Goal: Task Accomplishment & Management: Use online tool/utility

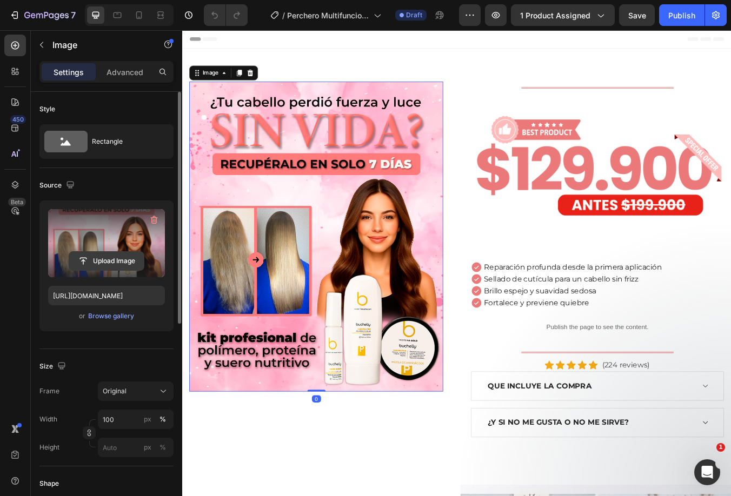
click at [104, 254] on input "file" at bounding box center [106, 261] width 75 height 18
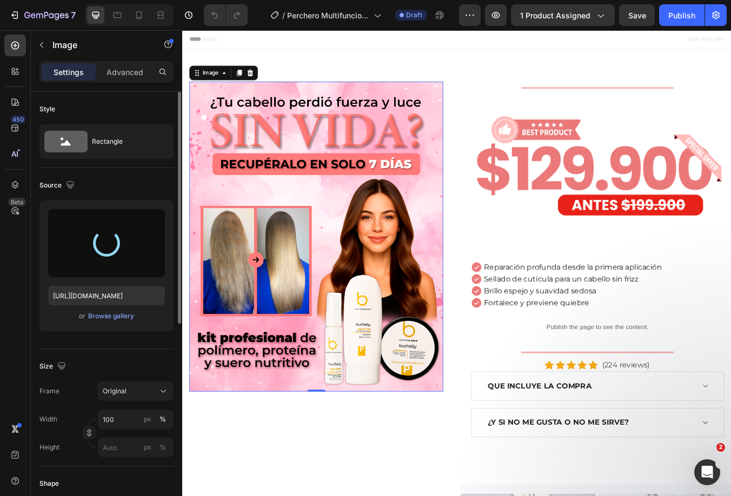
type input "[URL][DOMAIN_NAME]"
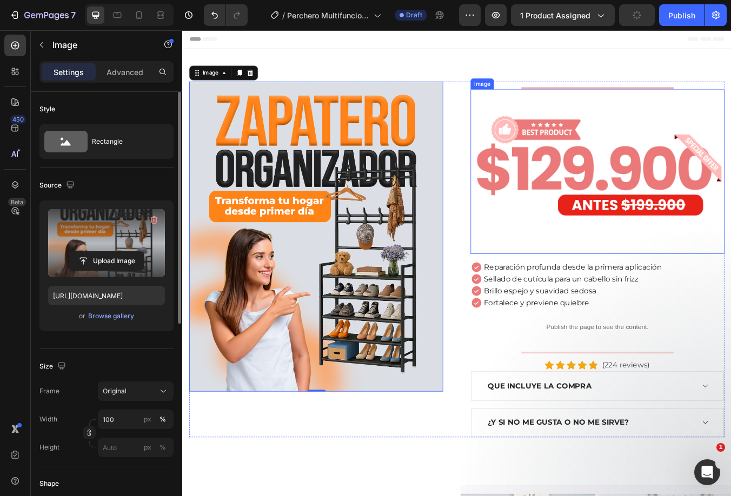
click at [706, 169] on img at bounding box center [673, 198] width 300 height 195
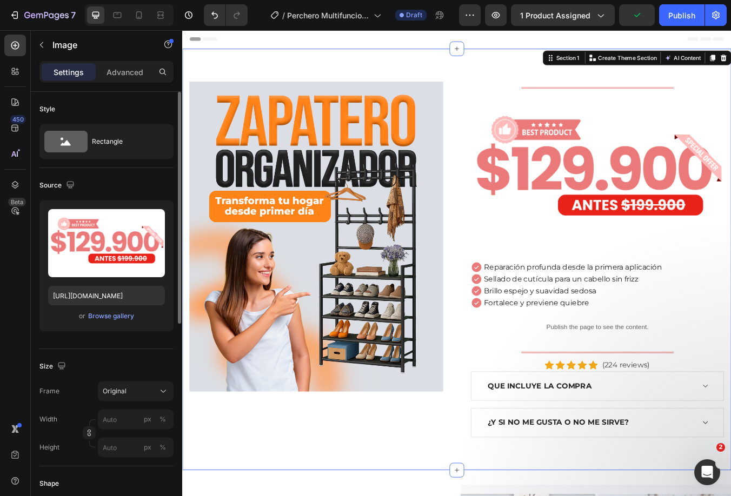
click at [447, 52] on div "Image Title Line Image Reparación profunda desde la primera aplicación Sellado …" at bounding box center [506, 301] width 649 height 499
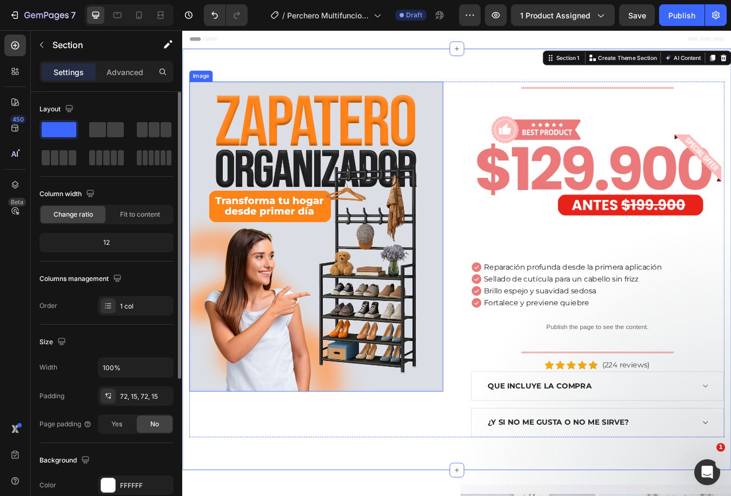
click at [268, 119] on img at bounding box center [340, 274] width 300 height 367
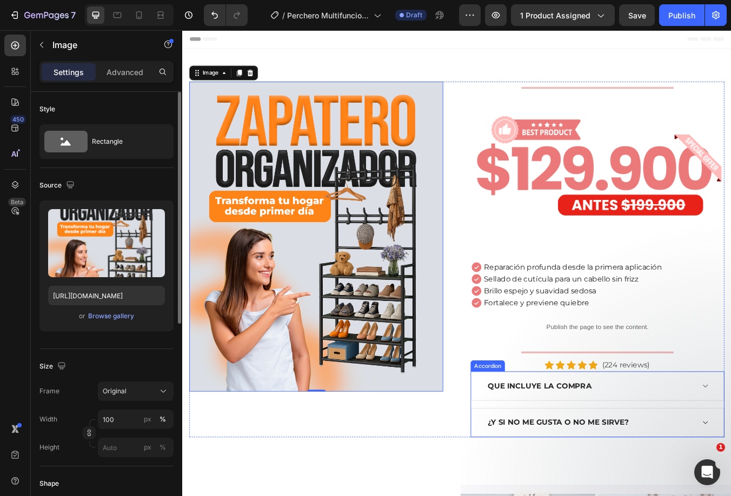
click at [730, 496] on div "¿Y si no me gusta o no me sirve?" at bounding box center [664, 495] width 246 height 16
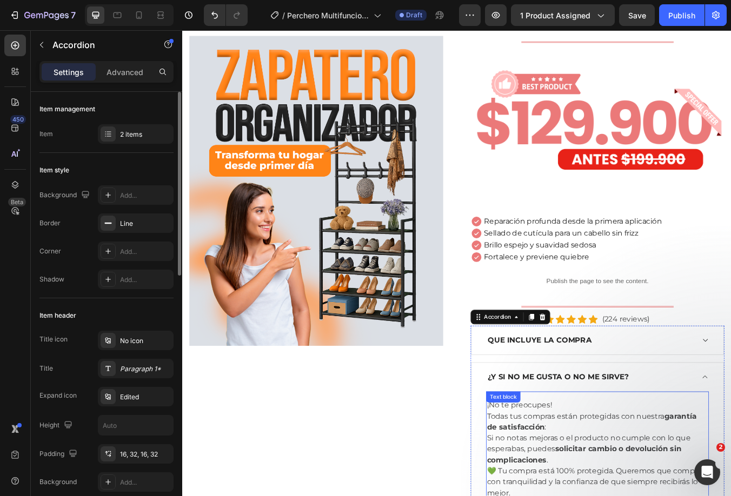
scroll to position [108, 0]
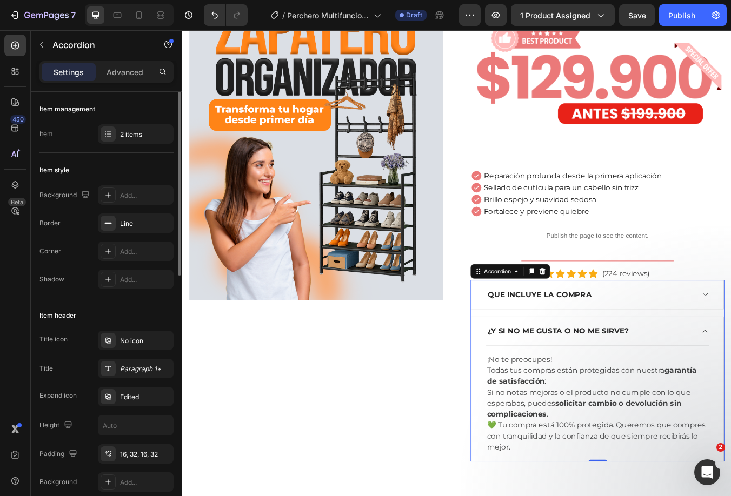
click at [730, 340] on div "QUE INCLUYE LA COMPRA" at bounding box center [664, 343] width 246 height 16
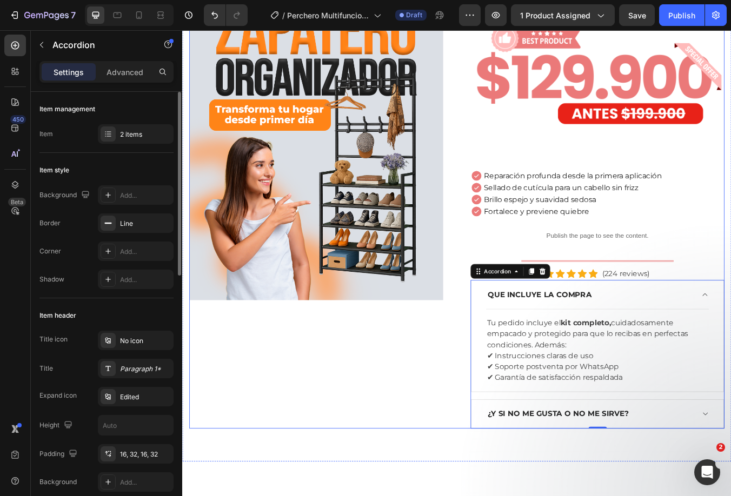
scroll to position [54, 0]
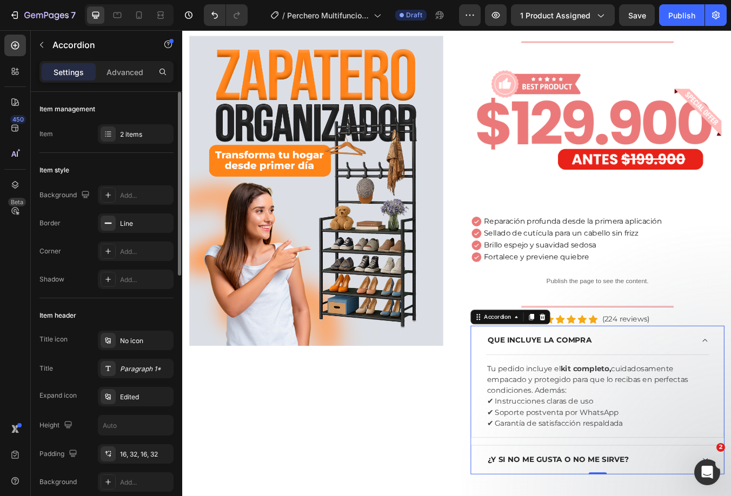
click at [701, 397] on div "QUE INCLUYE LA COMPRA" at bounding box center [664, 397] width 246 height 16
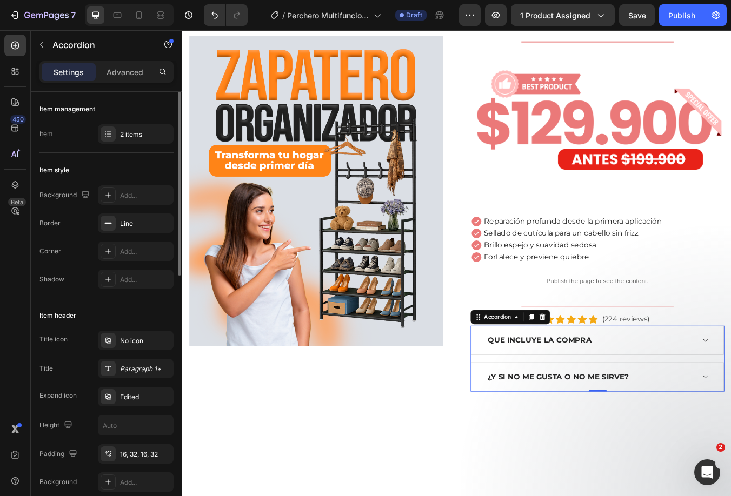
click at [730, 442] on div "¿Y si no me gusta o no me sirve?" at bounding box center [664, 441] width 246 height 16
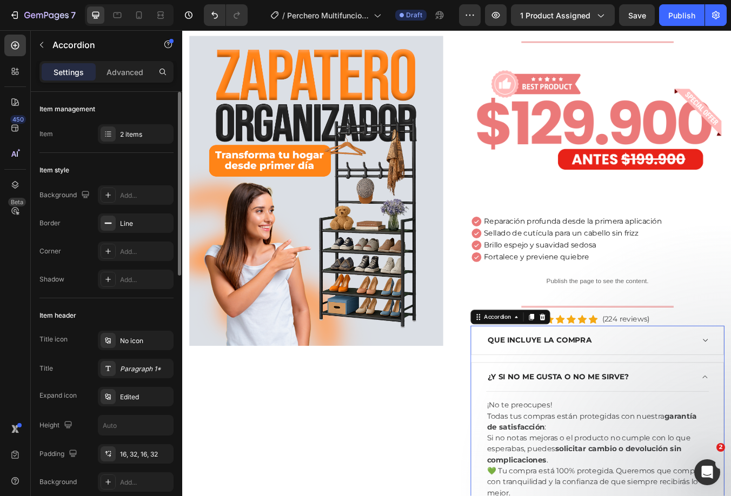
click at [730, 436] on div "¿Y si no me gusta o no me sirve?" at bounding box center [664, 441] width 246 height 16
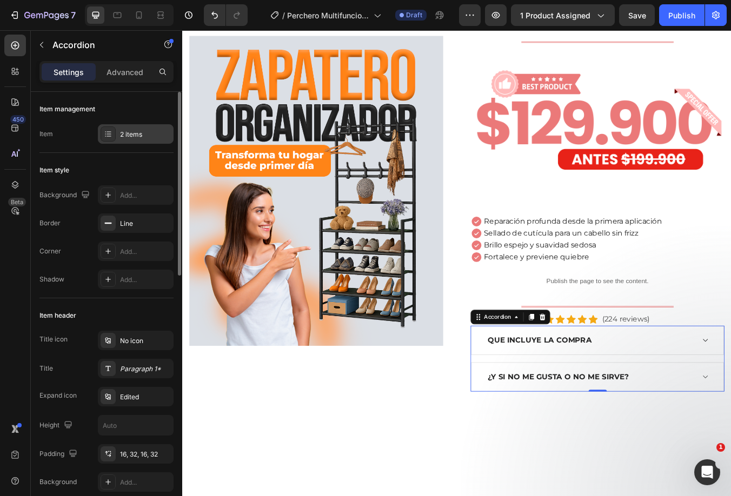
click at [132, 136] on div "2 items" at bounding box center [145, 135] width 51 height 10
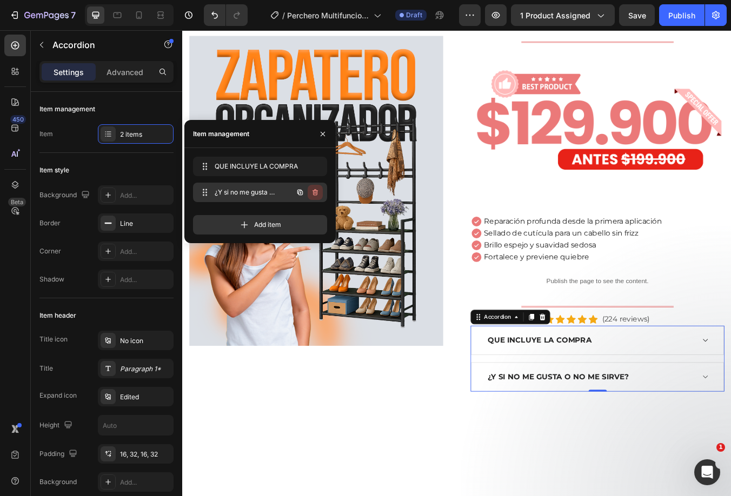
click at [314, 195] on icon "button" at bounding box center [315, 192] width 9 height 9
click at [314, 195] on div "Delete" at bounding box center [308, 193] width 20 height 10
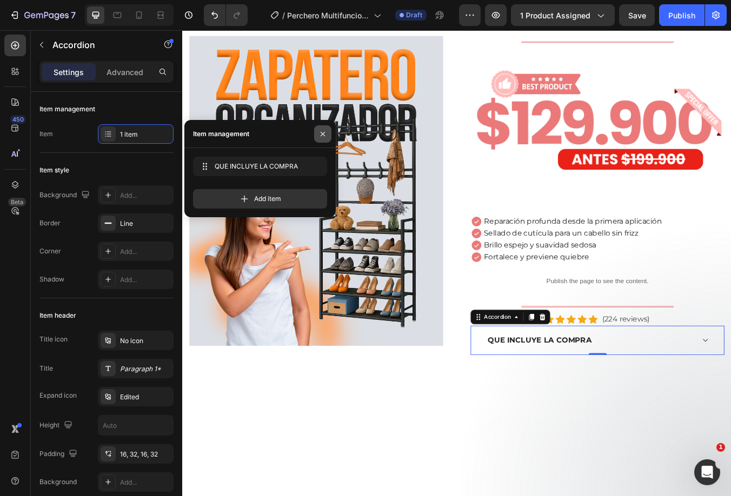
click at [324, 136] on icon "button" at bounding box center [322, 134] width 9 height 9
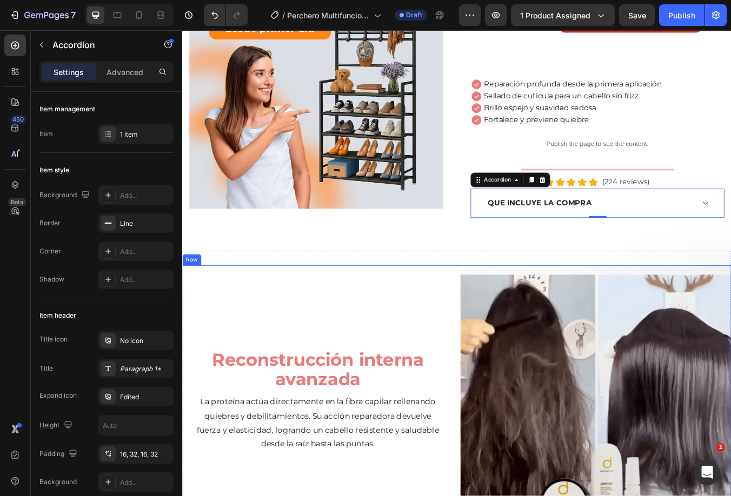
scroll to position [0, 0]
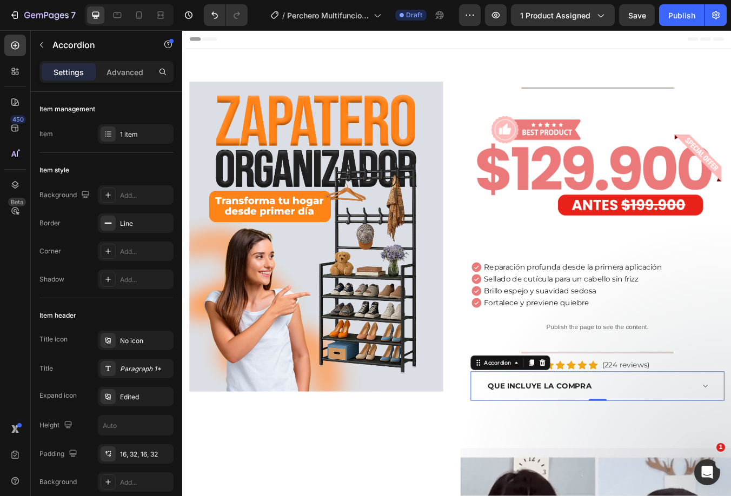
click at [730, 447] on div "QUE INCLUYE LA COMPRA" at bounding box center [673, 452] width 298 height 34
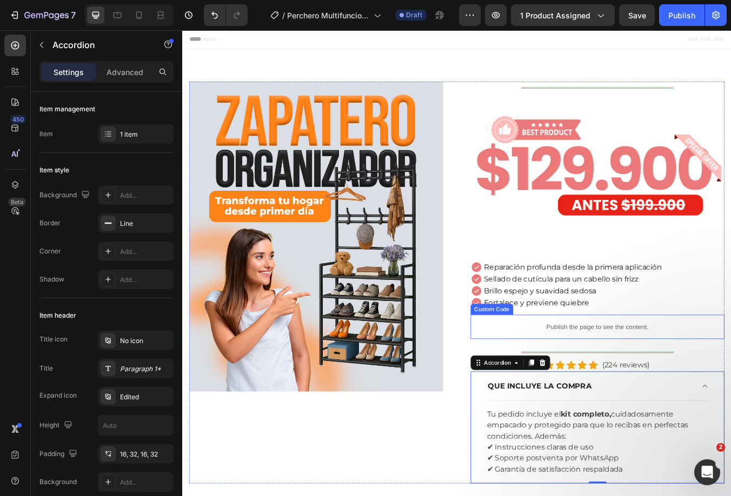
scroll to position [54, 0]
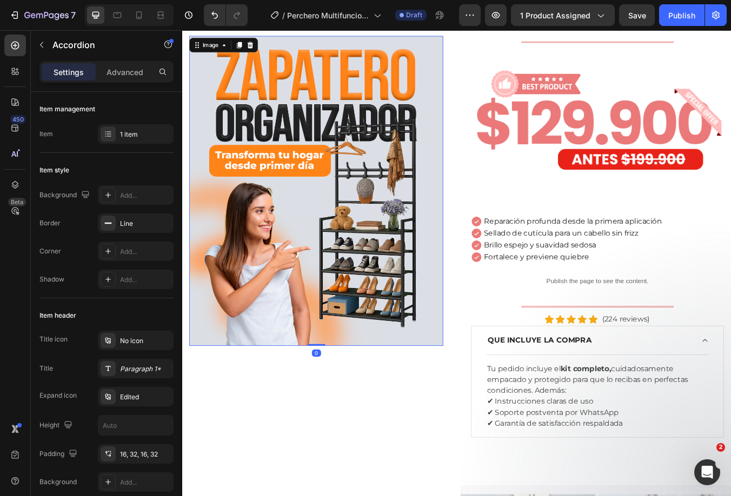
click at [305, 108] on img at bounding box center [340, 220] width 300 height 367
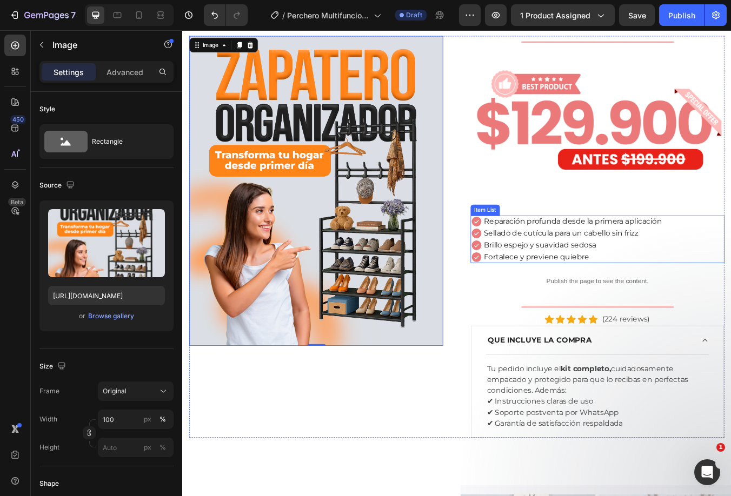
click at [575, 253] on p "Reparación profunda desde la primera aplicación" at bounding box center [644, 256] width 210 height 10
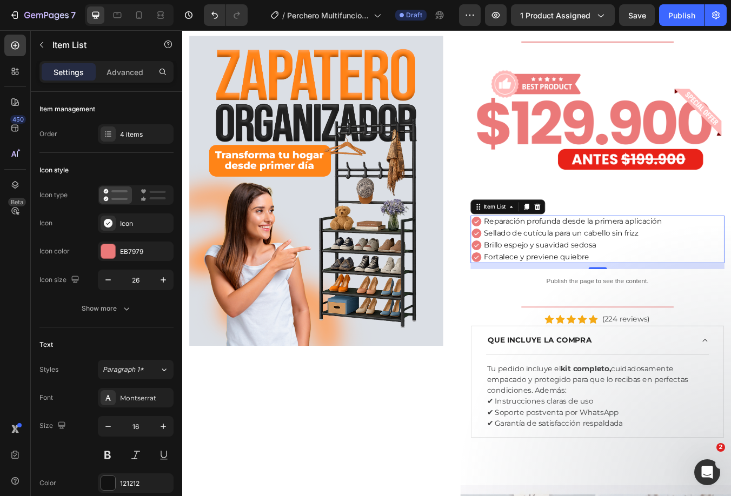
click at [575, 253] on p "Reparación profunda desde la primera aplicación" at bounding box center [644, 256] width 210 height 10
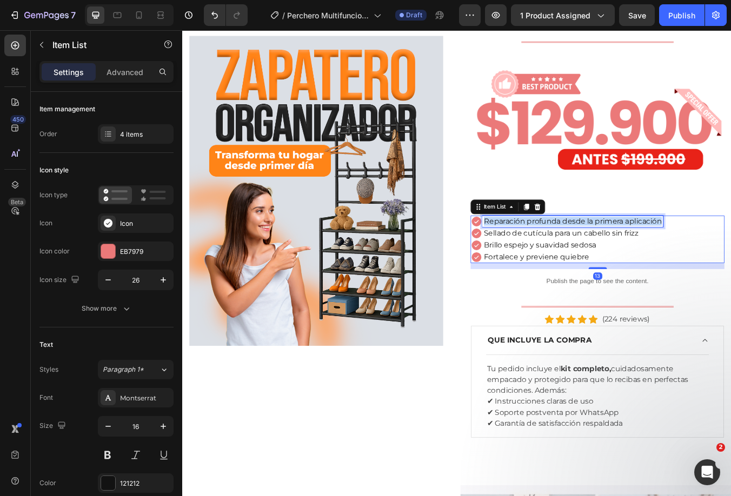
click at [575, 253] on p "Reparación profunda desde la primera aplicación" at bounding box center [644, 256] width 210 height 10
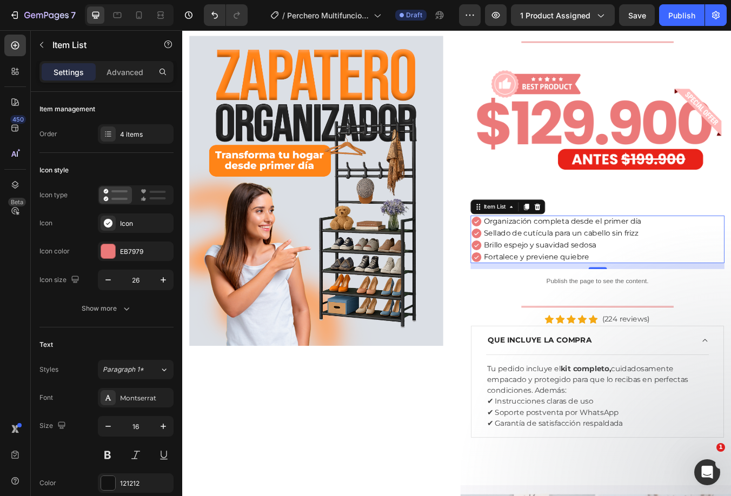
click at [639, 265] on p "Sellado de cutícula para un cabello sin frizz" at bounding box center [632, 270] width 186 height 10
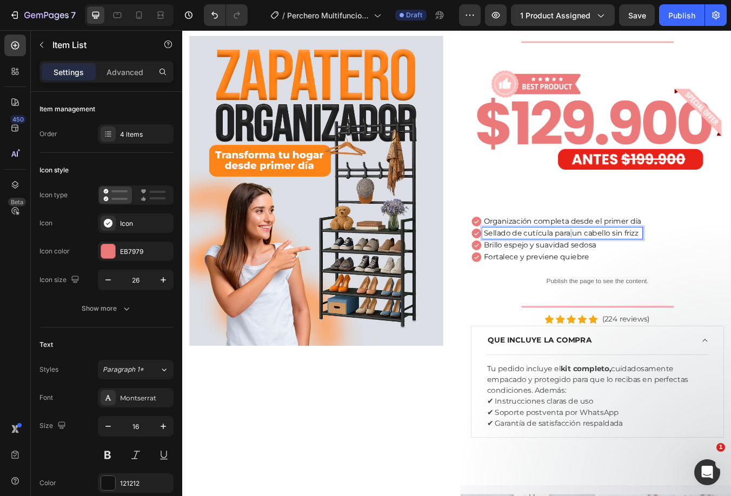
click at [639, 265] on p "Sellado de cutícula para un cabello sin frizz" at bounding box center [632, 270] width 186 height 10
click at [546, 280] on p "Brillo espejo y suavidad sedosa" at bounding box center [647, 285] width 217 height 10
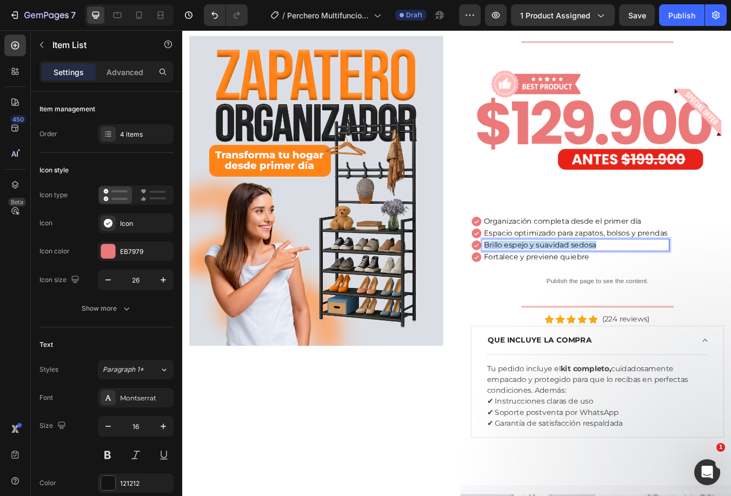
click at [546, 280] on p "Brillo espejo y suavidad sedosa" at bounding box center [647, 285] width 217 height 10
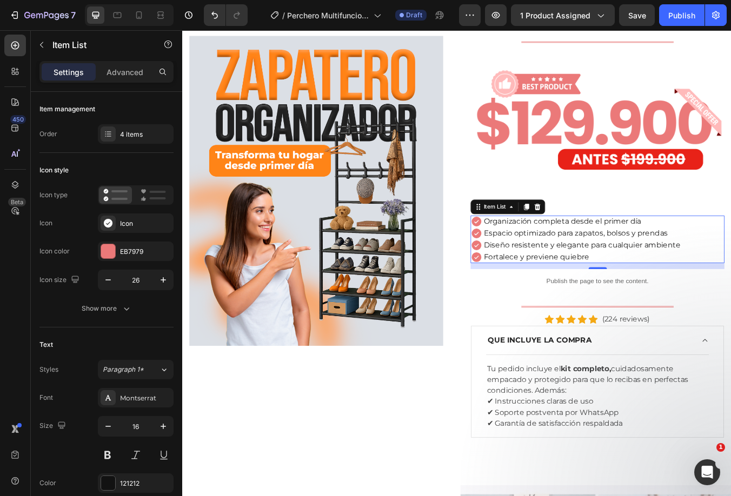
click at [611, 296] on p "Fortalece y previene quiebre" at bounding box center [655, 299] width 232 height 10
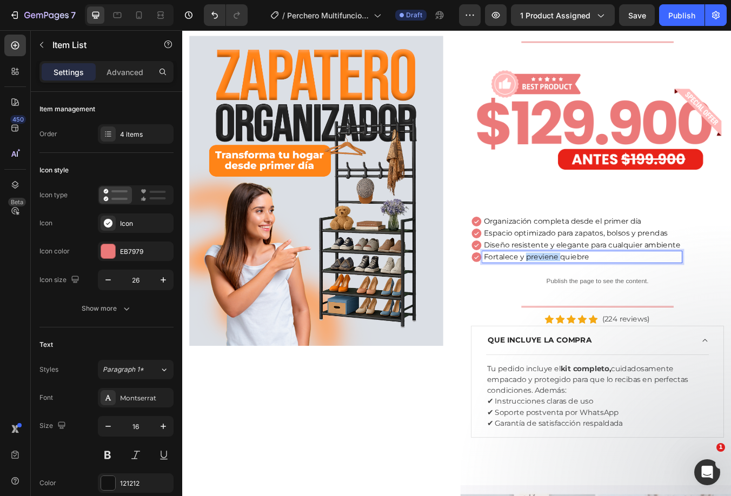
click at [611, 296] on p "Fortalece y previene quiebre" at bounding box center [655, 299] width 232 height 10
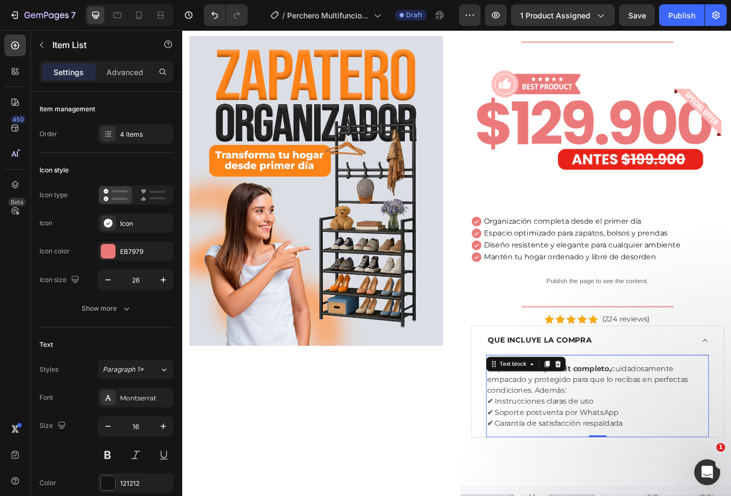
click at [598, 446] on p "Tu pedido incluye el kit completo, cuidadosamente empacado y protegido para que…" at bounding box center [672, 463] width 261 height 78
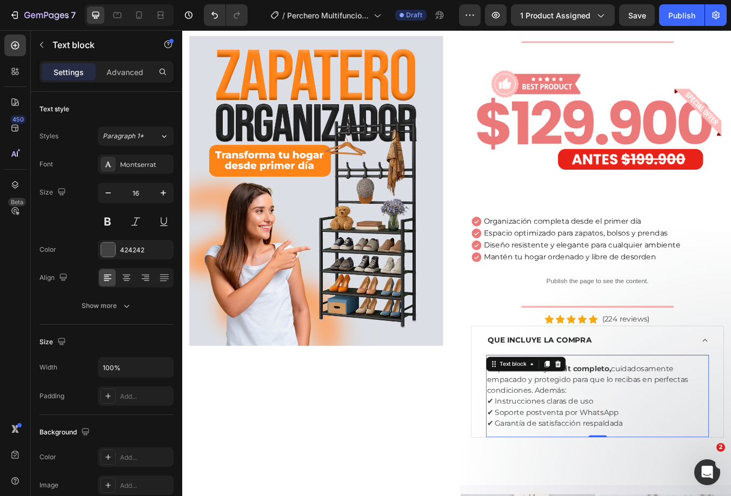
click at [621, 471] on p "Tu pedido incluye el kit completo, cuidadosamente empacado y protegido para que…" at bounding box center [672, 463] width 261 height 78
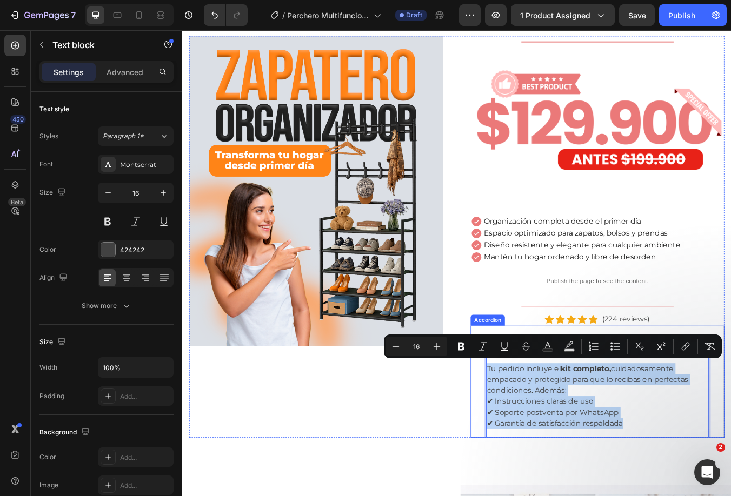
drag, startPoint x: 702, startPoint y: 491, endPoint x: 531, endPoint y: 414, distance: 188.0
click at [531, 414] on div "Tu pedido incluye el kit completo, cuidadosamente empacado y protegido para que…" at bounding box center [673, 463] width 298 height 98
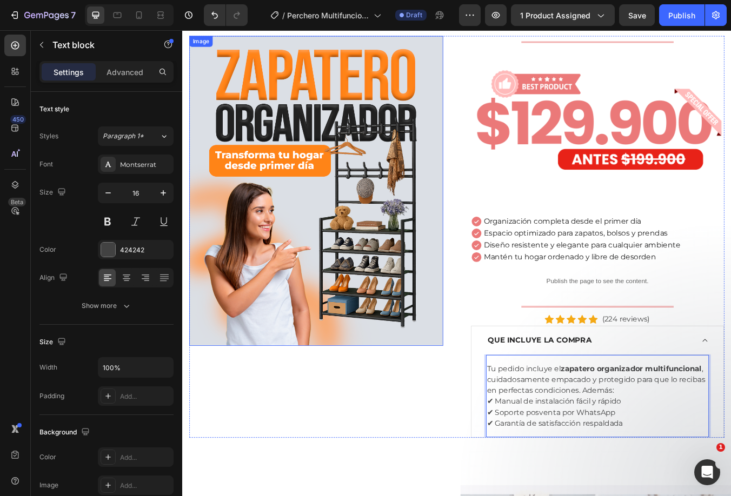
click at [380, 274] on img at bounding box center [340, 220] width 300 height 367
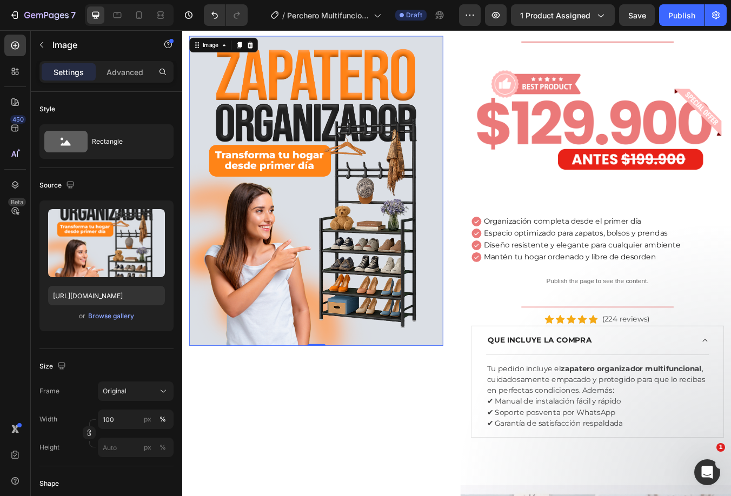
scroll to position [0, 0]
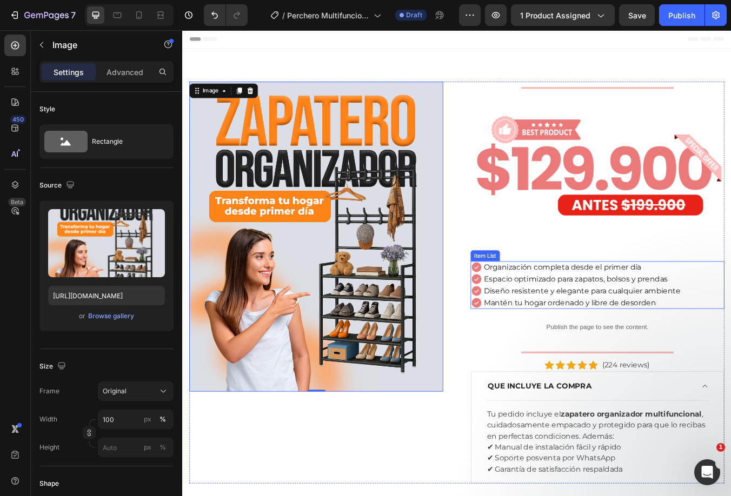
click at [527, 304] on icon at bounding box center [530, 311] width 14 height 14
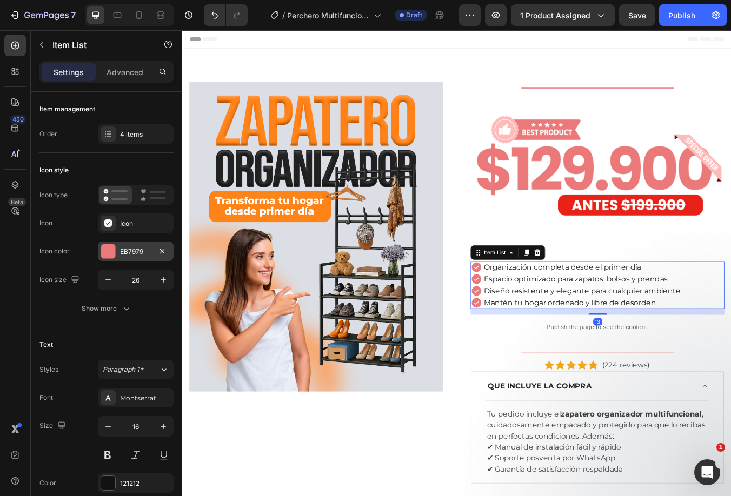
click at [105, 250] on div at bounding box center [108, 251] width 14 height 14
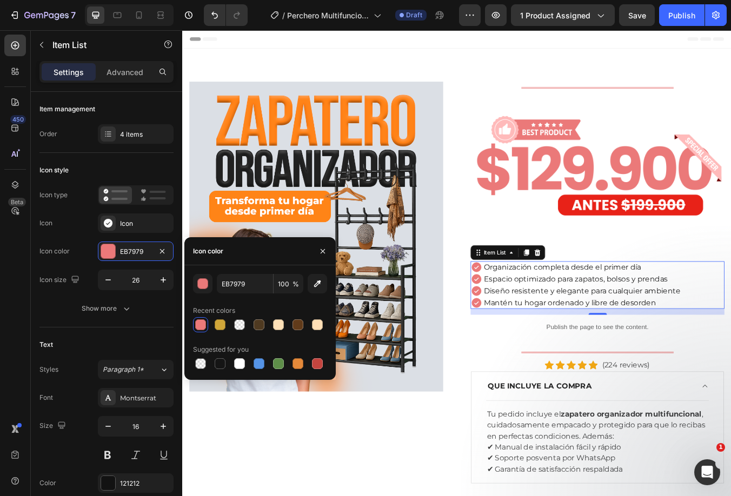
drag, startPoint x: 320, startPoint y: 279, endPoint x: 316, endPoint y: 241, distance: 38.6
click at [320, 273] on div "EB7979 100 % Recent colors Suggested for you" at bounding box center [259, 322] width 151 height 115
click at [317, 281] on icon "button" at bounding box center [317, 283] width 11 height 11
type input "FF8317"
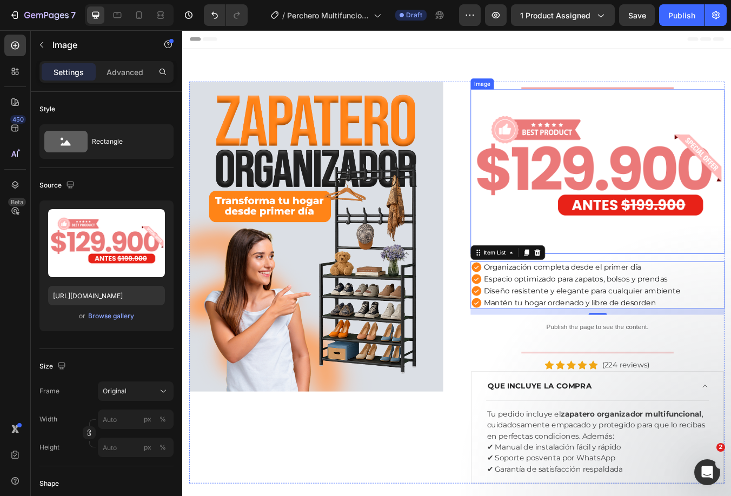
click at [568, 167] on img at bounding box center [673, 198] width 300 height 195
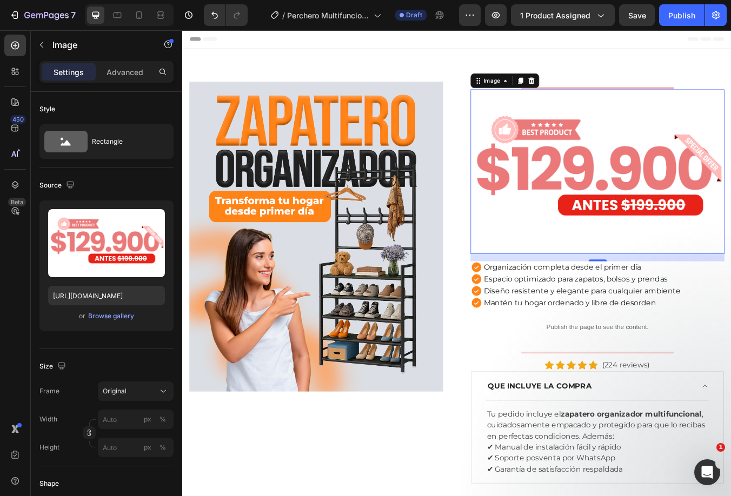
scroll to position [108, 0]
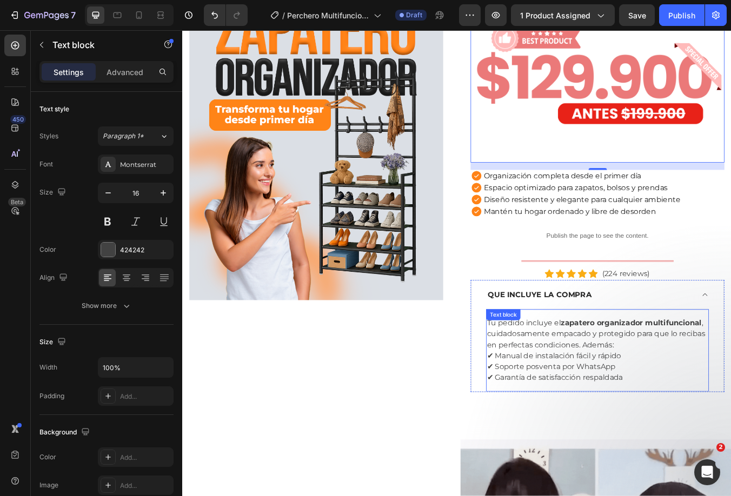
click at [683, 375] on strong "zapatero organizador multifuncional" at bounding box center [712, 376] width 167 height 10
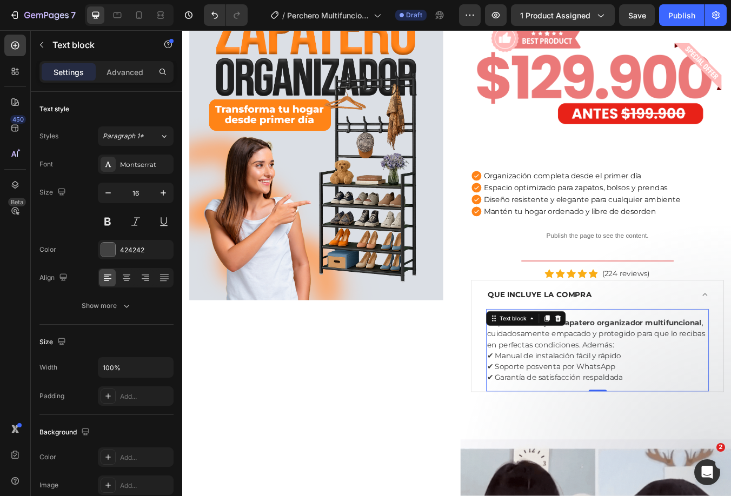
scroll to position [54, 0]
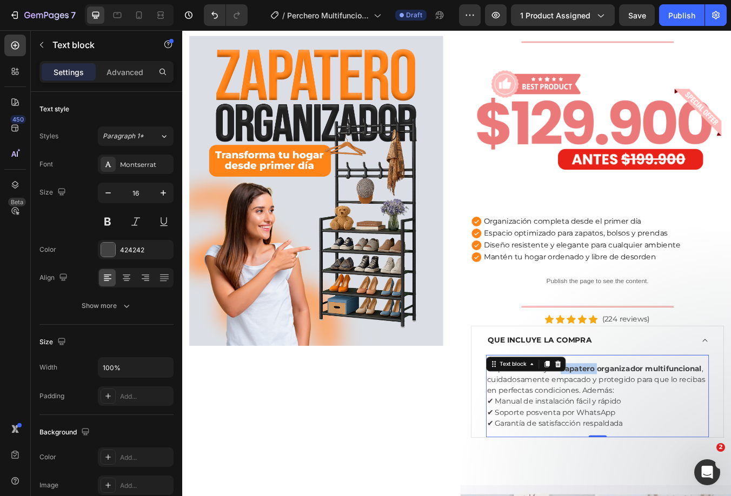
click at [655, 426] on strong "zapatero organizador multifuncional" at bounding box center [712, 431] width 167 height 10
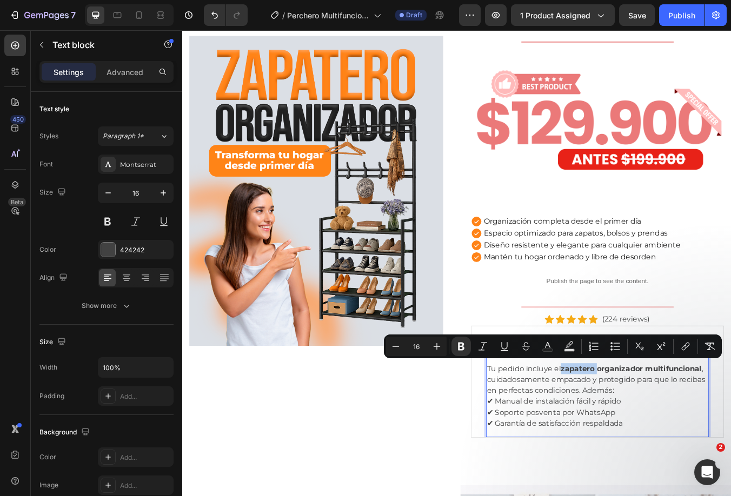
click at [639, 429] on strong "zapatero organizador multifuncional" at bounding box center [712, 431] width 167 height 10
drag, startPoint x: 627, startPoint y: 427, endPoint x: 796, endPoint y: 427, distance: 169.8
click at [730, 427] on div "Tu pedido incluye el zapatero organizador multifuncional , cuidadosamente empac…" at bounding box center [673, 463] width 298 height 98
click at [547, 340] on button "Text Color" at bounding box center [547, 346] width 19 height 19
type input "424242"
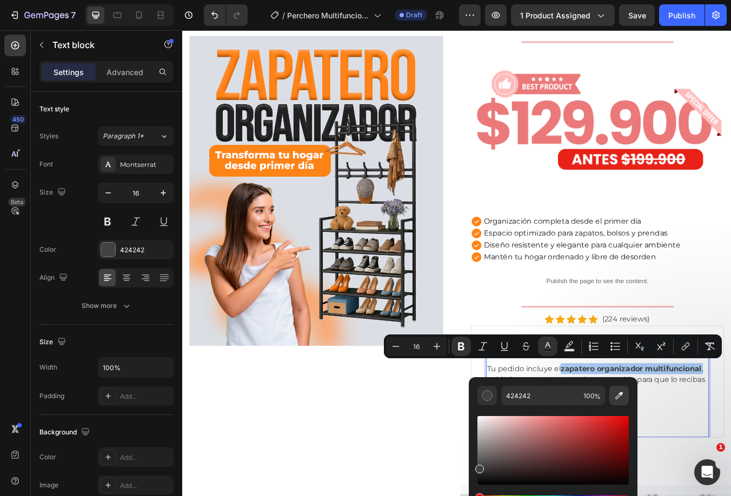
click at [621, 398] on icon "Editor contextual toolbar" at bounding box center [619, 395] width 11 height 11
type input "FF8317"
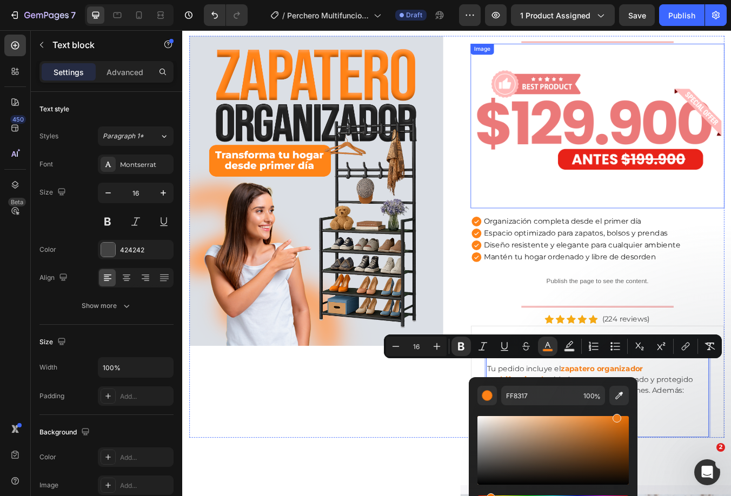
click at [575, 149] on img at bounding box center [673, 143] width 300 height 195
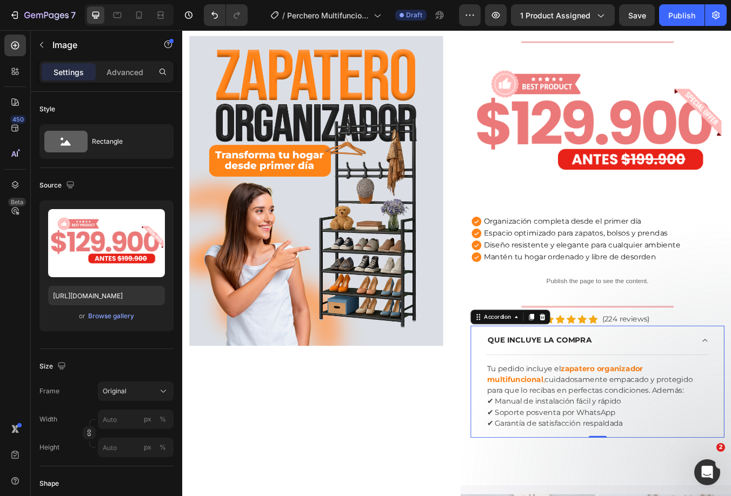
click at [730, 394] on div "QUE INCLUYE LA COMPRA" at bounding box center [664, 397] width 246 height 16
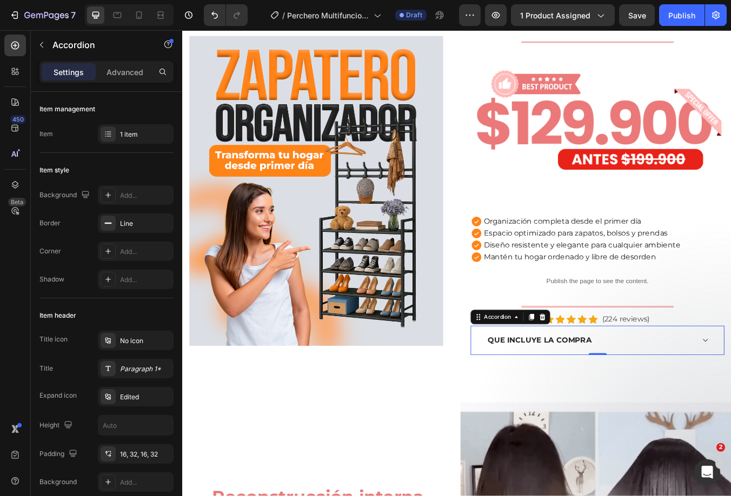
click at [730, 392] on div "QUE INCLUYE LA COMPRA" at bounding box center [664, 397] width 246 height 16
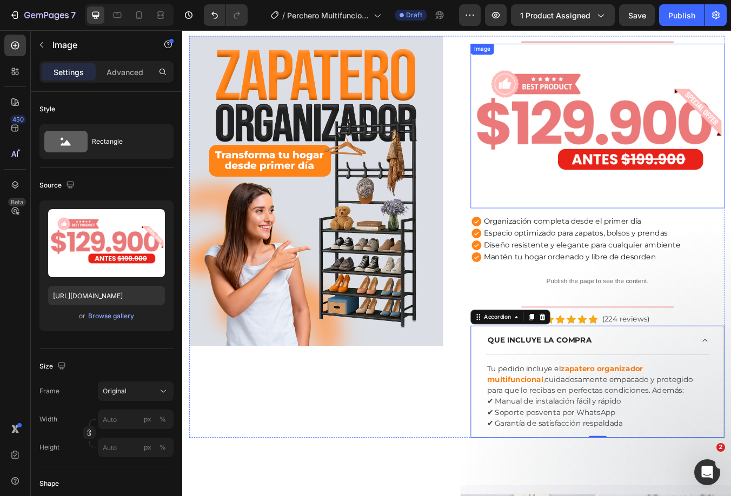
click at [545, 123] on img at bounding box center [673, 143] width 300 height 195
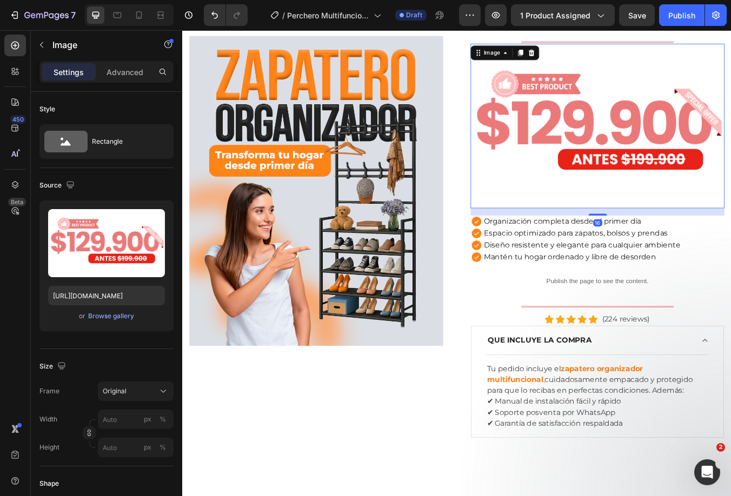
scroll to position [0, 0]
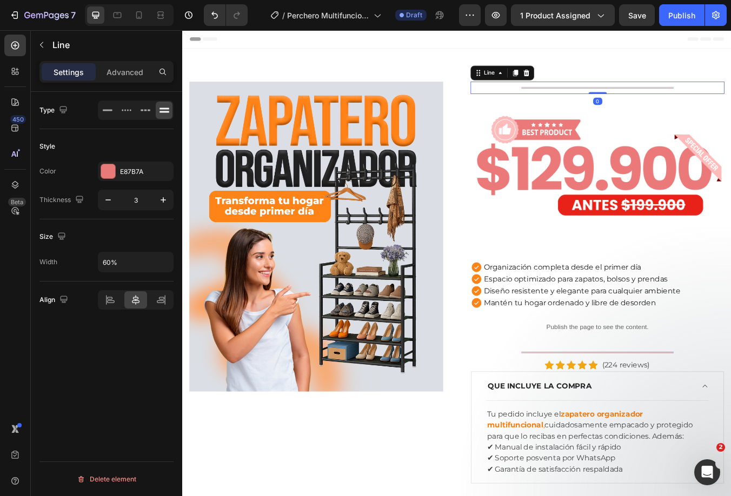
click at [622, 98] on div at bounding box center [673, 99] width 180 height 2
click at [110, 169] on div at bounding box center [108, 171] width 14 height 14
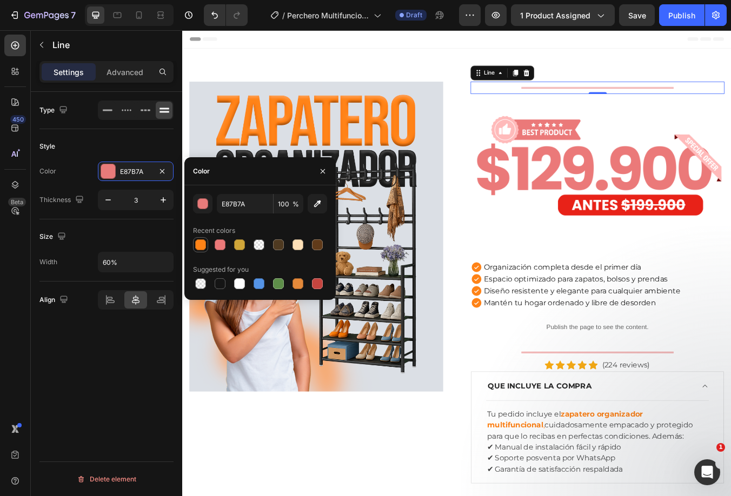
click at [199, 241] on div at bounding box center [200, 245] width 11 height 11
type input "FF8317"
click at [587, 411] on div at bounding box center [673, 412] width 180 height 2
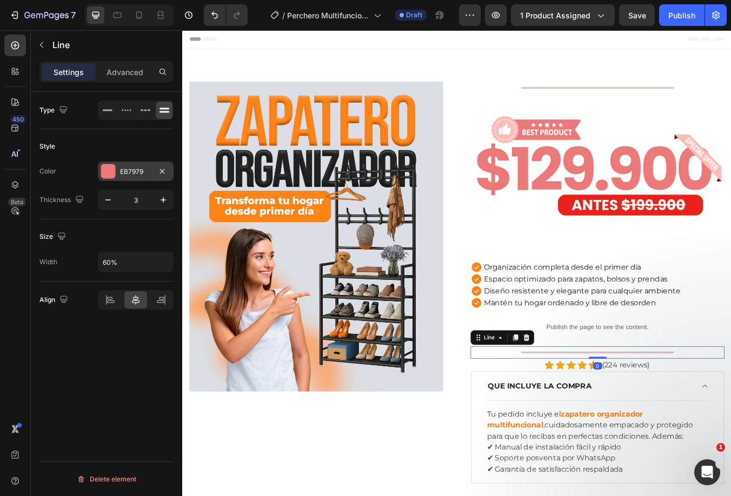
click at [107, 175] on div at bounding box center [108, 171] width 14 height 14
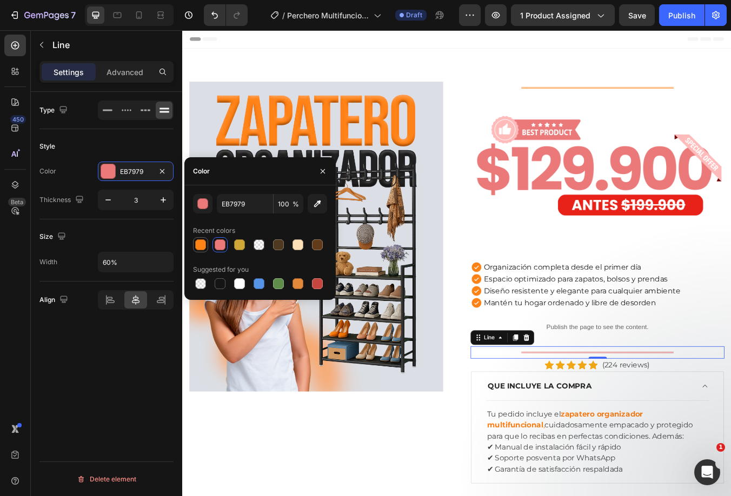
click at [201, 243] on div at bounding box center [200, 245] width 11 height 11
type input "FF8317"
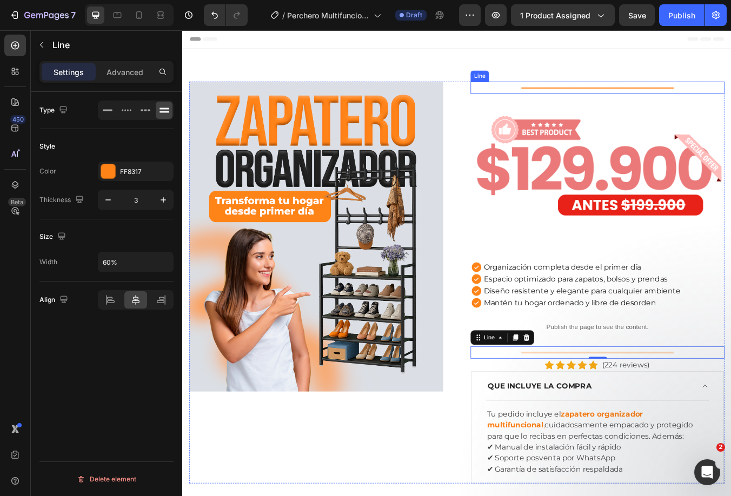
click at [588, 94] on div "Title Line" at bounding box center [673, 98] width 300 height 15
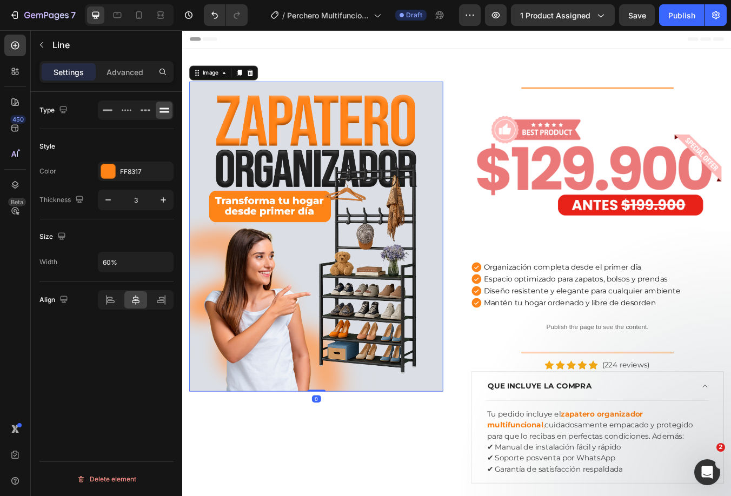
click at [331, 123] on img at bounding box center [340, 274] width 300 height 367
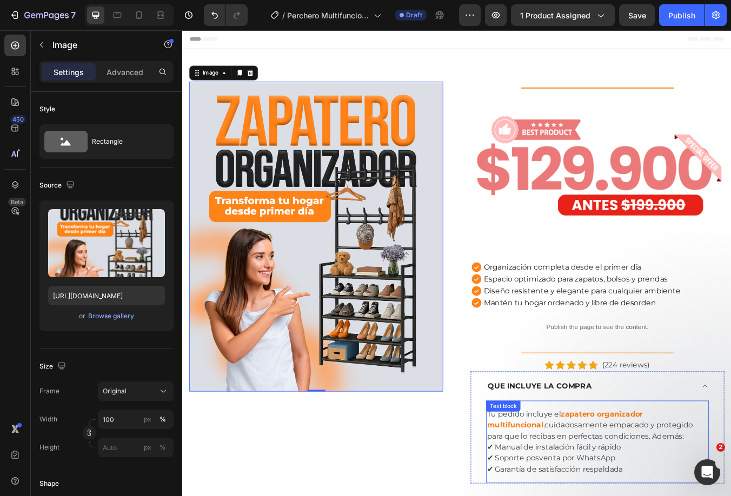
scroll to position [270, 0]
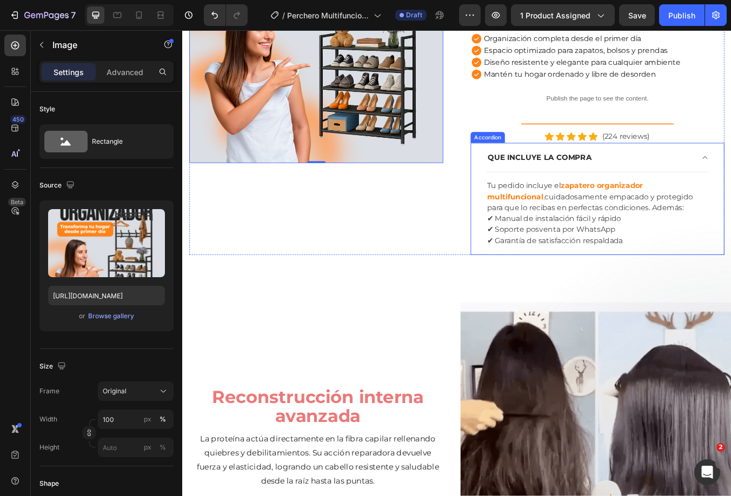
click at [730, 187] on div "QUE INCLUYE LA COMPRA" at bounding box center [673, 181] width 298 height 34
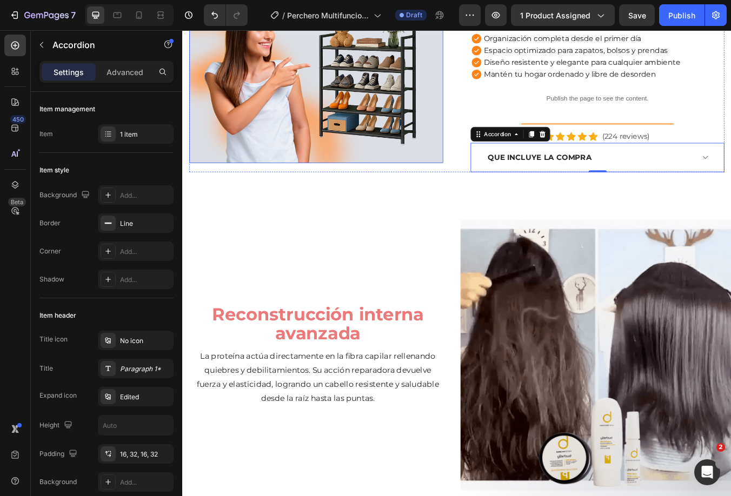
scroll to position [0, 0]
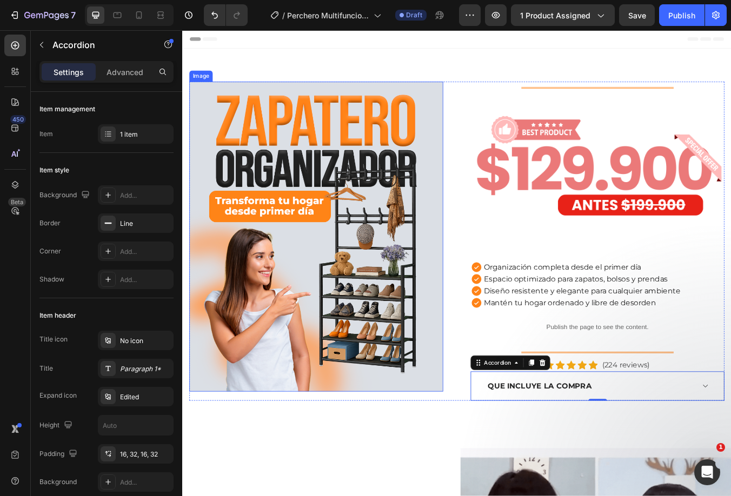
click at [377, 250] on img at bounding box center [340, 274] width 300 height 367
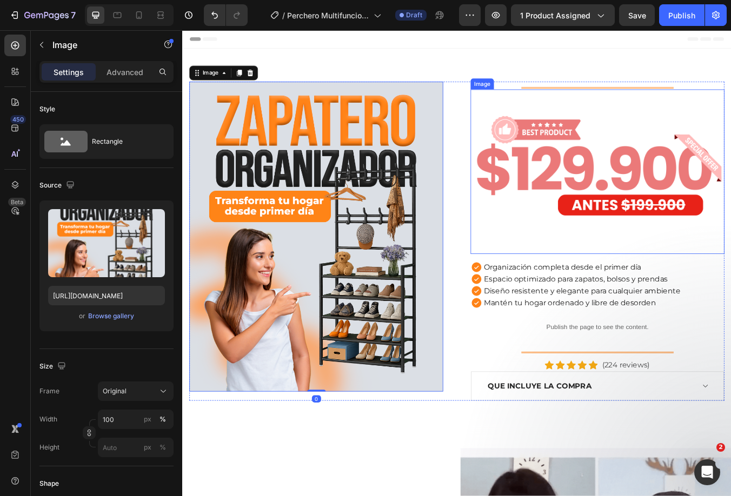
click at [686, 194] on img at bounding box center [673, 198] width 300 height 195
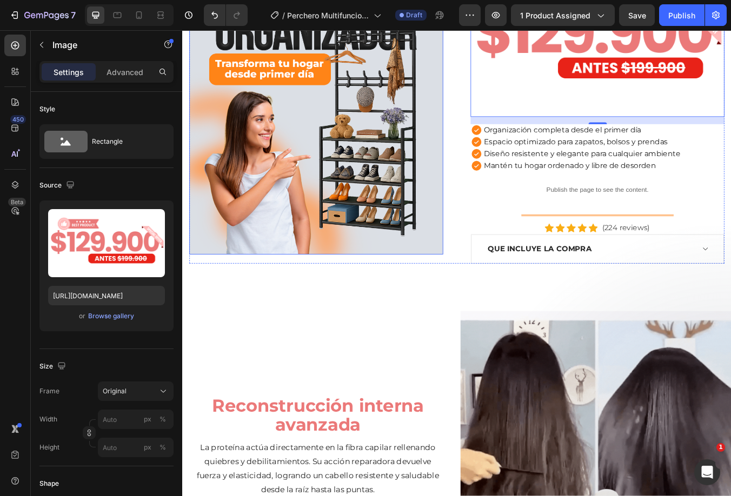
scroll to position [324, 0]
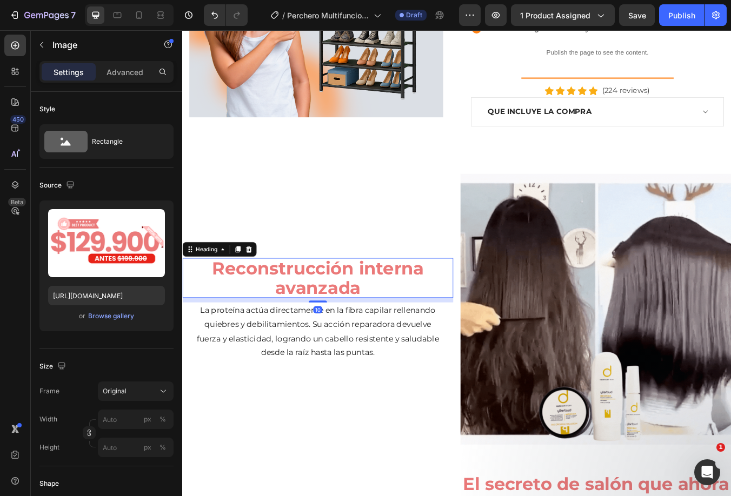
click at [355, 311] on h2 "Reconstrucción interna avanzada" at bounding box center [342, 324] width 320 height 48
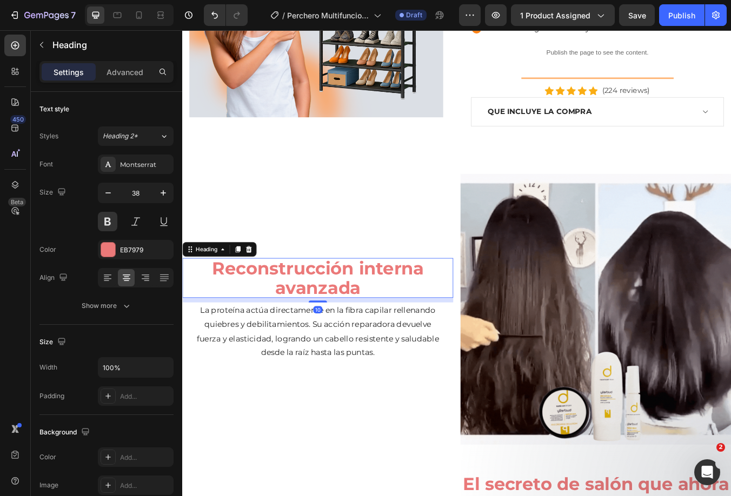
click at [355, 311] on h2 "Reconstrucción interna avanzada" at bounding box center [342, 324] width 320 height 48
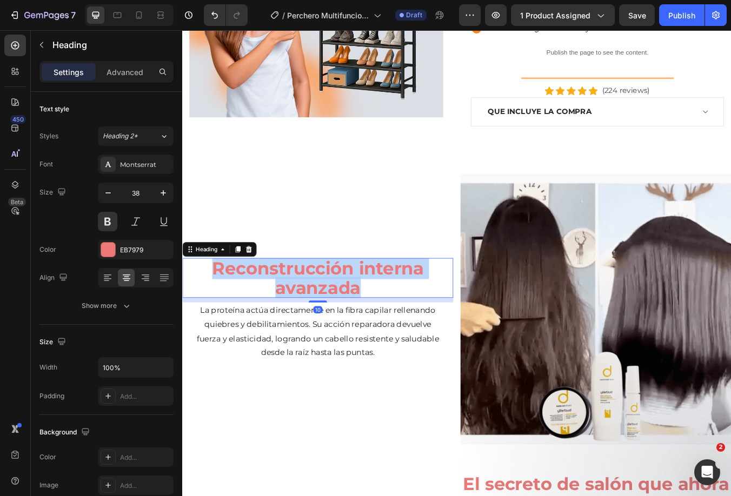
click at [355, 311] on p "Reconstrucción interna avanzada" at bounding box center [342, 323] width 318 height 45
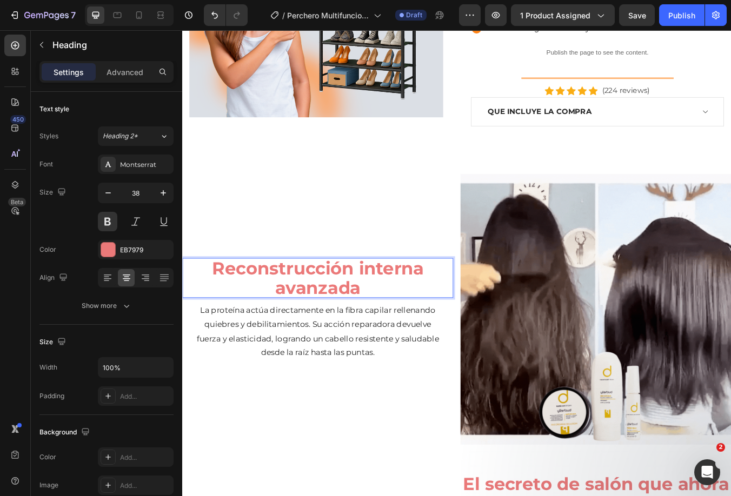
scroll to position [336, 0]
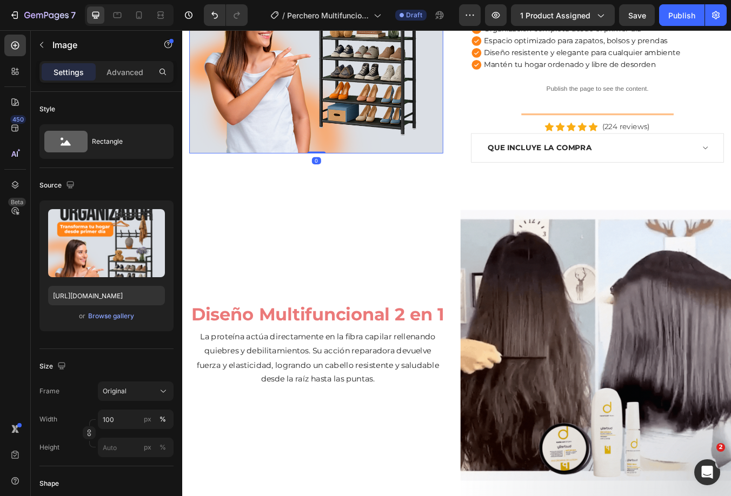
scroll to position [174, 0]
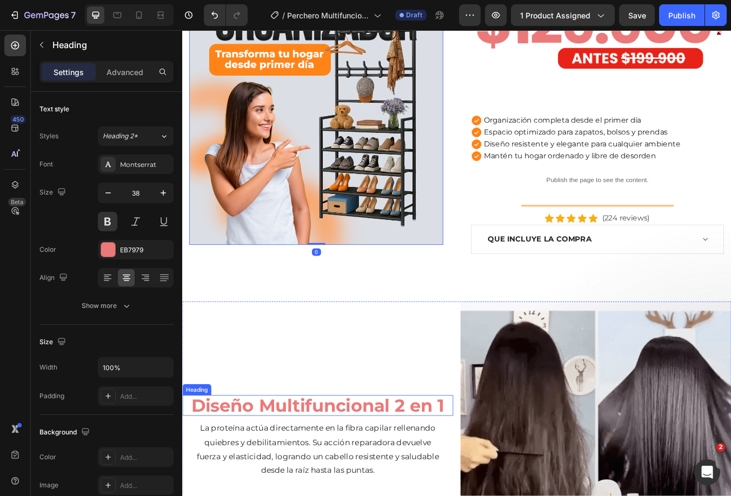
click at [397, 470] on p "Diseño Multifuncional 2 en 1" at bounding box center [342, 474] width 318 height 23
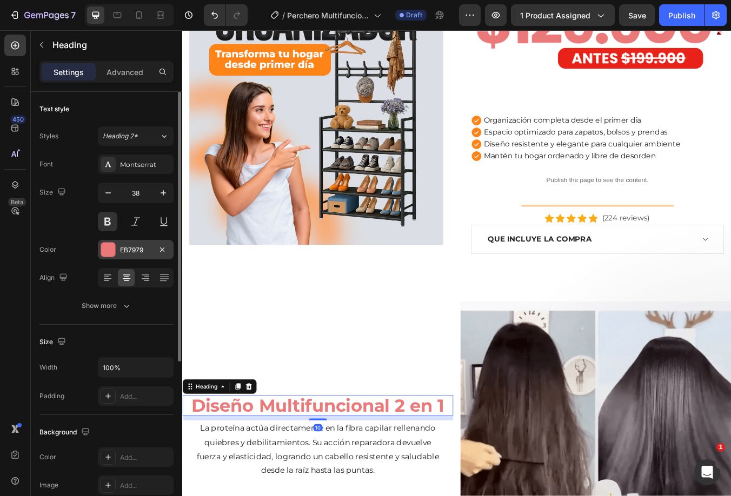
click at [110, 247] on div at bounding box center [108, 250] width 14 height 14
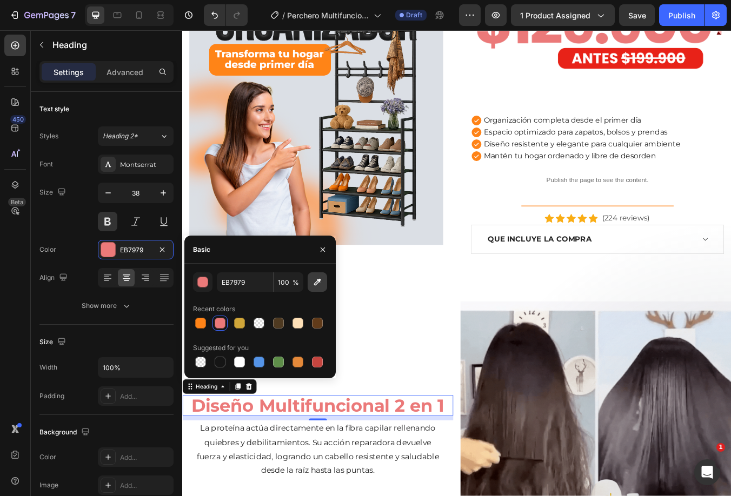
click at [319, 282] on icon "button" at bounding box center [317, 282] width 7 height 7
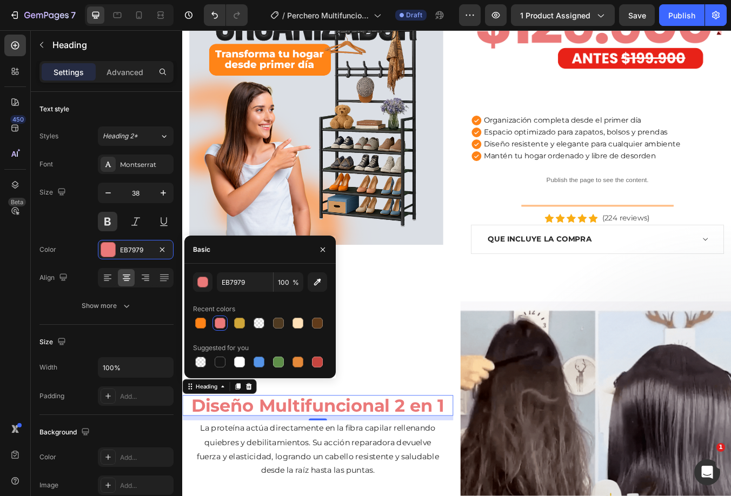
type input "FF8317"
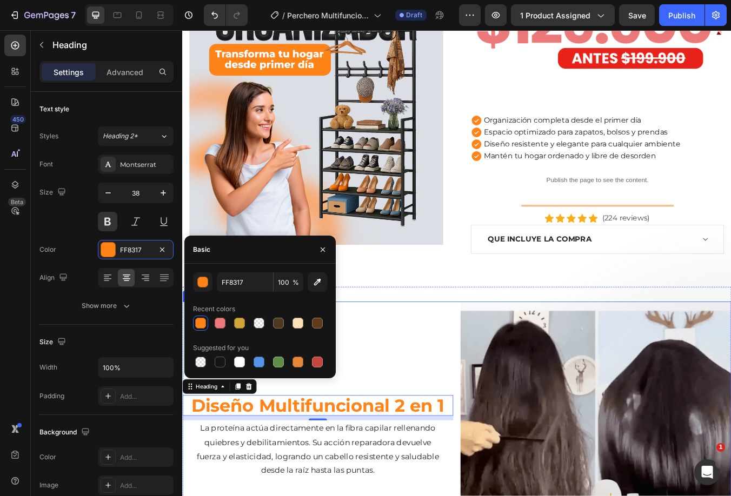
scroll to position [282, 0]
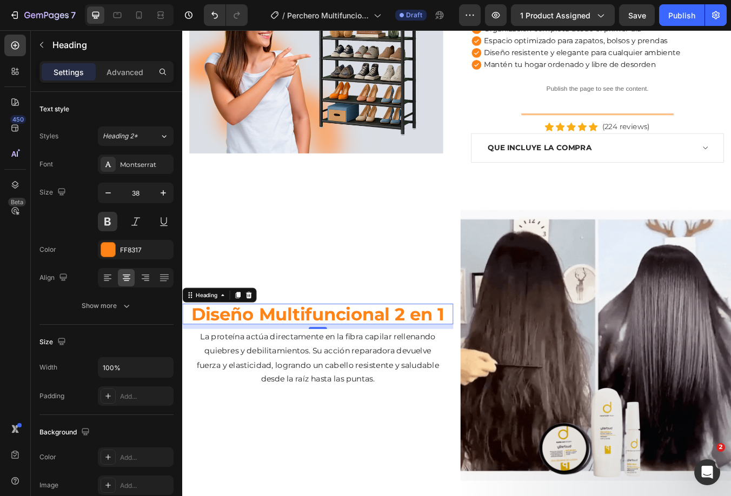
click at [426, 378] on div "10" at bounding box center [342, 380] width 320 height 5
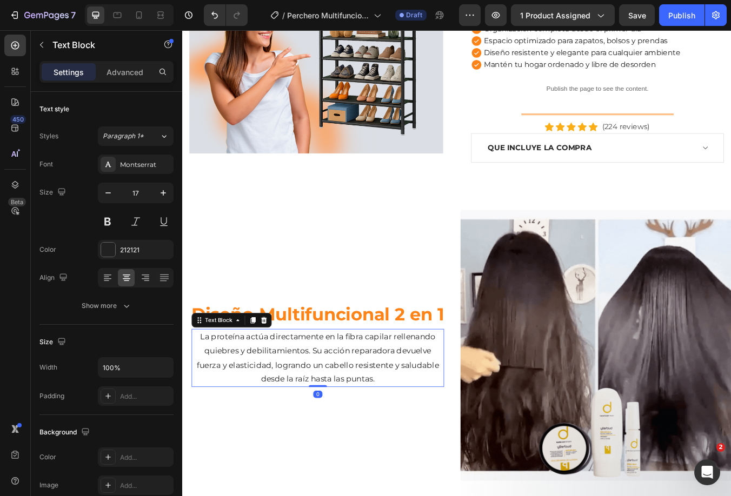
drag, startPoint x: 394, startPoint y: 411, endPoint x: 200, endPoint y: 234, distance: 262.9
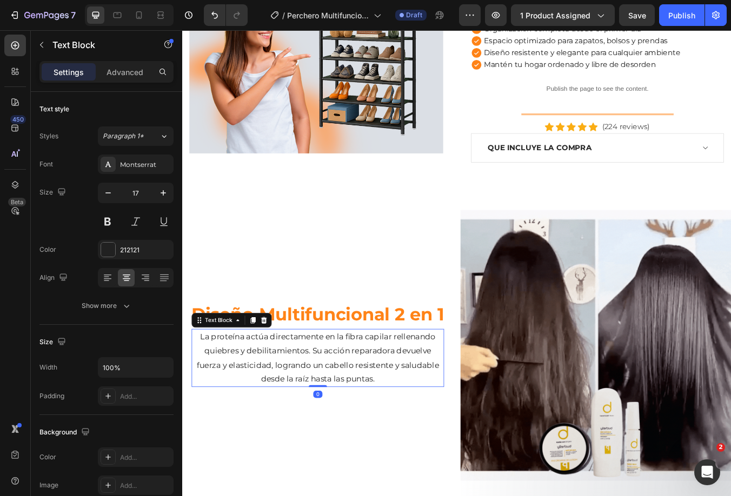
click at [394, 411] on p "La proteína actúa directamente en la fibra capilar rellenando quiebres y debili…" at bounding box center [342, 418] width 296 height 66
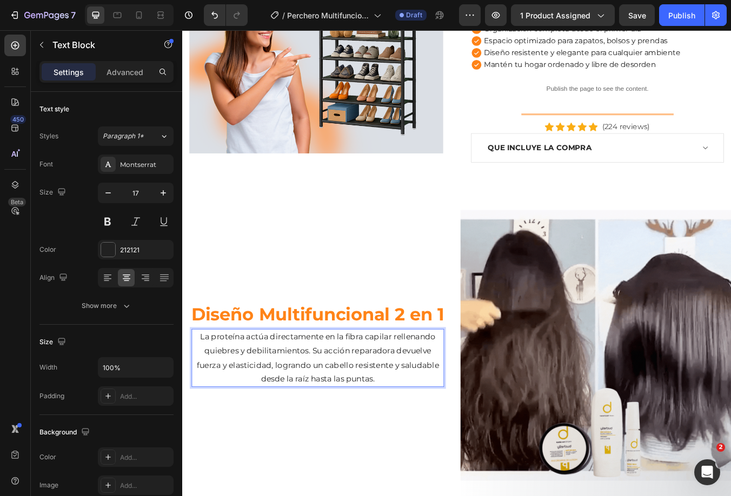
click at [332, 404] on p "La proteína actúa directamente en la fibra capilar rellenando quiebres y debili…" at bounding box center [342, 418] width 296 height 66
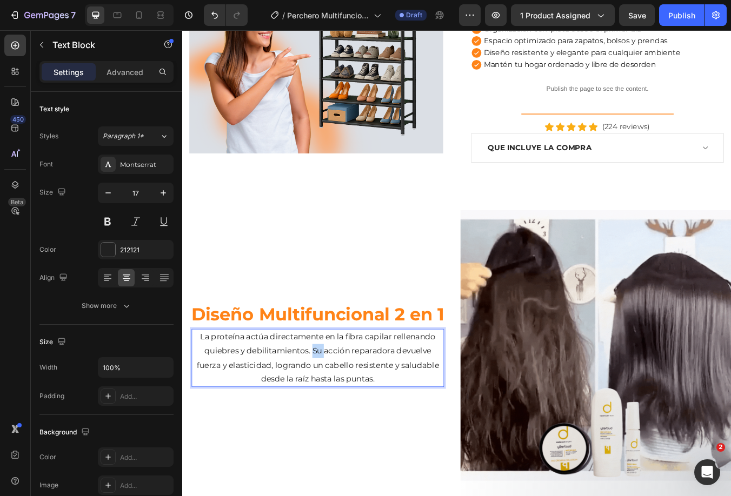
click at [332, 404] on p "La proteína actúa directamente en la fibra capilar rellenando quiebres y debili…" at bounding box center [342, 418] width 296 height 66
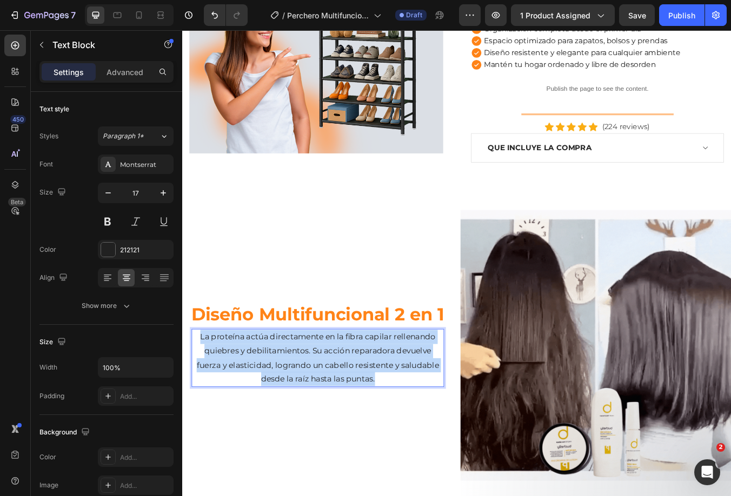
click at [332, 404] on p "La proteína actúa directamente en la fibra capilar rellenando quiebres y debili…" at bounding box center [342, 418] width 296 height 66
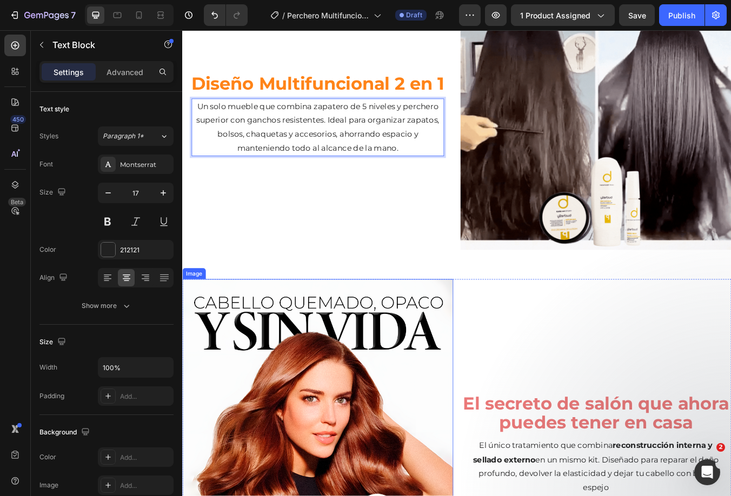
scroll to position [714, 0]
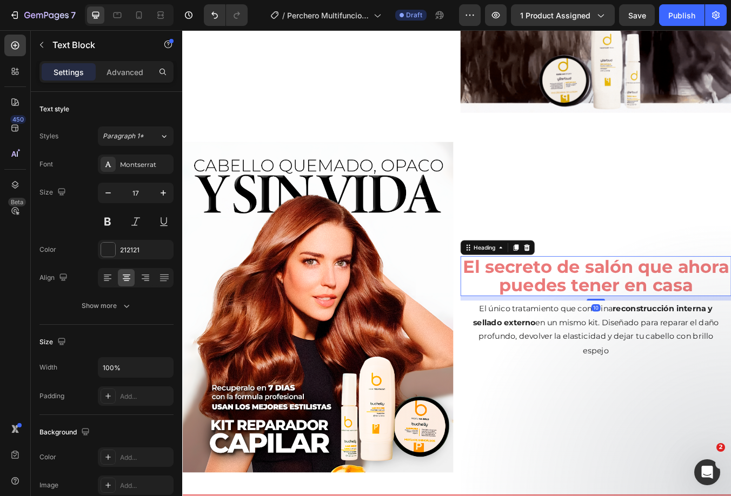
click at [604, 320] on h2 "El secreto de salón que ahora puedes tener en casa" at bounding box center [671, 322] width 320 height 48
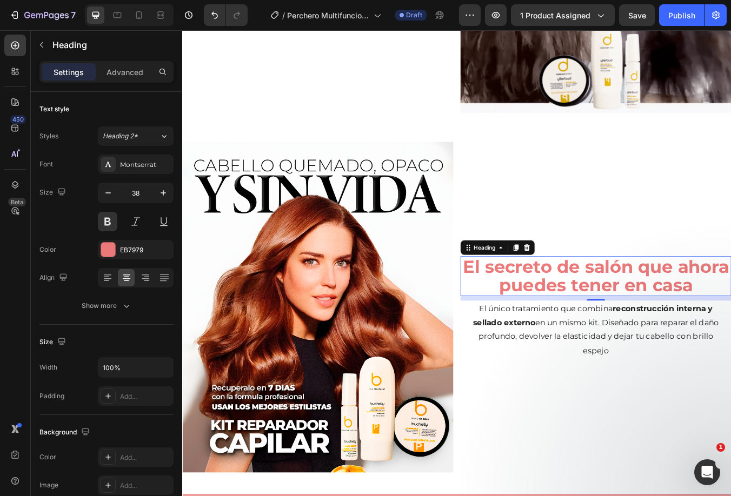
click at [601, 311] on h2 "El secreto de salón que ahora puedes tener en casa" at bounding box center [671, 322] width 320 height 48
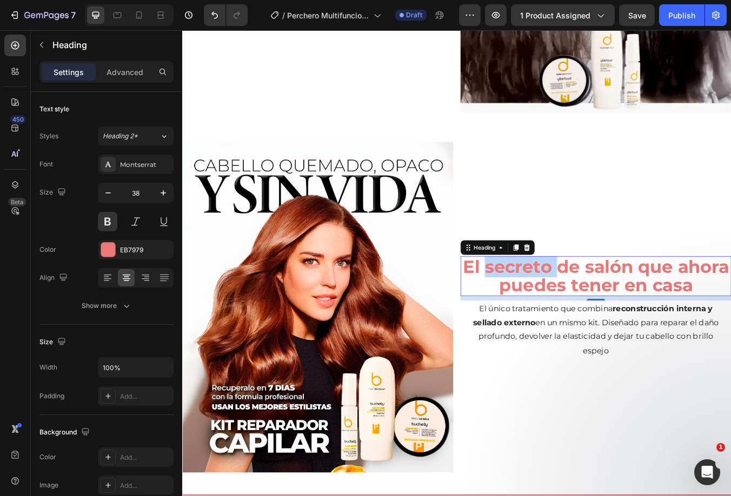
click at [601, 311] on p "El secreto de salón que ahora puedes tener en casa" at bounding box center [671, 321] width 318 height 45
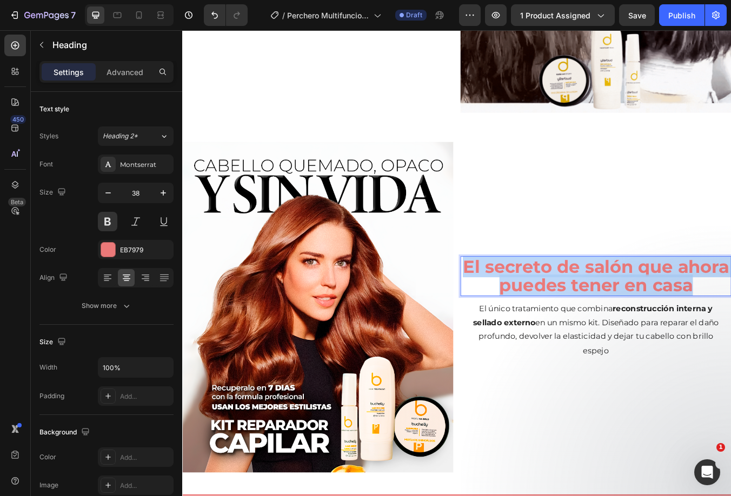
click at [601, 311] on p "El secreto de salón que ahora puedes tener en casa" at bounding box center [671, 321] width 318 height 45
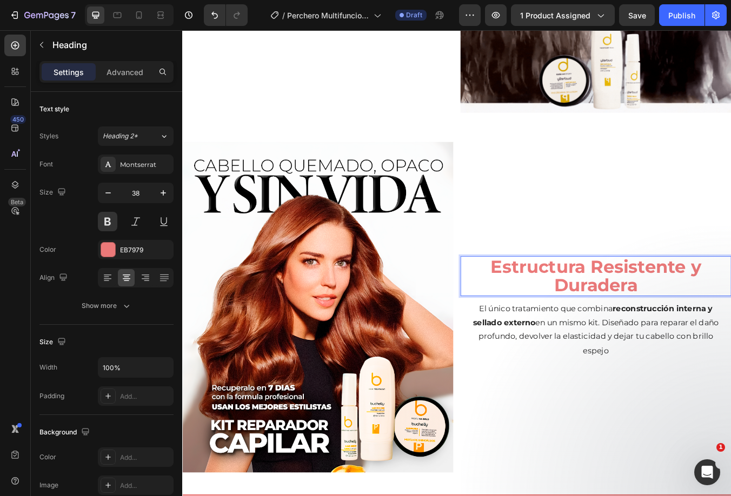
scroll to position [606, 0]
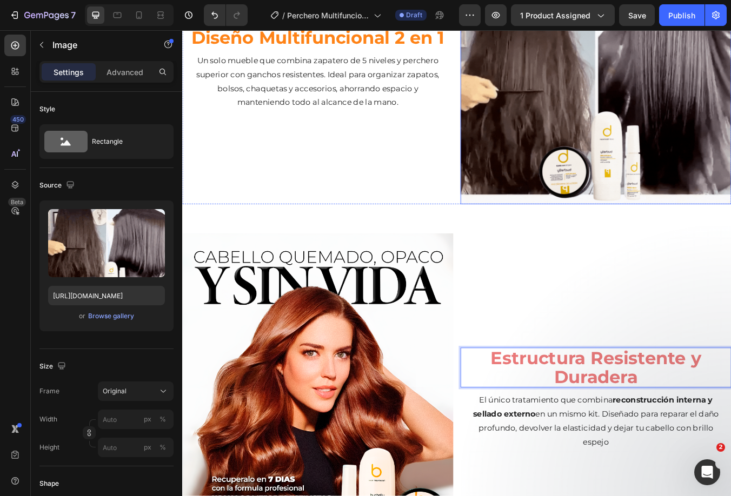
click at [614, 155] on img at bounding box center [671, 76] width 320 height 320
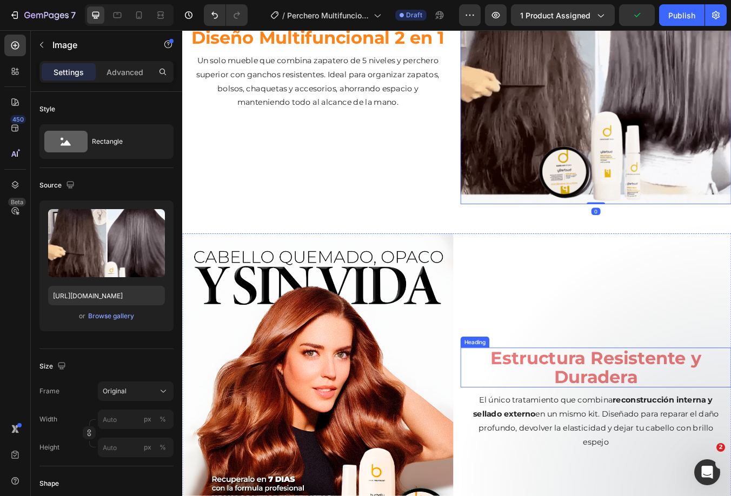
click at [635, 416] on p "Estructura Resistente y Duradera" at bounding box center [671, 429] width 318 height 45
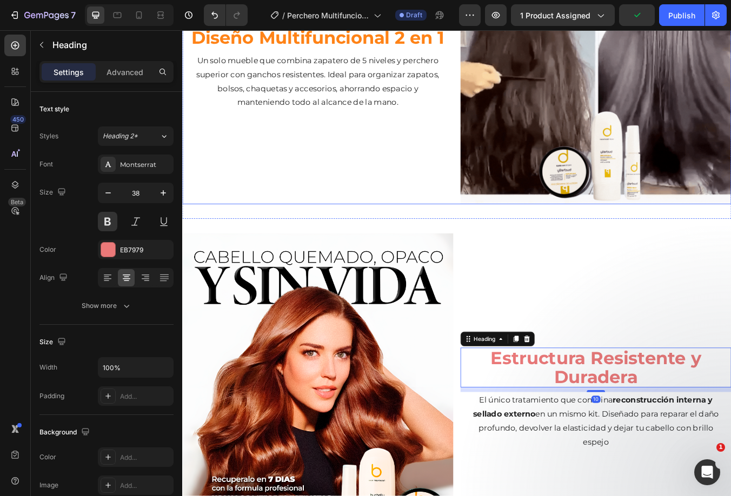
scroll to position [552, 0]
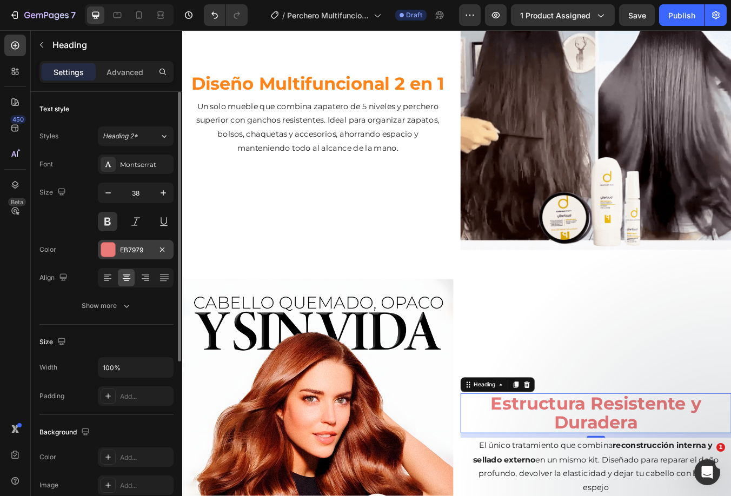
click at [109, 252] on div at bounding box center [108, 250] width 14 height 14
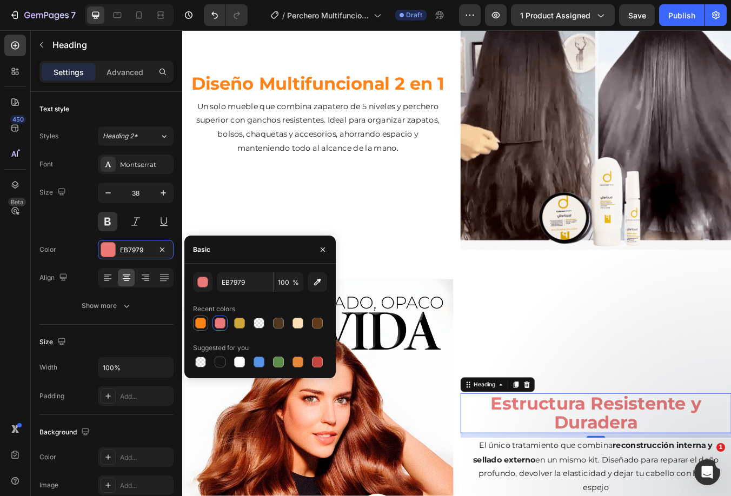
click at [203, 320] on div at bounding box center [200, 323] width 11 height 11
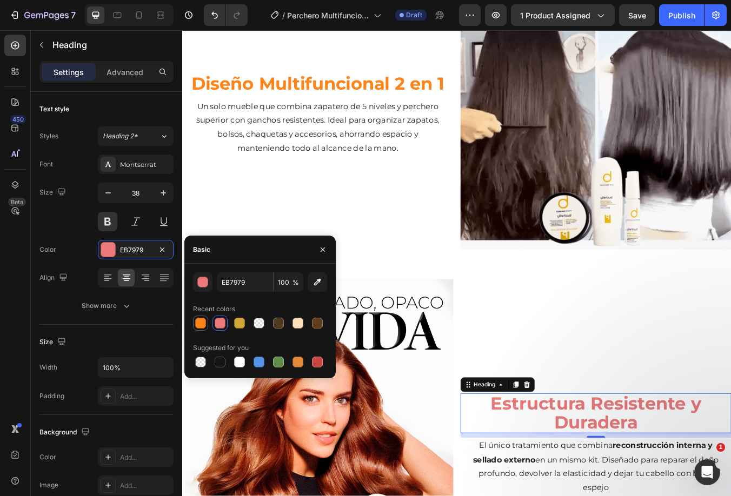
type input "FF8317"
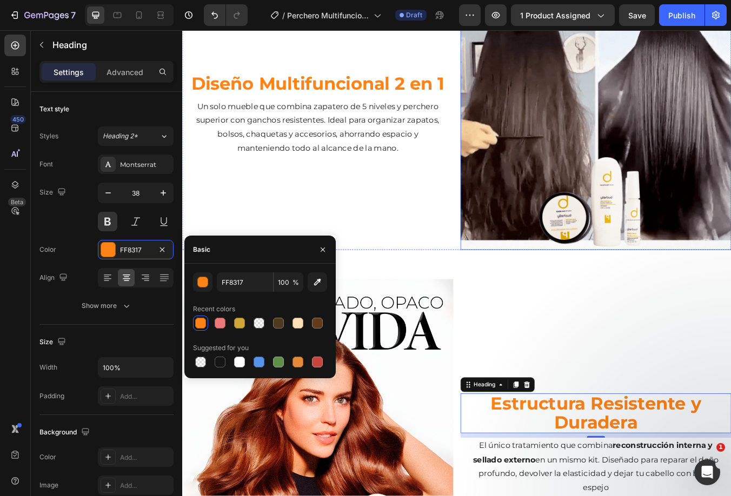
click at [637, 215] on img at bounding box center [671, 130] width 320 height 320
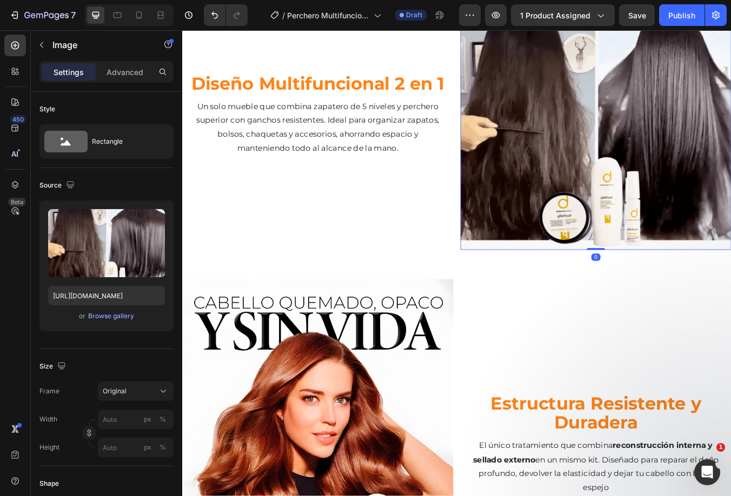
scroll to position [714, 0]
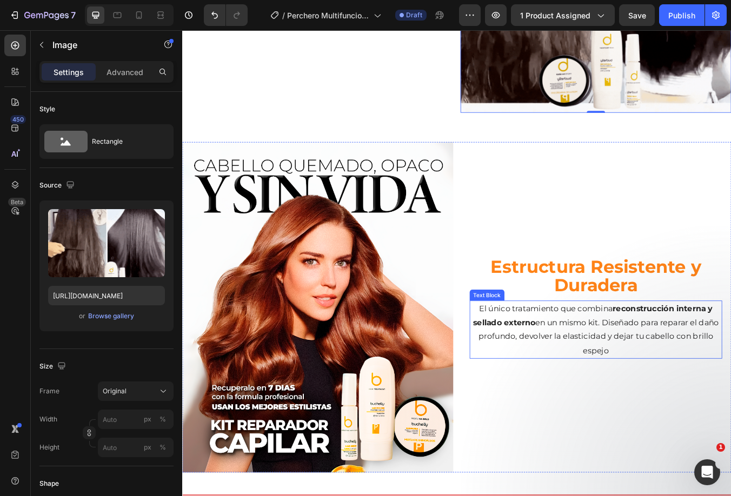
click at [606, 369] on p "El único tratamiento que combina reconstrucción interna y sellado externo en un…" at bounding box center [671, 384] width 296 height 66
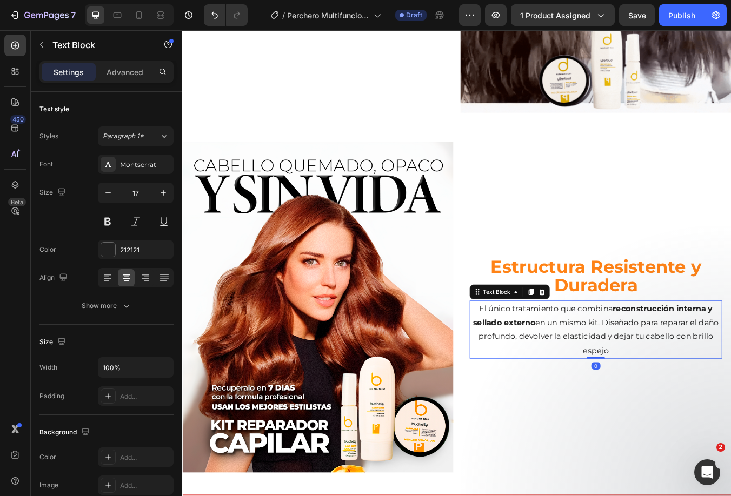
click at [606, 369] on p "El único tratamiento que combina reconstrucción interna y sellado externo en un…" at bounding box center [671, 384] width 296 height 66
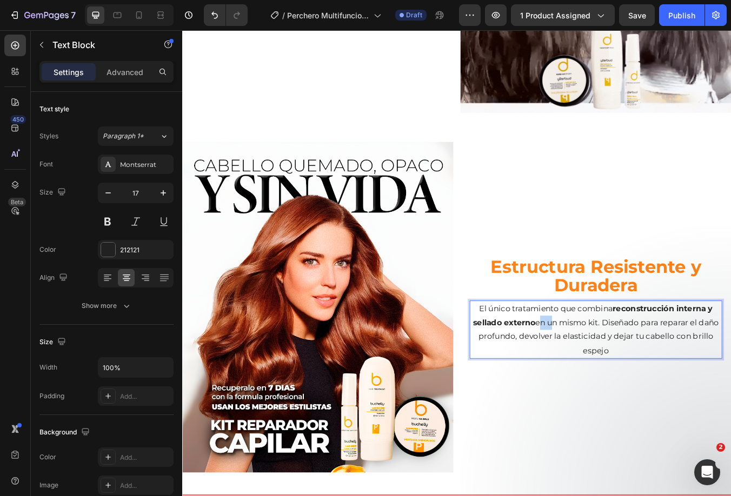
click at [606, 369] on p "El único tratamiento que combina reconstrucción interna y sellado externo en un…" at bounding box center [671, 384] width 296 height 66
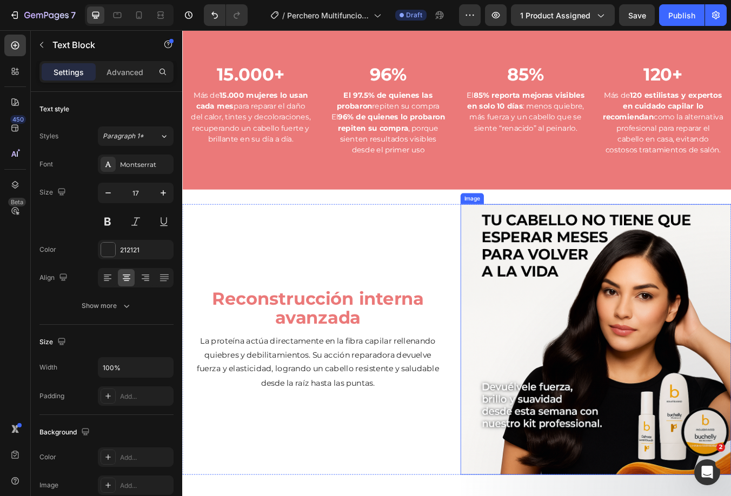
scroll to position [1309, 0]
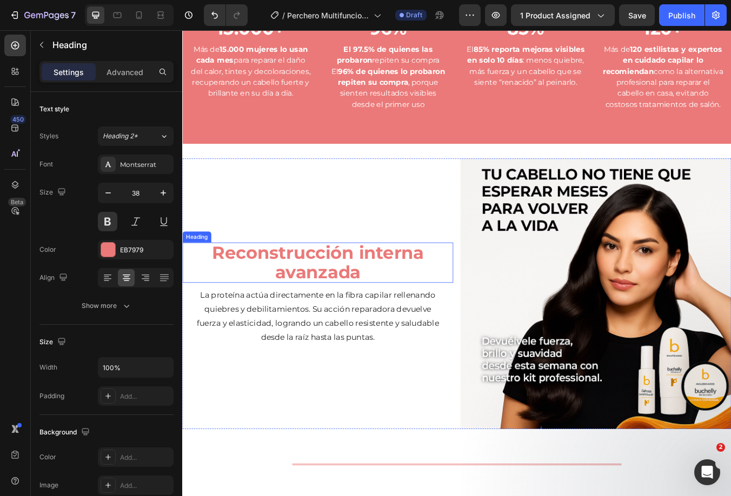
click at [335, 313] on h2 "Reconstrucción interna avanzada" at bounding box center [342, 306] width 320 height 48
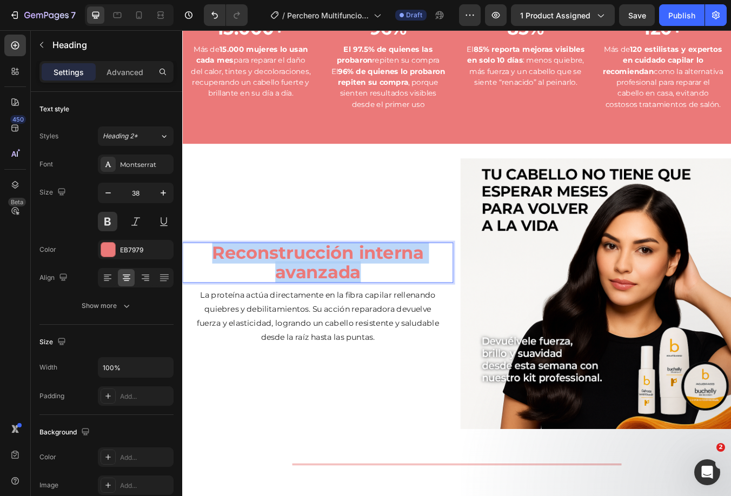
click at [335, 313] on p "Reconstrucción interna avanzada" at bounding box center [342, 305] width 318 height 45
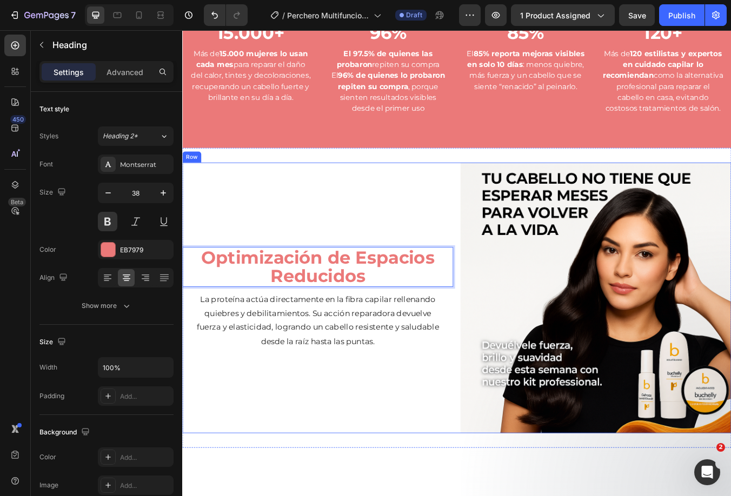
scroll to position [1093, 0]
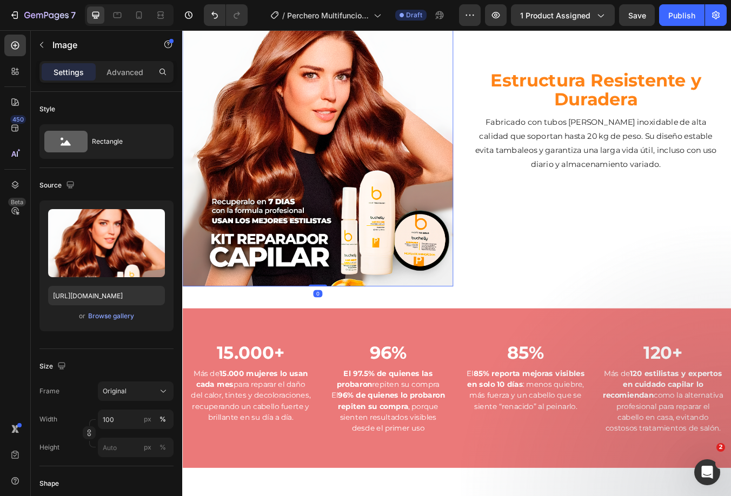
scroll to position [876, 0]
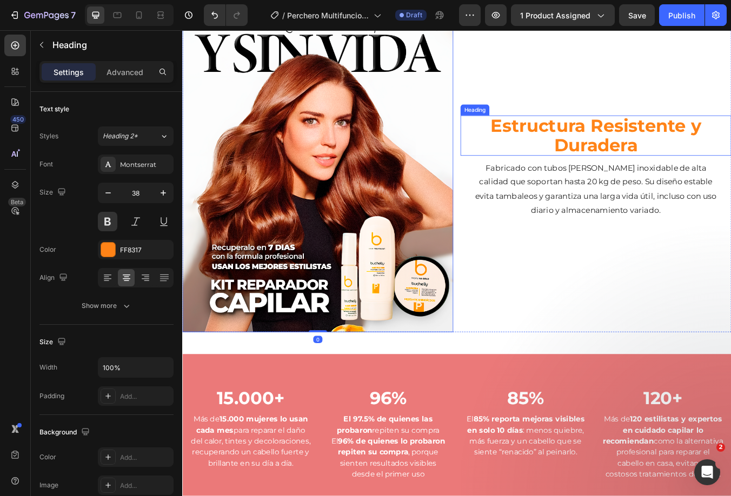
click at [584, 136] on h2 "Estructura Resistente y Duradera" at bounding box center [671, 155] width 320 height 48
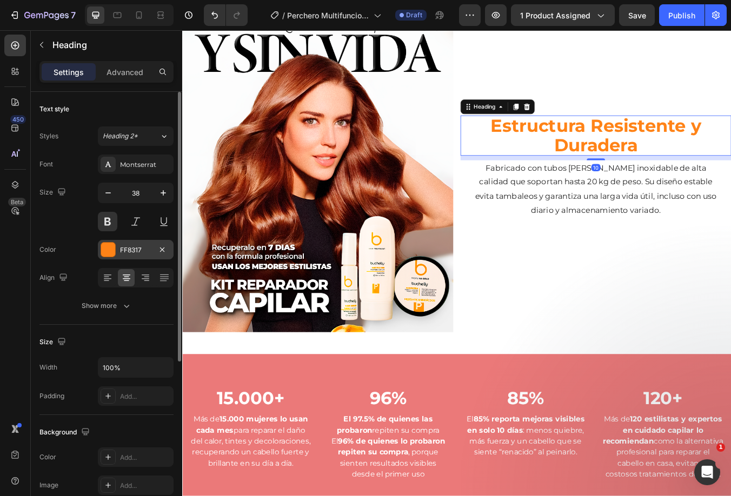
click at [139, 249] on div "FF8317" at bounding box center [135, 250] width 31 height 10
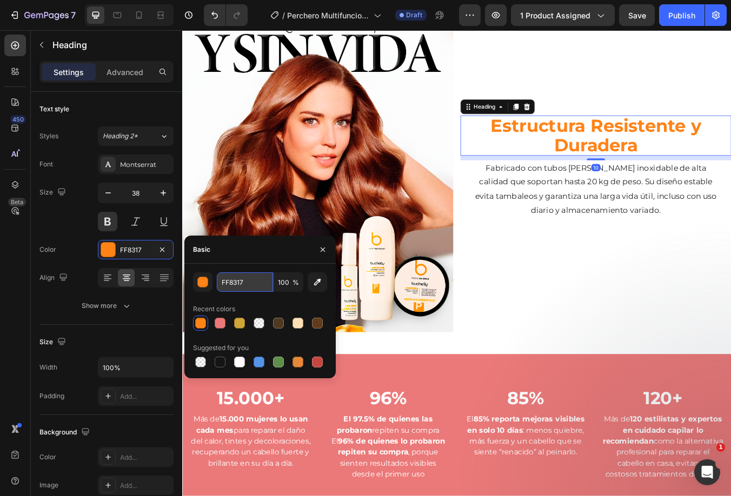
click at [231, 284] on input "FF8317" at bounding box center [245, 282] width 56 height 19
click at [322, 248] on icon "button" at bounding box center [322, 249] width 9 height 9
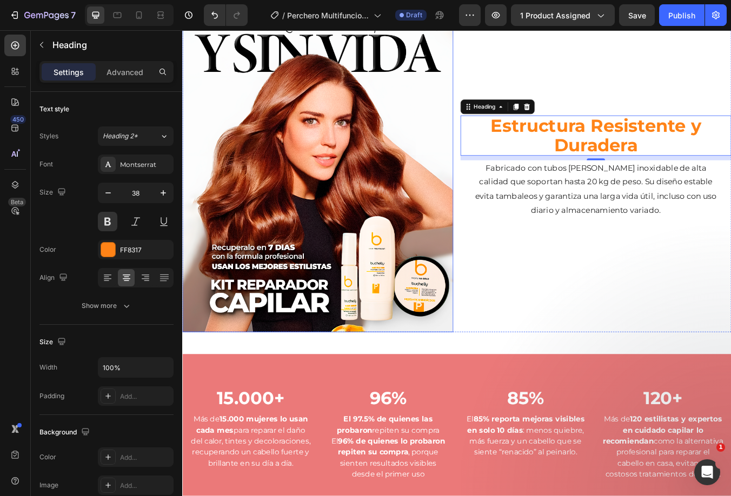
scroll to position [1255, 0]
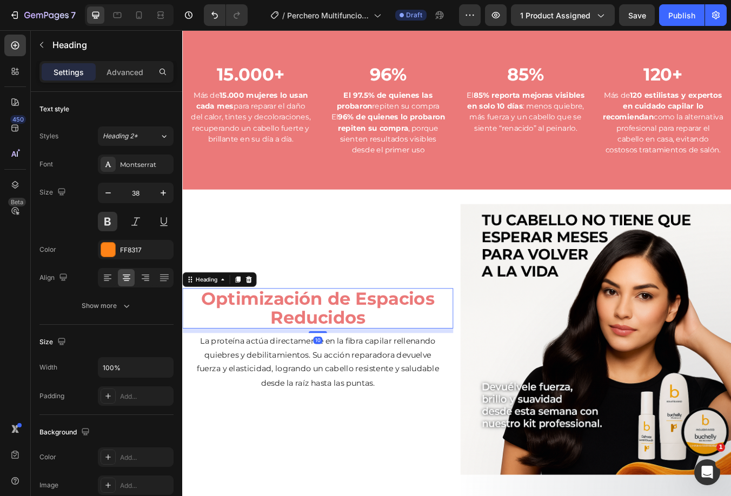
click at [362, 365] on h2 "Optimización de Espacios Reducidos" at bounding box center [342, 360] width 320 height 48
click at [145, 249] on div "EB7979" at bounding box center [135, 250] width 31 height 10
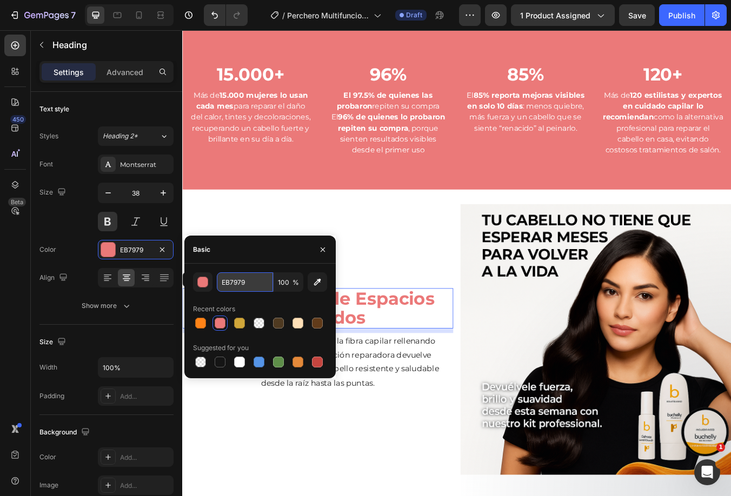
click at [220, 277] on input "EB7979" at bounding box center [245, 282] width 56 height 19
paste input "FF8317"
type input "FF8317"
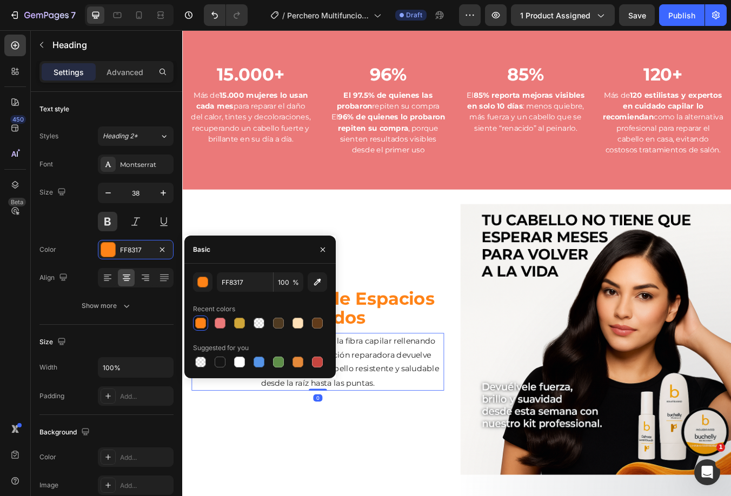
click at [412, 422] on p "La proteína actúa directamente en la fibra capilar rellenando quiebres y debili…" at bounding box center [342, 423] width 296 height 66
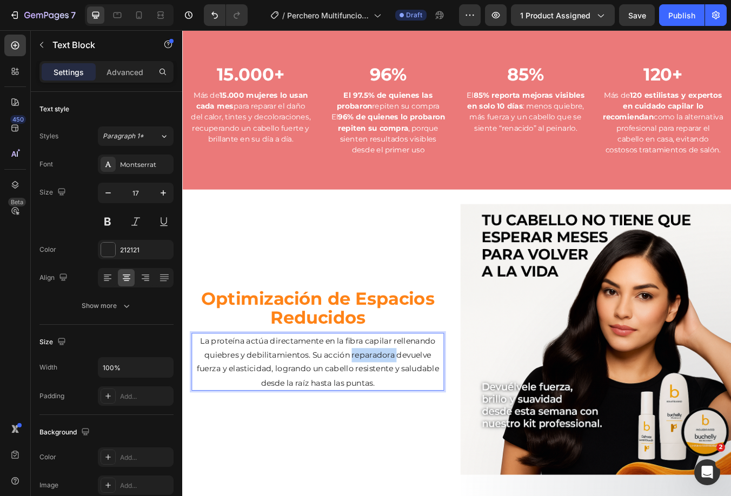
click at [412, 422] on p "La proteína actúa directamente en la fibra capilar rellenando quiebres y debili…" at bounding box center [342, 423] width 296 height 66
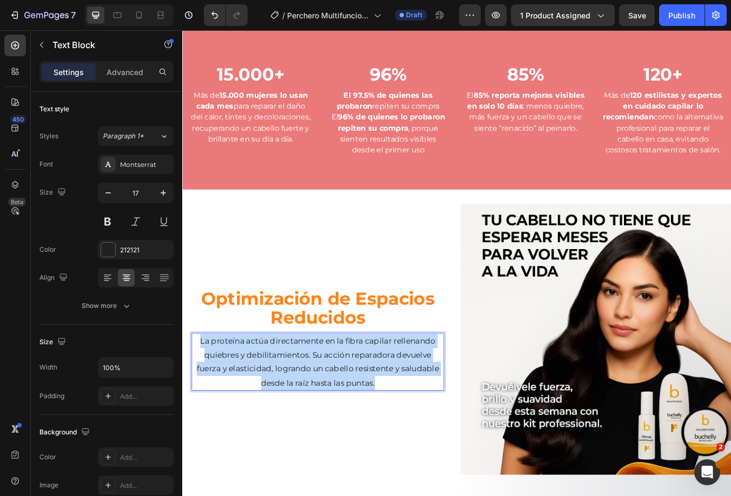
click at [412, 422] on p "La proteína actúa directamente en la fibra capilar rellenando quiebres y debili…" at bounding box center [342, 423] width 296 height 66
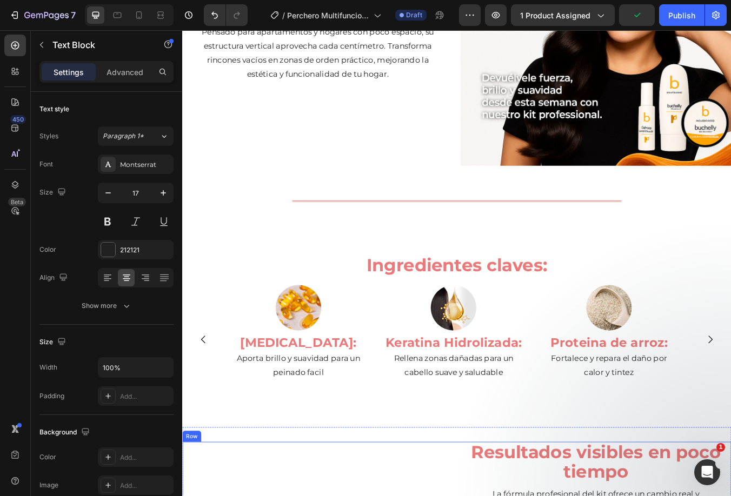
scroll to position [1850, 0]
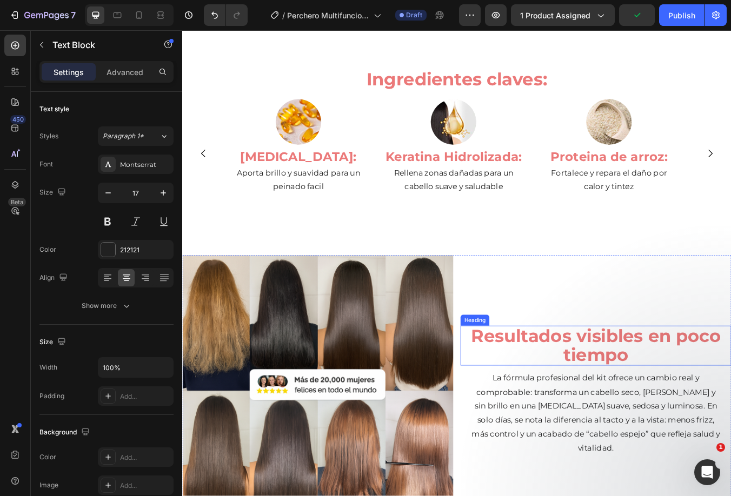
click at [614, 385] on h2 "Resultados visibles en poco tiempo" at bounding box center [671, 404] width 320 height 48
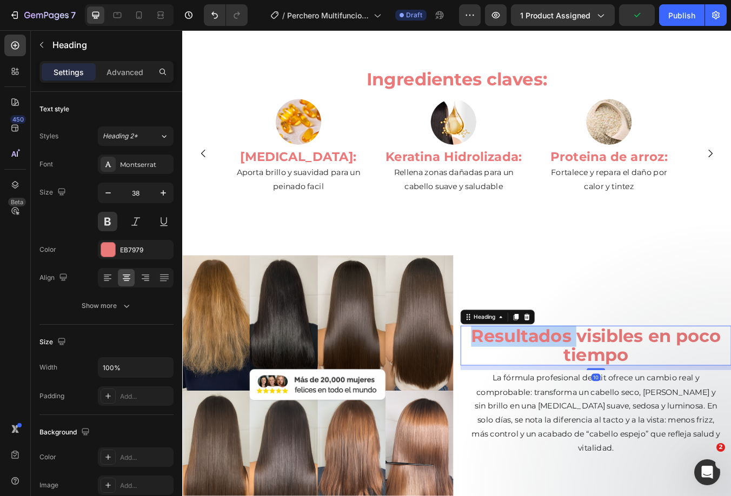
click at [614, 385] on h2 "Resultados visibles en poco tiempo" at bounding box center [671, 404] width 320 height 48
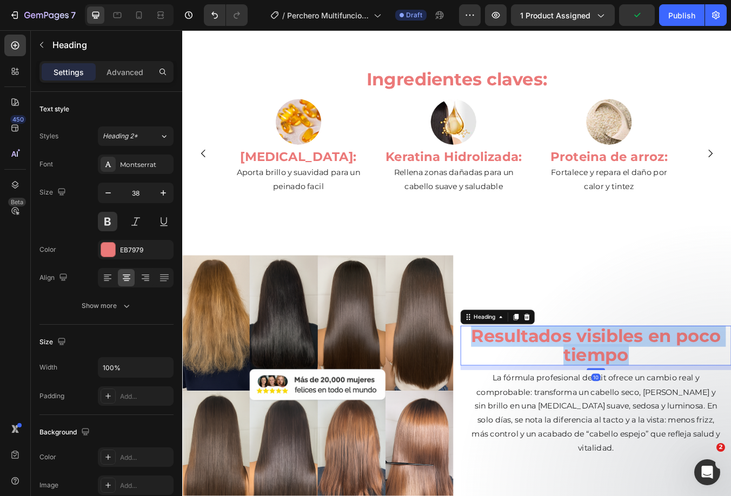
click at [614, 385] on p "Resultados visibles en poco tiempo" at bounding box center [671, 403] width 318 height 45
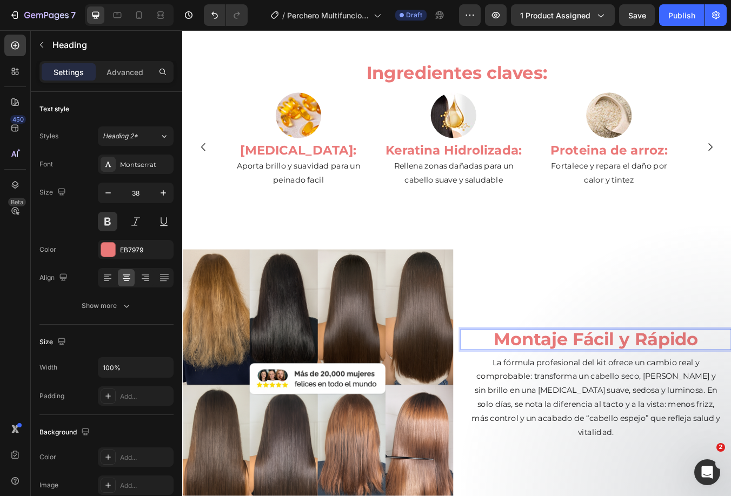
scroll to position [1537, 0]
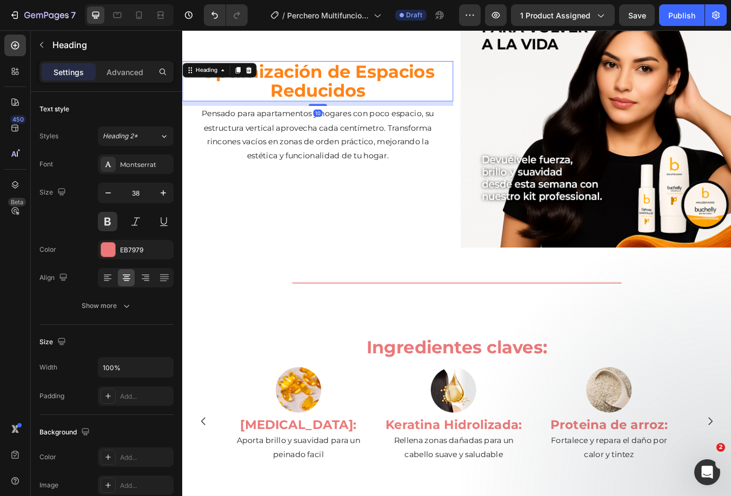
click at [348, 96] on h2 "Optimización de Espacios Reducidos" at bounding box center [342, 91] width 320 height 48
click at [129, 249] on div "FF8317" at bounding box center [135, 250] width 31 height 10
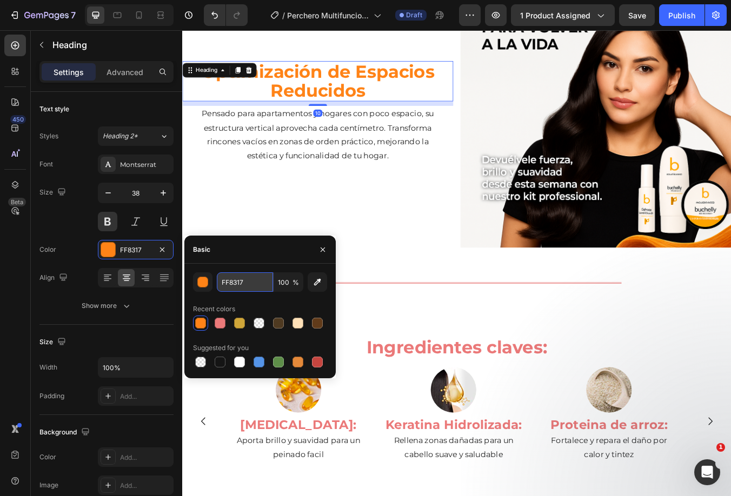
click at [237, 281] on input "FF8317" at bounding box center [245, 282] width 56 height 19
click at [321, 248] on icon "button" at bounding box center [323, 249] width 4 height 4
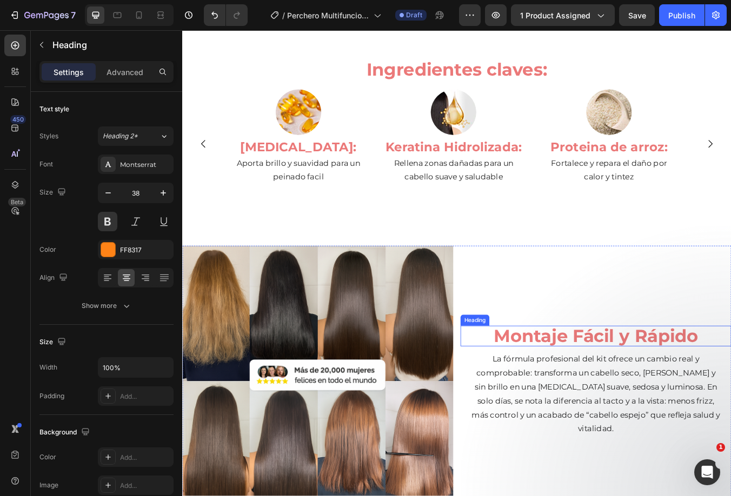
scroll to position [1915, 0]
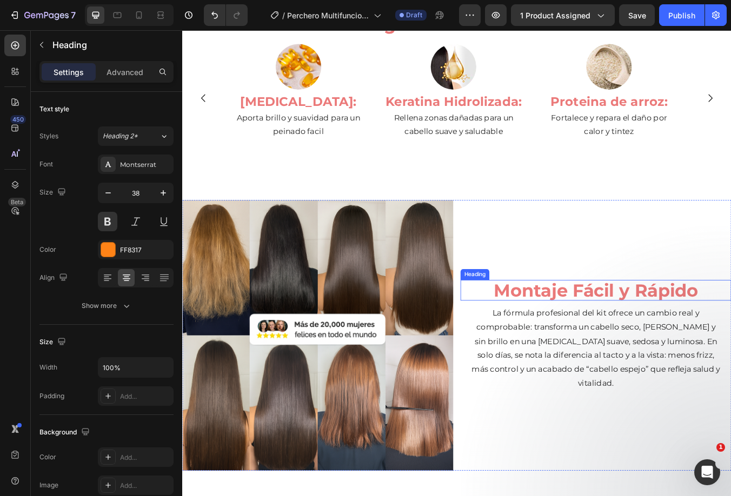
click at [607, 327] on p "Montaje Fácil y Rápido" at bounding box center [671, 338] width 318 height 23
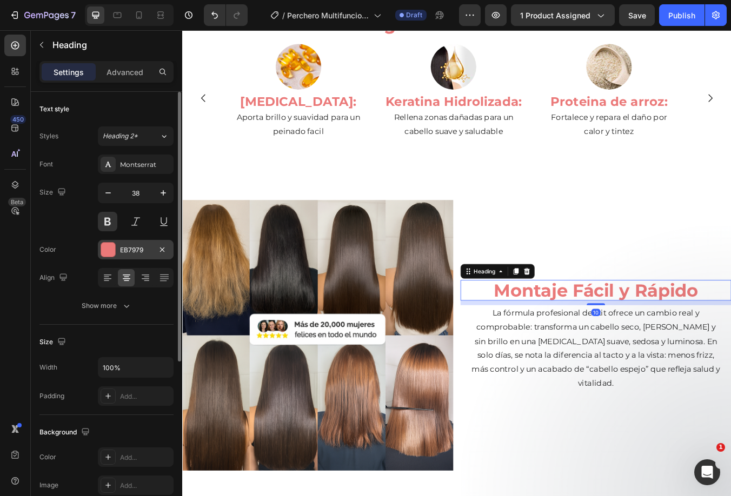
click at [135, 249] on div "EB7979" at bounding box center [135, 250] width 31 height 10
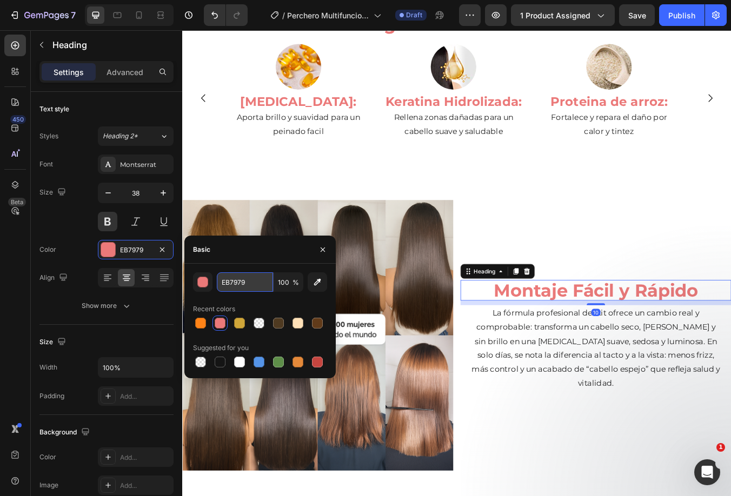
click at [236, 279] on input "EB7979" at bounding box center [245, 282] width 56 height 19
paste input "FF8317"
type input "FF8317"
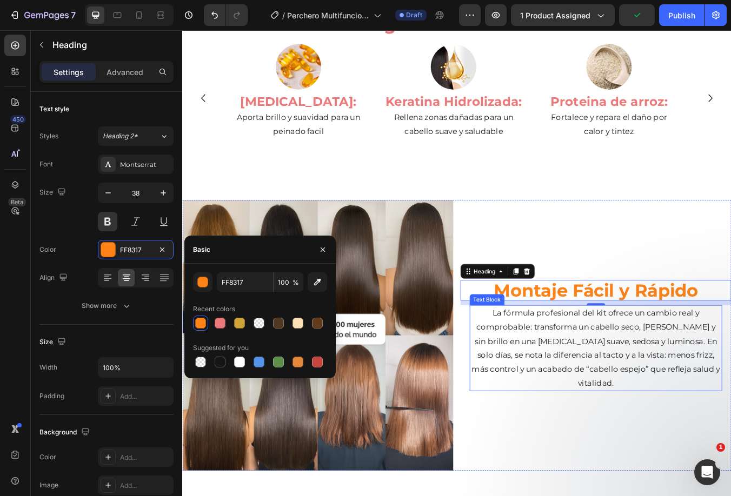
click at [611, 379] on p "La fórmula profesional del kit ofrece un cambio real y comprobable: transforma …" at bounding box center [671, 406] width 296 height 99
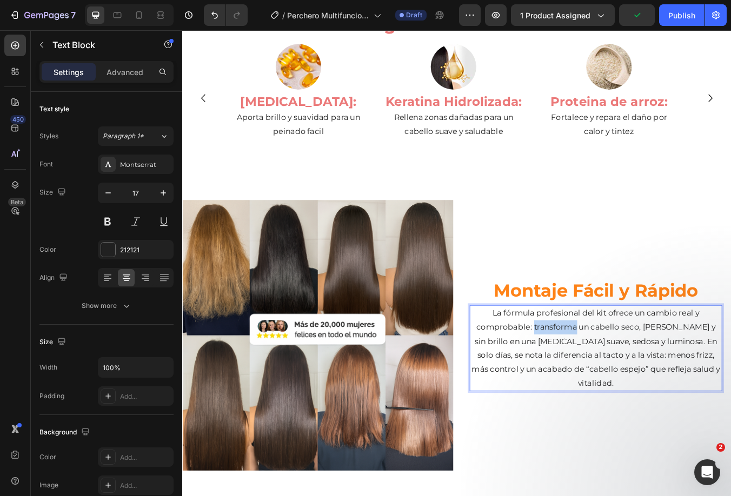
click at [612, 378] on p "La fórmula profesional del kit ofrece un cambio real y comprobable: transforma …" at bounding box center [671, 406] width 296 height 99
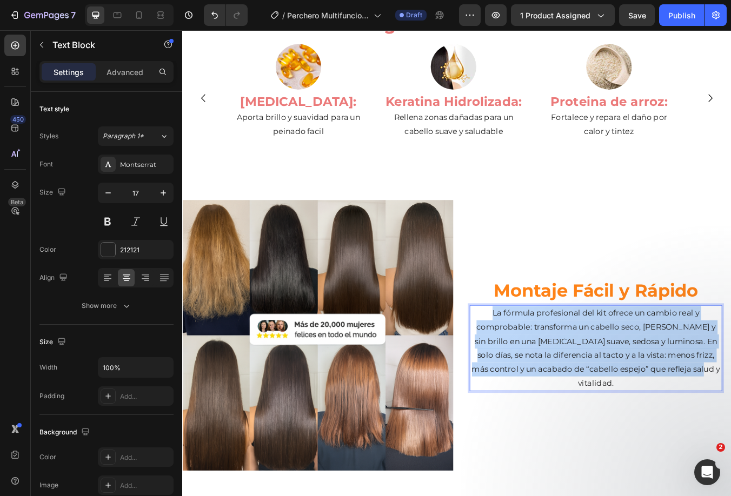
click at [612, 378] on p "La fórmula profesional del kit ofrece un cambio real y comprobable: transforma …" at bounding box center [671, 406] width 296 height 99
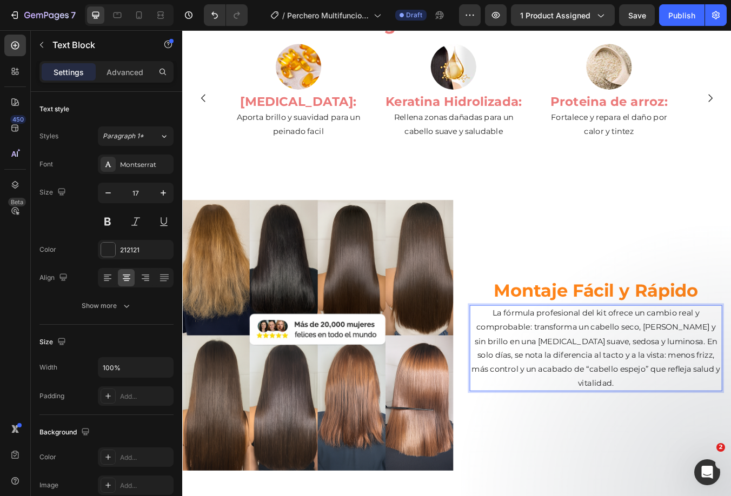
scroll to position [1923, 0]
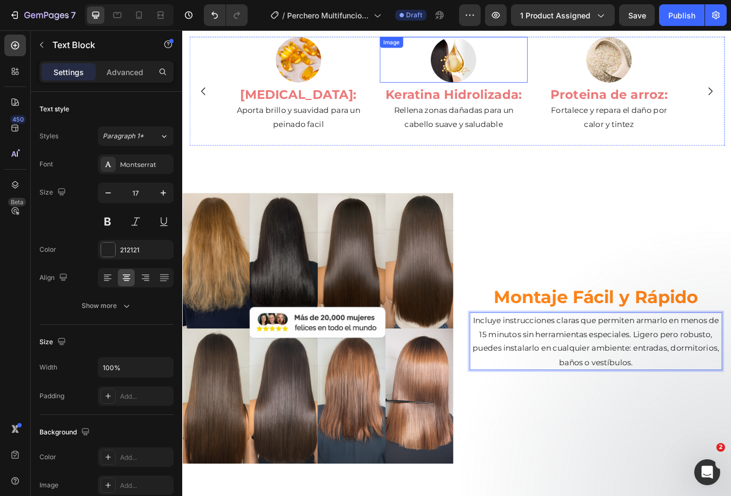
click at [489, 68] on img at bounding box center [502, 65] width 54 height 54
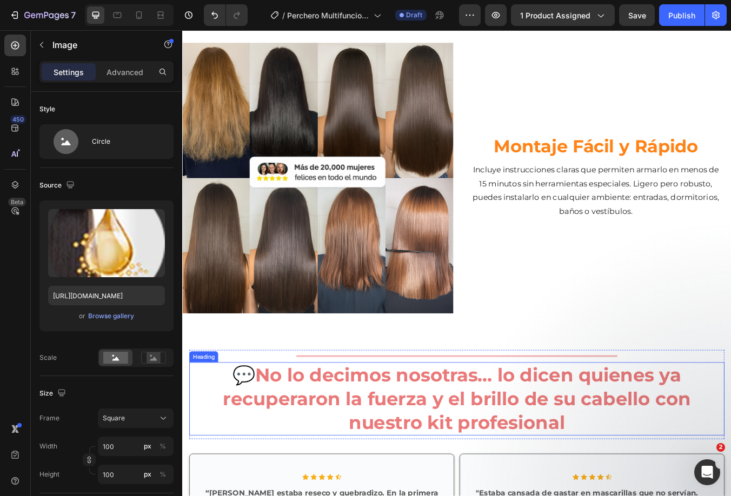
scroll to position [2248, 0]
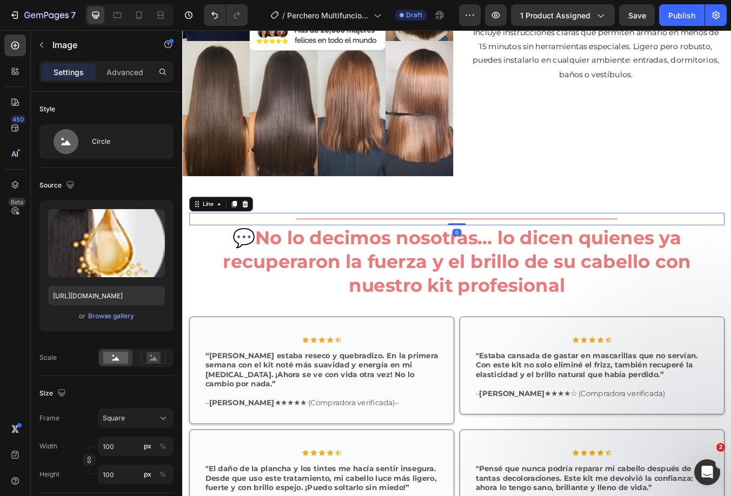
click at [621, 251] on div "Title Line 0" at bounding box center [506, 254] width 633 height 15
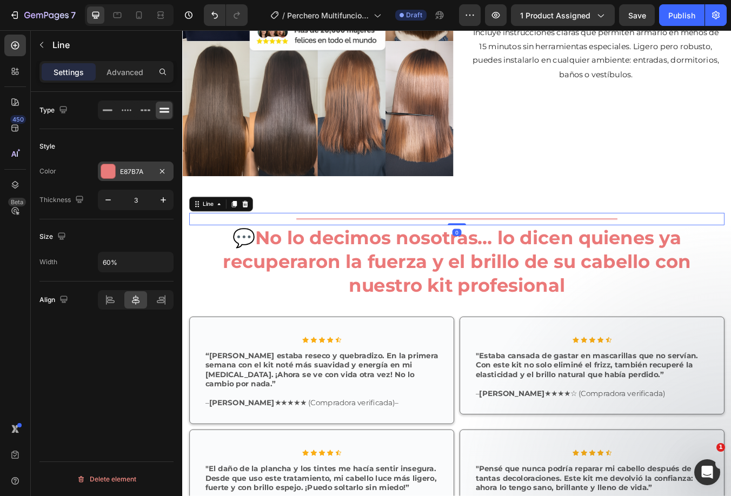
click at [110, 170] on div at bounding box center [108, 171] width 14 height 14
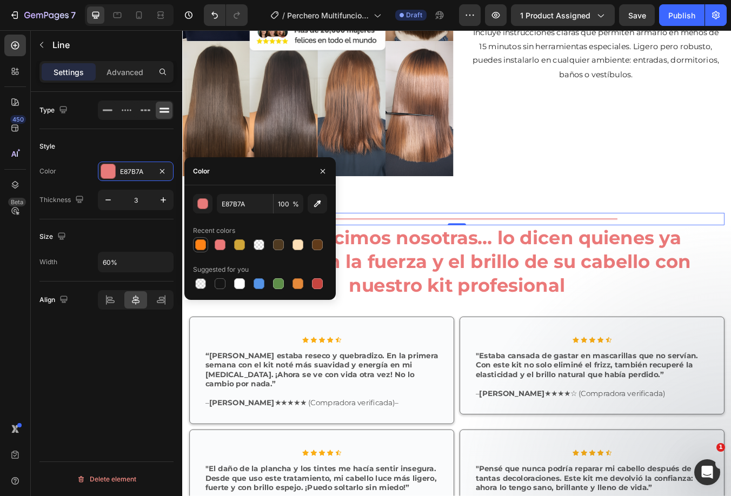
click at [195, 250] on div at bounding box center [200, 244] width 13 height 13
type input "FF8317"
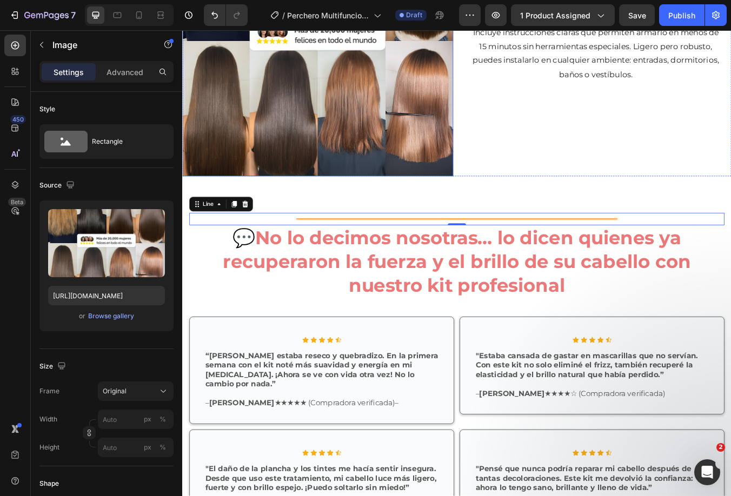
click at [427, 110] on img at bounding box center [342, 43] width 320 height 320
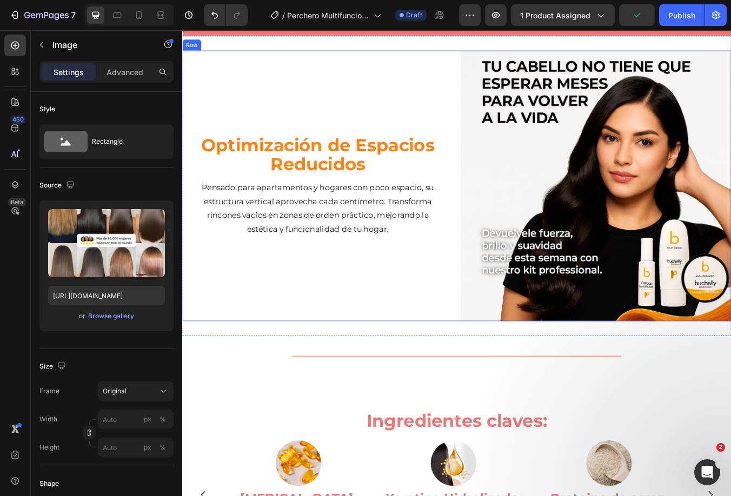
scroll to position [1491, 0]
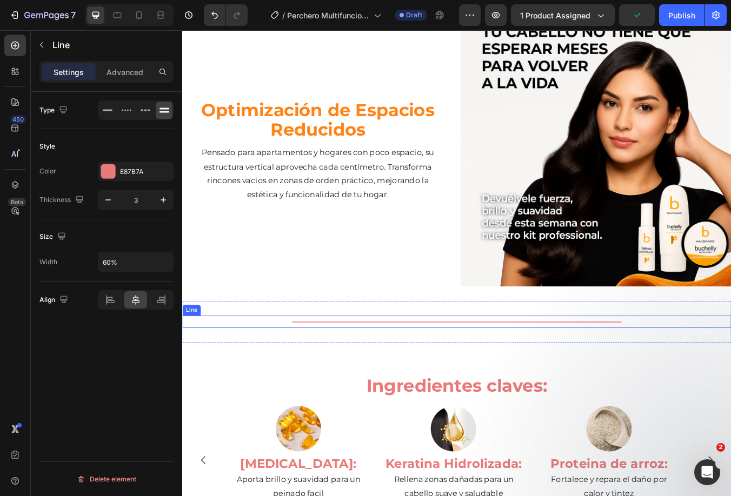
click at [374, 368] on div "Title Line" at bounding box center [506, 375] width 649 height 15
click at [101, 175] on div at bounding box center [108, 171] width 15 height 15
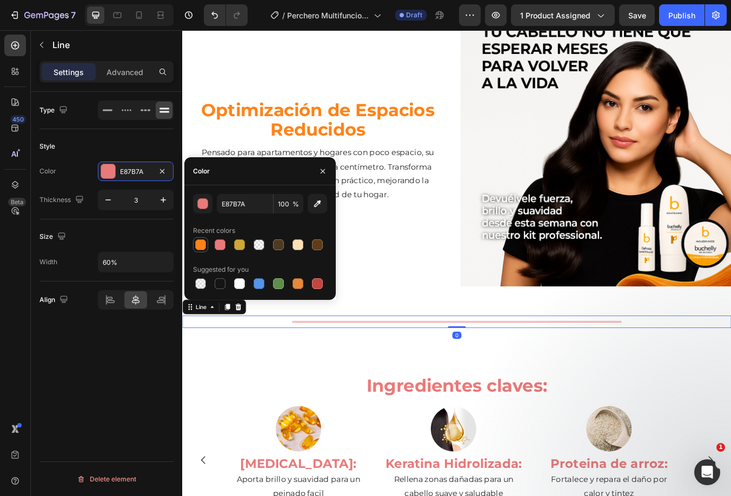
click at [201, 242] on div at bounding box center [200, 245] width 11 height 11
type input "FF8317"
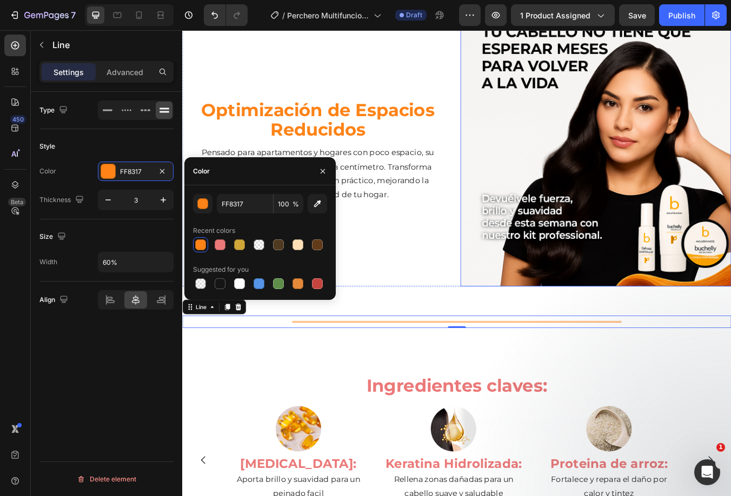
click at [607, 222] on img at bounding box center [671, 174] width 320 height 320
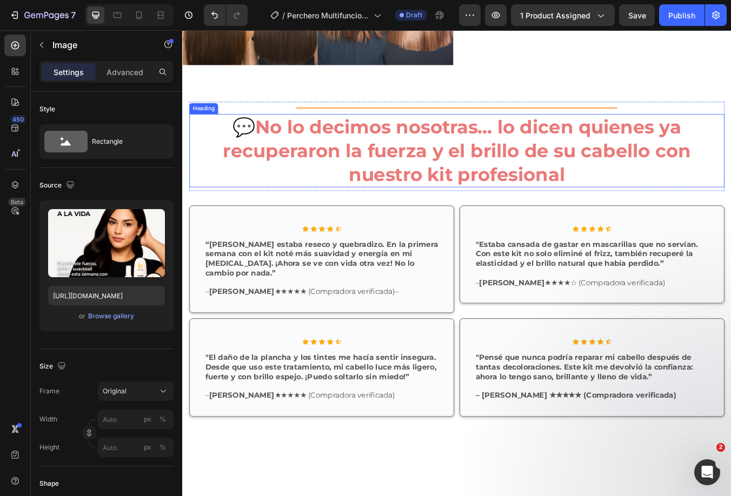
scroll to position [2163, 0]
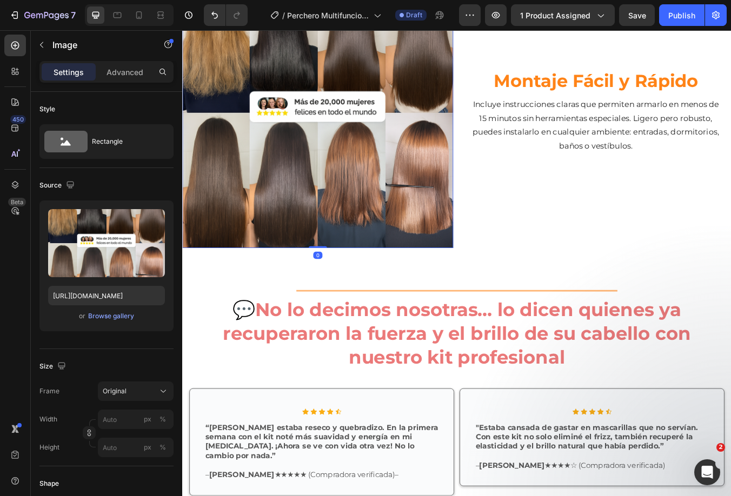
click at [420, 186] on img at bounding box center [342, 128] width 320 height 320
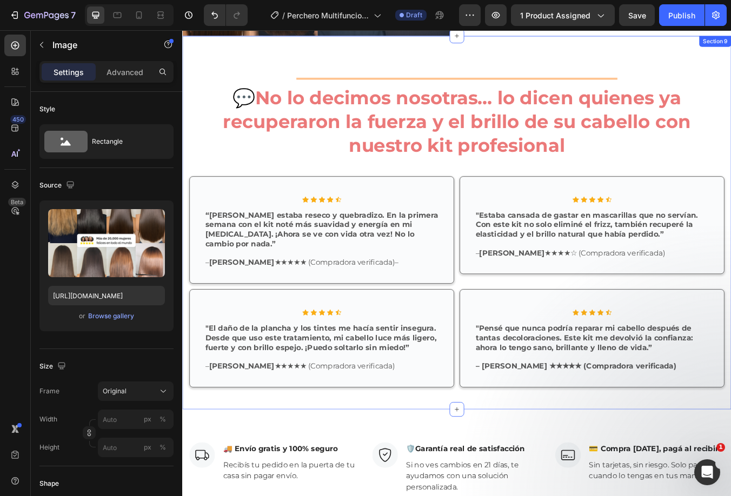
scroll to position [2468, 0]
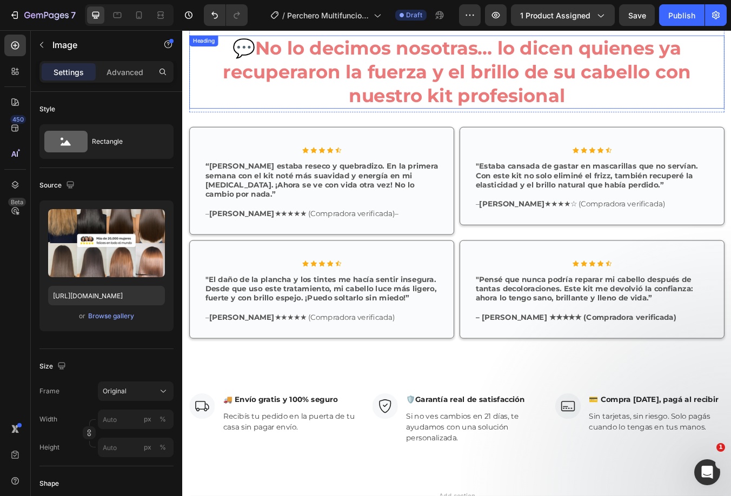
click at [348, 64] on strong "No lo decimos nosotras… lo dicen quienes ya recuperaron la fuerza y el brillo d…" at bounding box center [506, 79] width 553 height 83
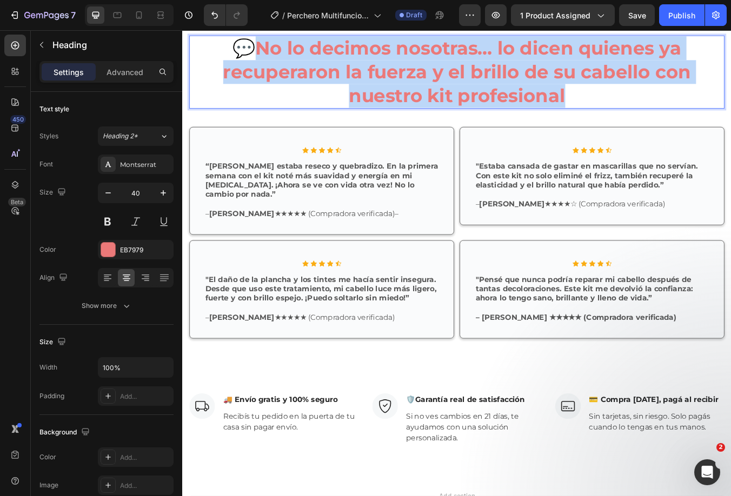
drag, startPoint x: 269, startPoint y: 56, endPoint x: 654, endPoint y: 106, distance: 388.2
click at [654, 106] on p "💬 No lo decimos nosotras… lo dicen quienes ya recuperaron la fuerza y el brillo…" at bounding box center [506, 80] width 630 height 84
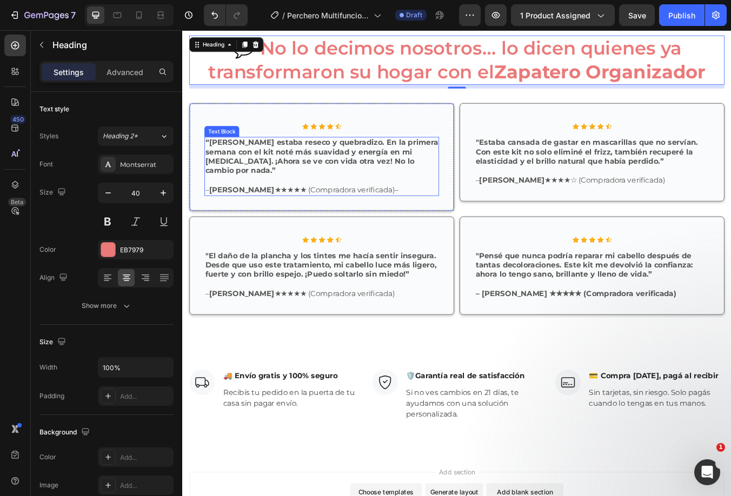
click at [312, 169] on strong "“[PERSON_NAME] estaba reseco y quebradizo. En la primera semana con el kit noté…" at bounding box center [346, 180] width 275 height 44
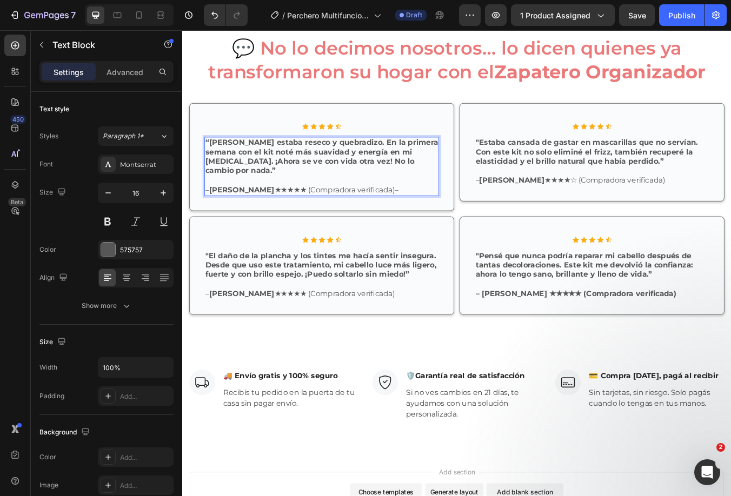
click at [304, 169] on strong "“[PERSON_NAME] estaba reseco y quebradizo. En la primera semana con el kit noté…" at bounding box center [346, 180] width 275 height 44
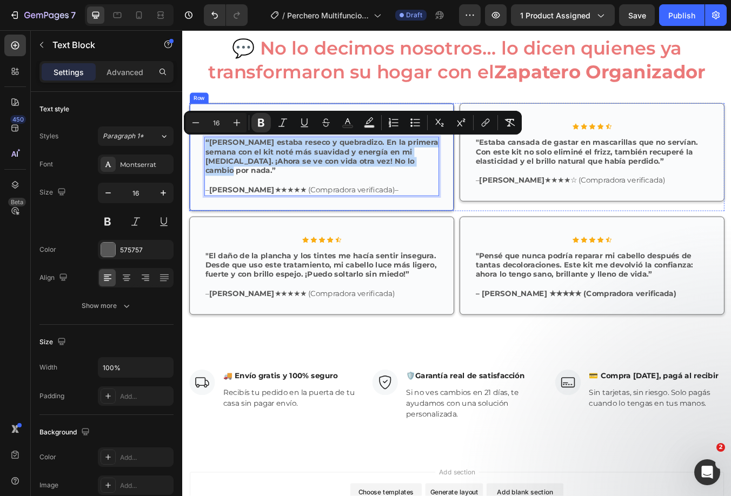
drag, startPoint x: 241, startPoint y: 198, endPoint x: 200, endPoint y: 165, distance: 52.7
click at [200, 165] on div "Icon Icon Icon Icon Icon Icon List Row “Mi cabello estaba reseco y quebradizo. …" at bounding box center [346, 181] width 313 height 128
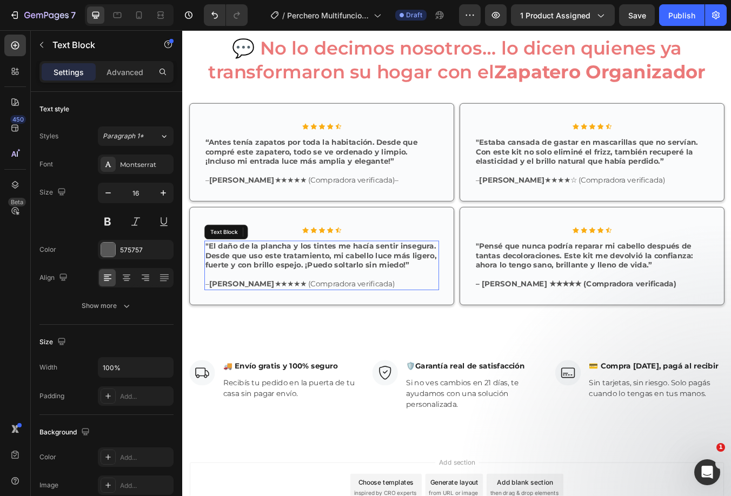
click at [258, 294] on strong ""El daño de la plancha y los tintes me hacía sentir insegura. Desde que uso est…" at bounding box center [345, 297] width 273 height 33
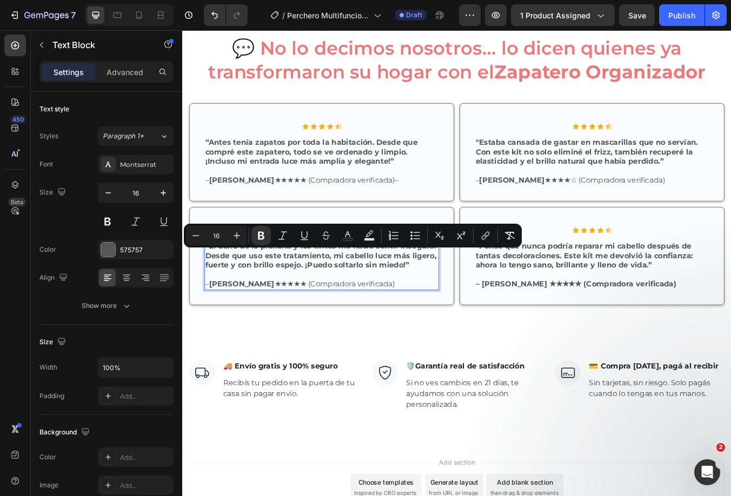
click at [444, 301] on strong ""El daño de la plancha y los tintes me hacía sentir insegura. Desde que uso est…" at bounding box center [345, 297] width 273 height 33
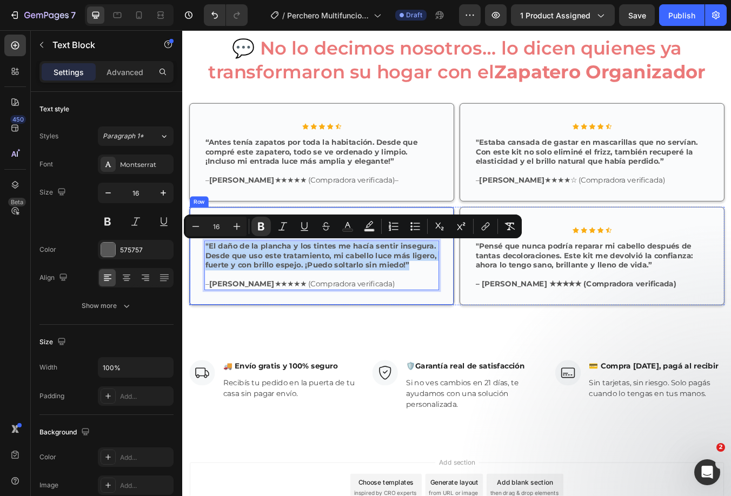
drag, startPoint x: 456, startPoint y: 304, endPoint x: 191, endPoint y: 284, distance: 265.2
click at [191, 284] on div "Icon Icon Icon Icon Icon Icon List Row "El daño de la plancha y los tintes me h…" at bounding box center [346, 298] width 313 height 116
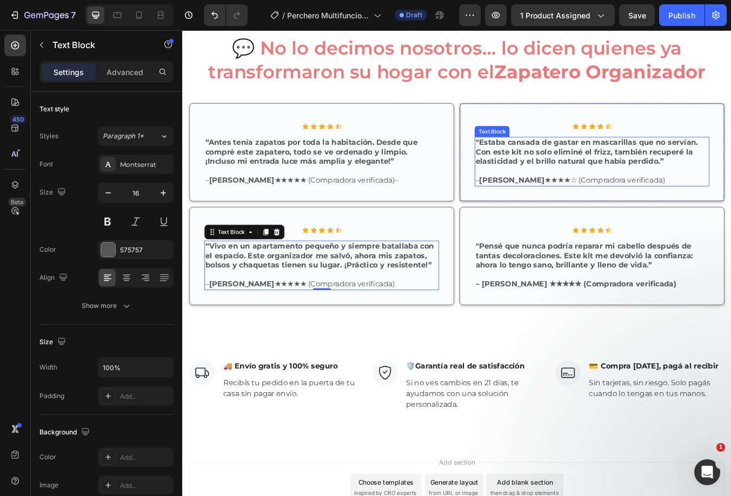
click at [626, 179] on strong ""Estaba cansada de gastar en mascarillas que no servían. Con este kit no solo e…" at bounding box center [660, 174] width 263 height 33
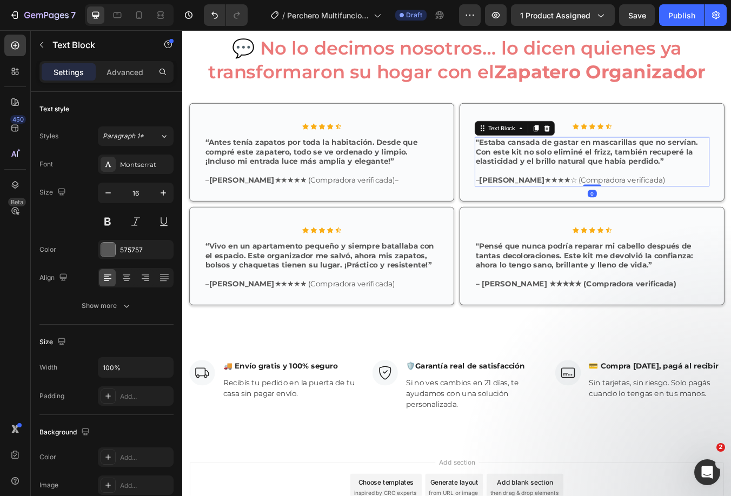
click at [630, 174] on strong ""Estaba cansada de gastar en mascarillas que no servían. Con este kit no solo e…" at bounding box center [660, 174] width 263 height 33
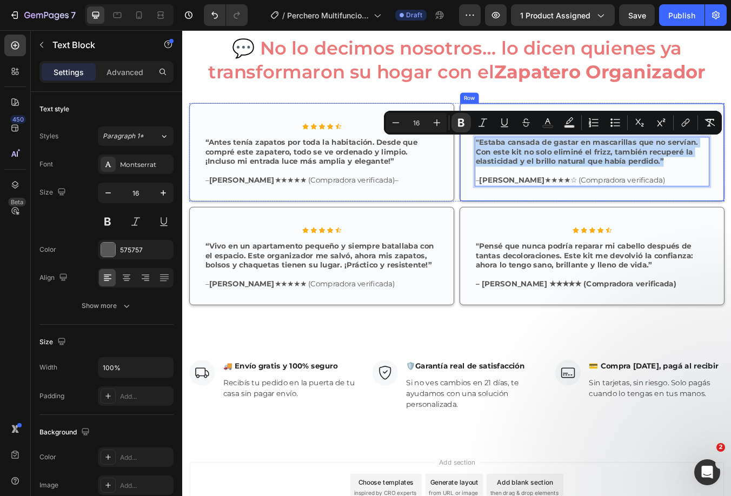
drag, startPoint x: 752, startPoint y: 183, endPoint x: 520, endPoint y: 151, distance: 233.7
click at [520, 151] on div "Icon Icon Icon Icon Icon Icon List Row "Estaba cansada de gastar en mascarillas…" at bounding box center [666, 175] width 313 height 116
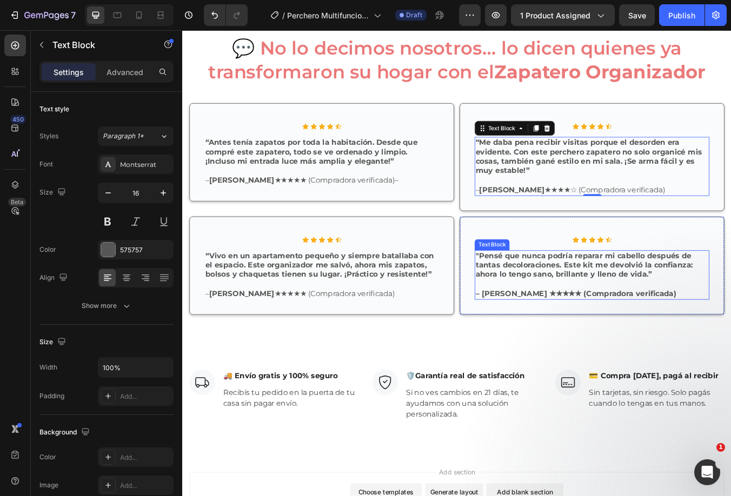
click at [563, 297] on strong ""Pensé que nunca podría reparar mi cabello después de tantas decoloraciones. Es…" at bounding box center [657, 308] width 257 height 33
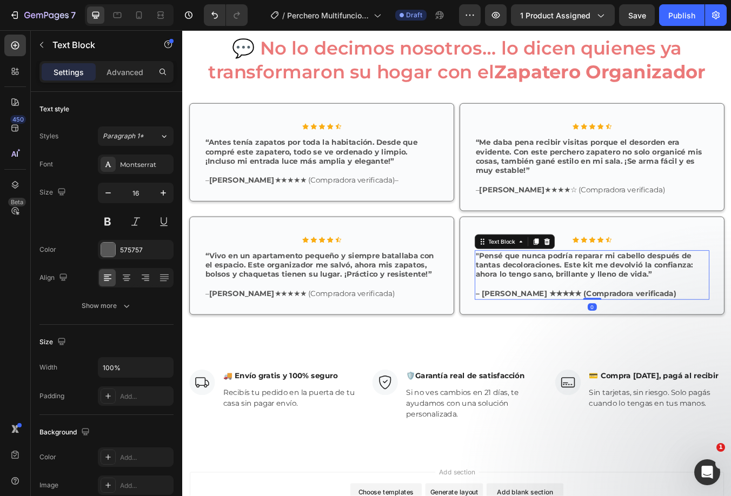
click at [566, 299] on strong ""Pensé que nunca podría reparar mi cabello después de tantas decoloraciones. Es…" at bounding box center [657, 308] width 257 height 33
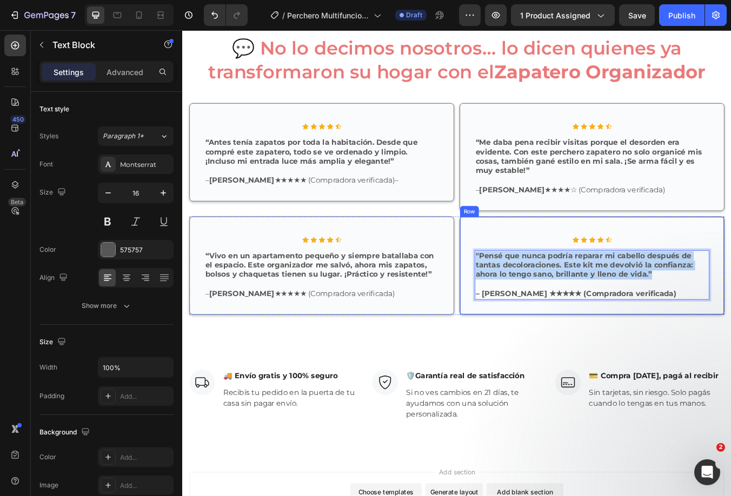
drag, startPoint x: 735, startPoint y: 320, endPoint x: 521, endPoint y: 295, distance: 215.6
click at [521, 295] on div "Icon Icon Icon Icon Icon Icon List Row "Pensé que nunca podría reparar mi cabel…" at bounding box center [666, 309] width 313 height 116
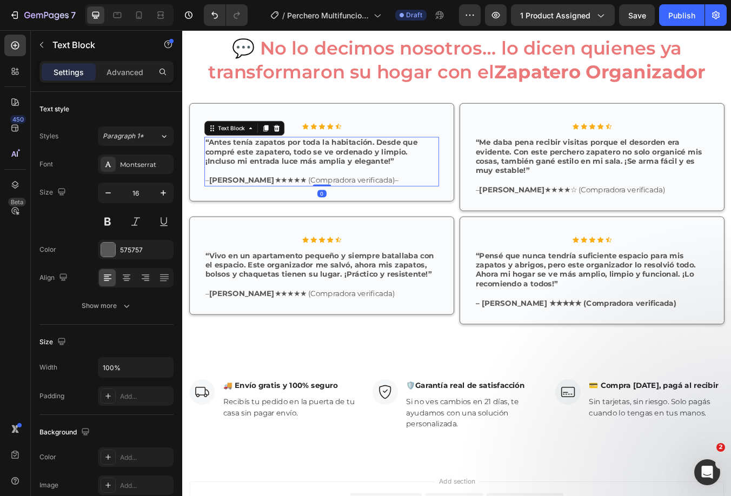
click at [385, 167] on strong "“Antes tenía zapatos por toda la habitación. Desde que compré este zapatero, to…" at bounding box center [334, 174] width 251 height 33
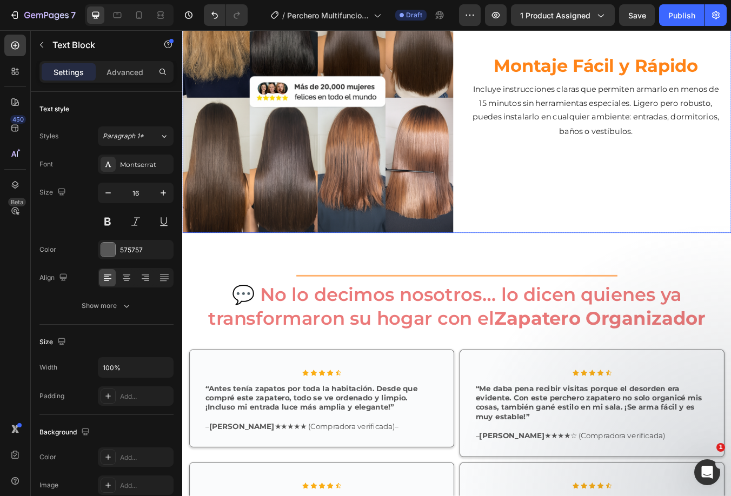
scroll to position [2127, 0]
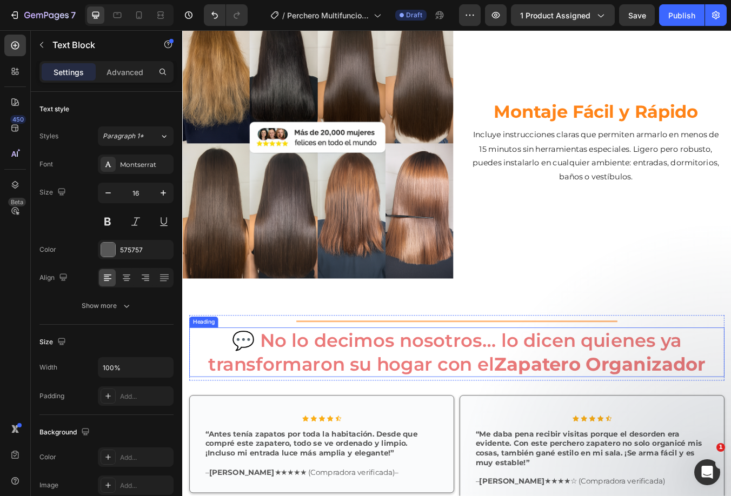
click at [509, 401] on h2 "💬 No lo decimos nosotros… lo dicen quienes ya transformaron su hogar con el Zap…" at bounding box center [506, 411] width 633 height 58
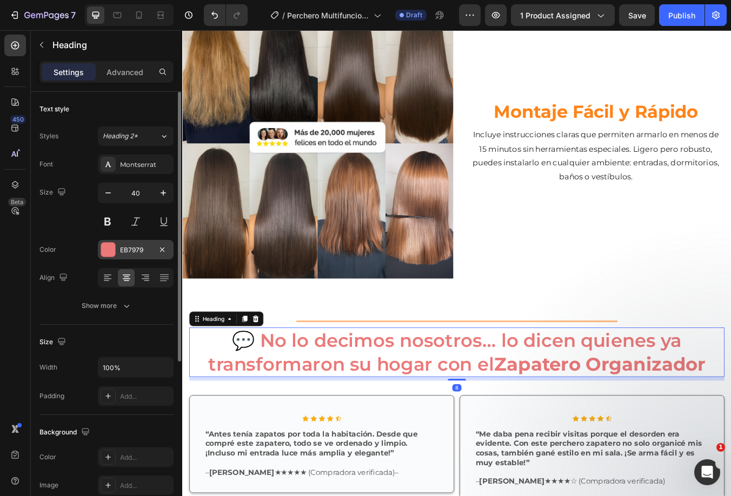
click at [113, 255] on div at bounding box center [108, 250] width 14 height 14
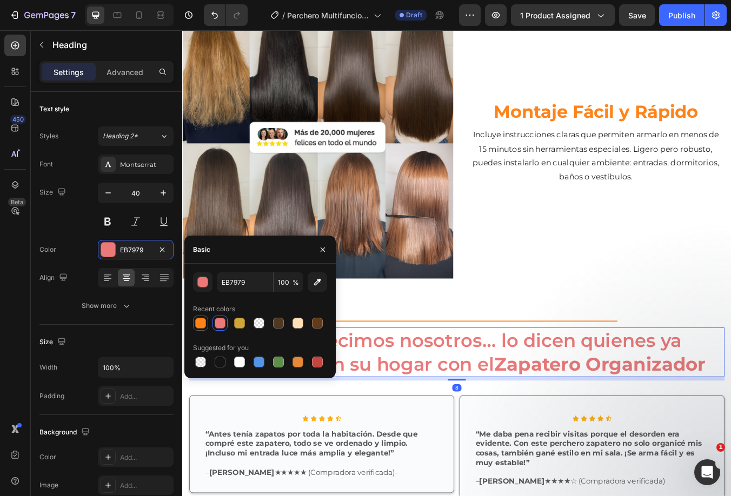
click at [201, 324] on div at bounding box center [200, 323] width 11 height 11
type input "FF8317"
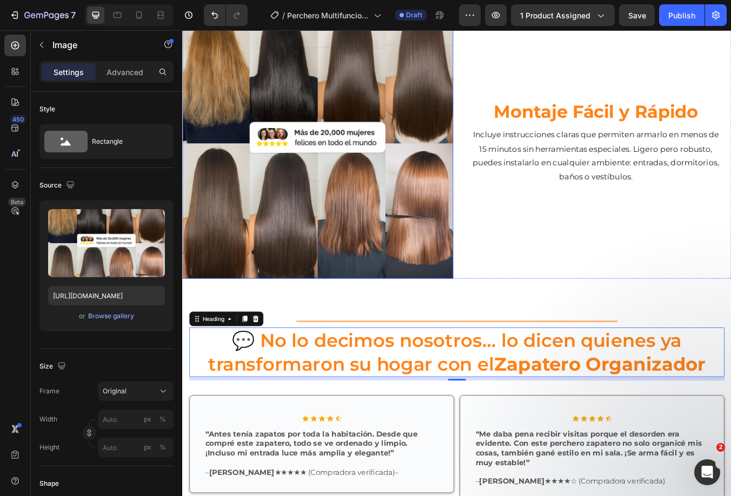
click at [415, 222] on img at bounding box center [342, 164] width 320 height 320
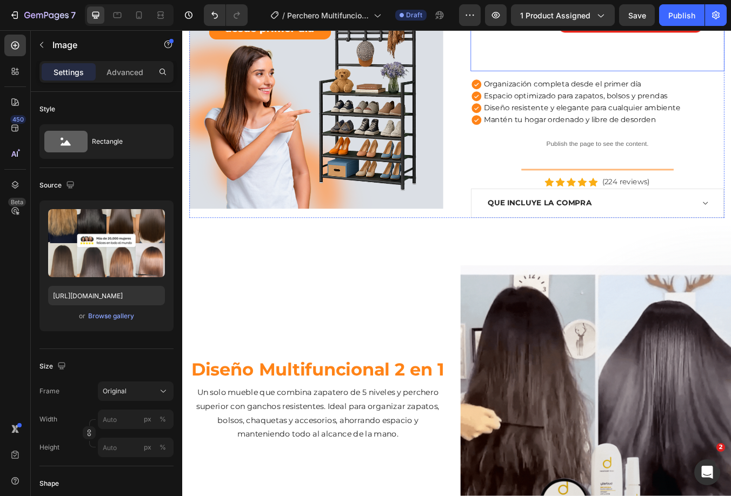
scroll to position [378, 0]
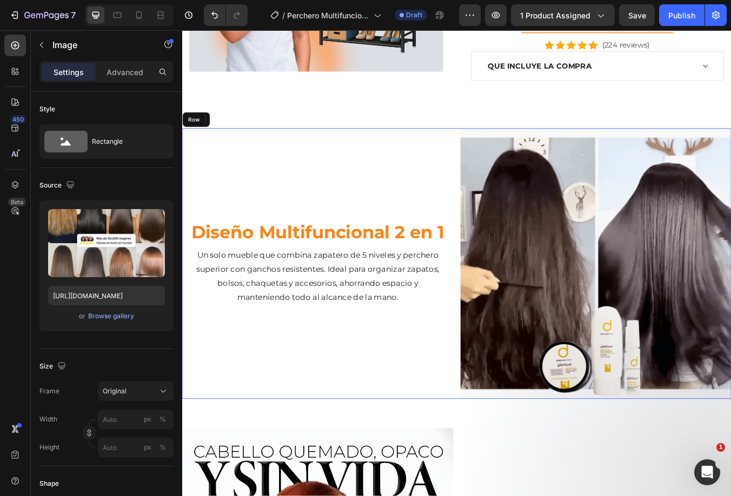
click at [299, 191] on div "Diseño Multifuncional 2 en 1 Heading Un solo mueble que combina zapatero de 5 n…" at bounding box center [342, 307] width 320 height 320
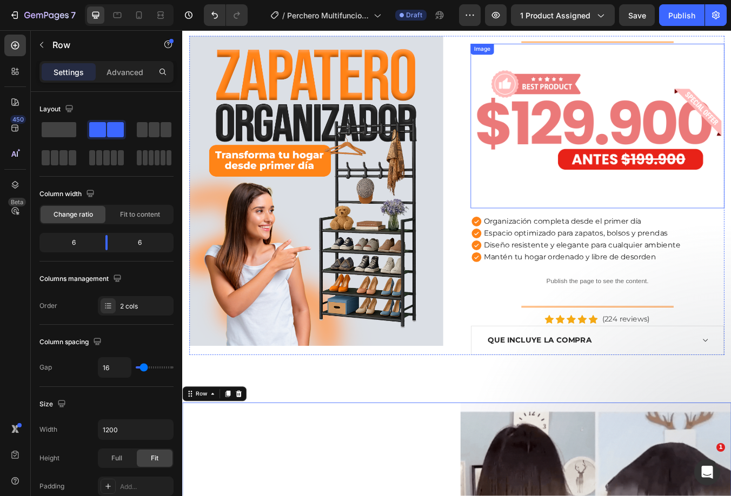
scroll to position [0, 0]
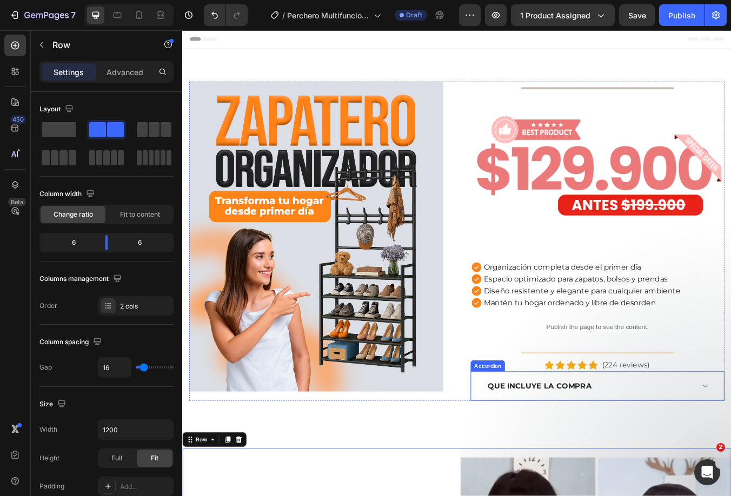
click at [677, 453] on div "QUE INCLUYE LA COMPRA" at bounding box center [664, 451] width 246 height 16
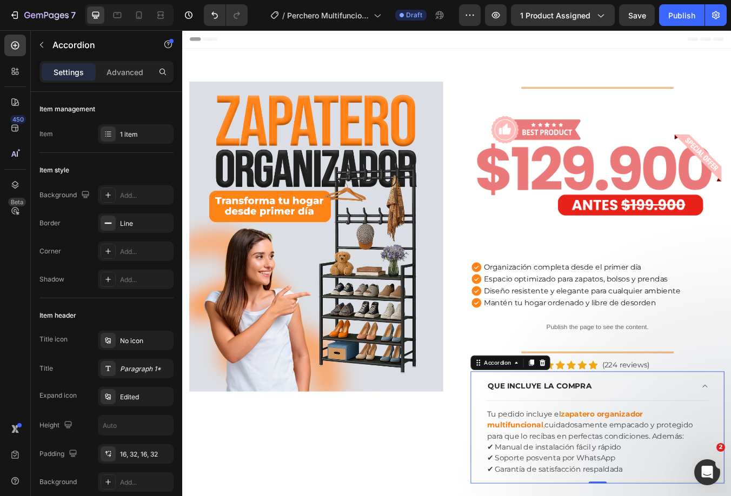
click at [677, 453] on div "QUE INCLUYE LA COMPRA" at bounding box center [664, 451] width 246 height 16
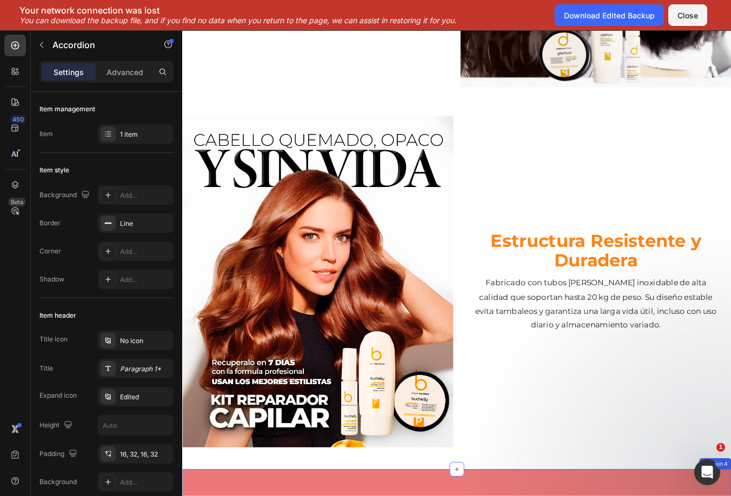
scroll to position [108, 0]
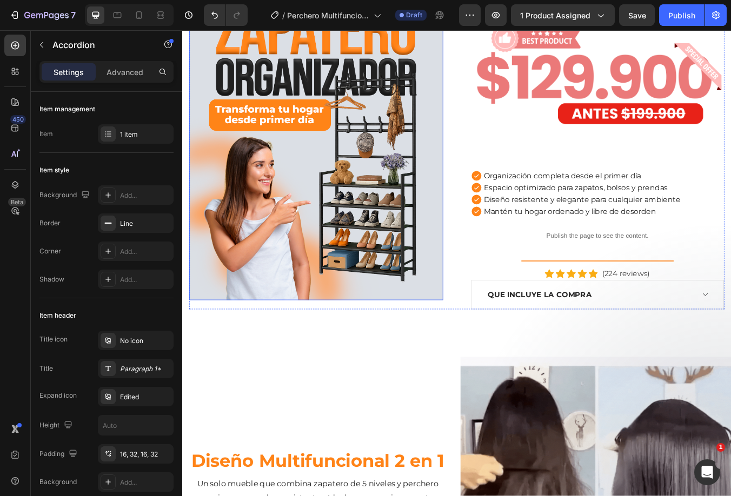
click at [369, 142] on img at bounding box center [340, 166] width 300 height 367
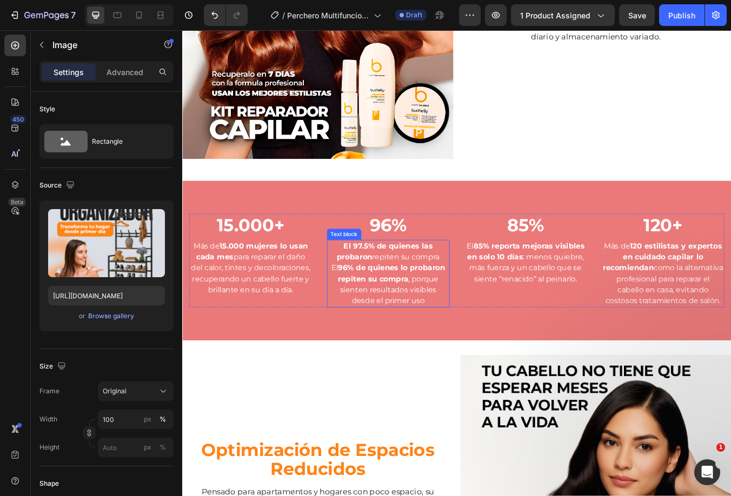
scroll to position [919, 0]
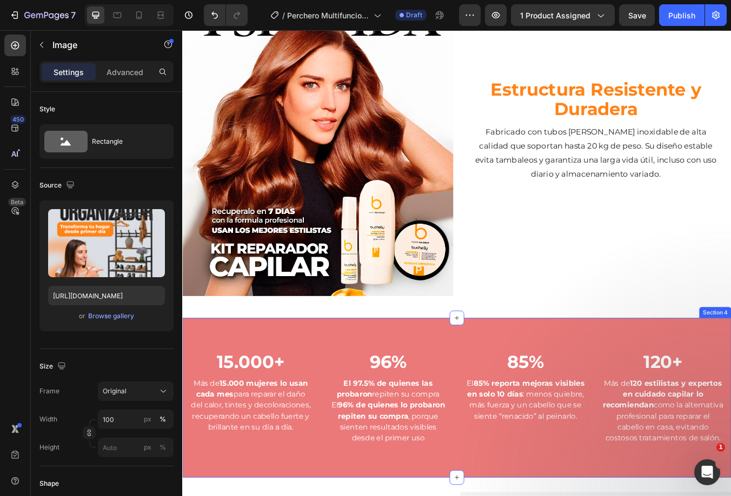
click at [323, 372] on div "15.000+ Heading Más de 15.000 mujeres lo usan cada mes para reparar el daño del…" at bounding box center [506, 465] width 649 height 189
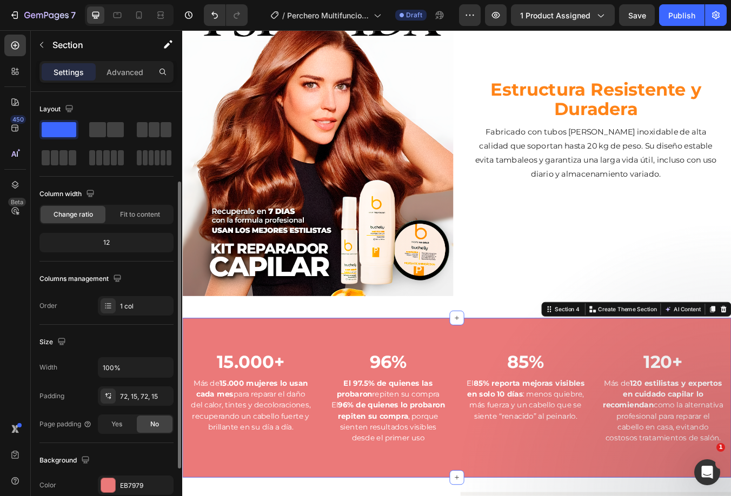
scroll to position [108, 0]
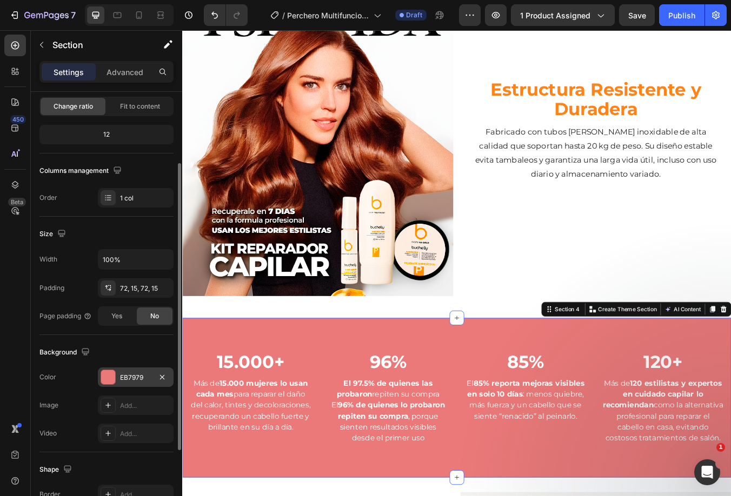
click at [111, 377] on div at bounding box center [108, 377] width 14 height 14
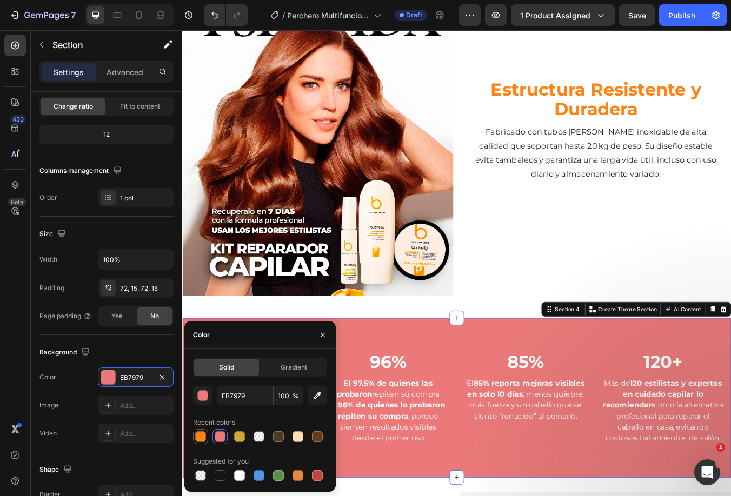
click at [200, 434] on div at bounding box center [200, 436] width 11 height 11
type input "FF8317"
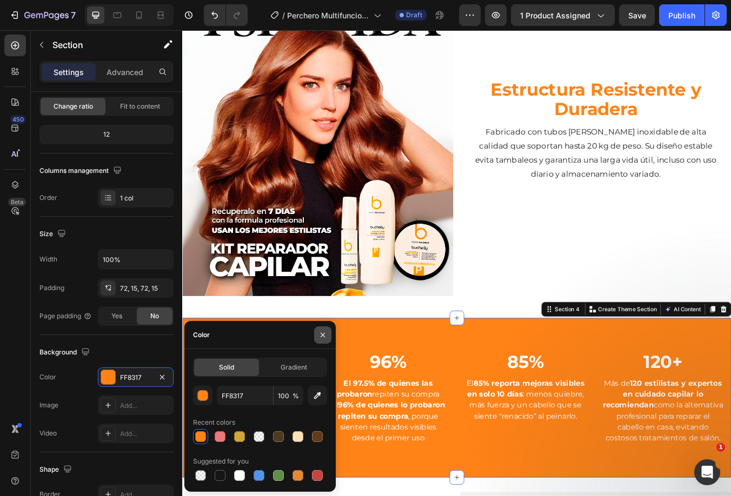
click at [321, 335] on icon "button" at bounding box center [322, 335] width 9 height 9
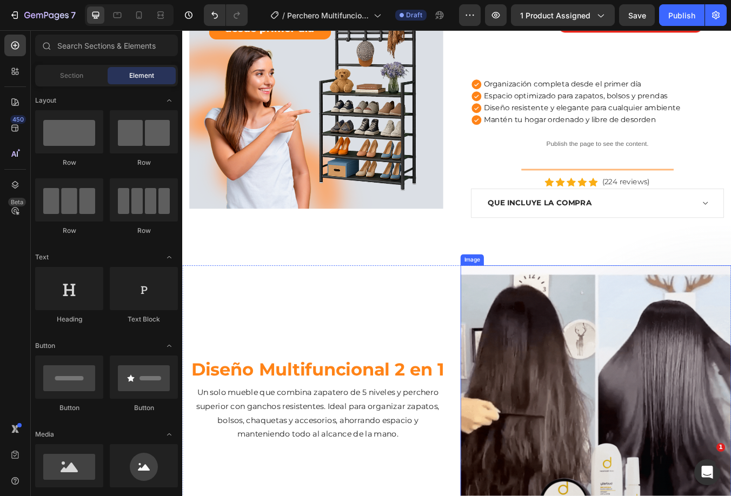
scroll to position [270, 0]
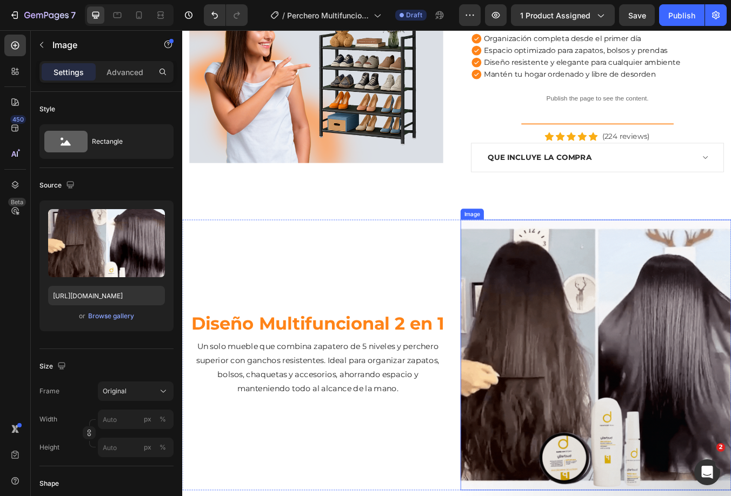
click at [595, 303] on img at bounding box center [671, 415] width 320 height 320
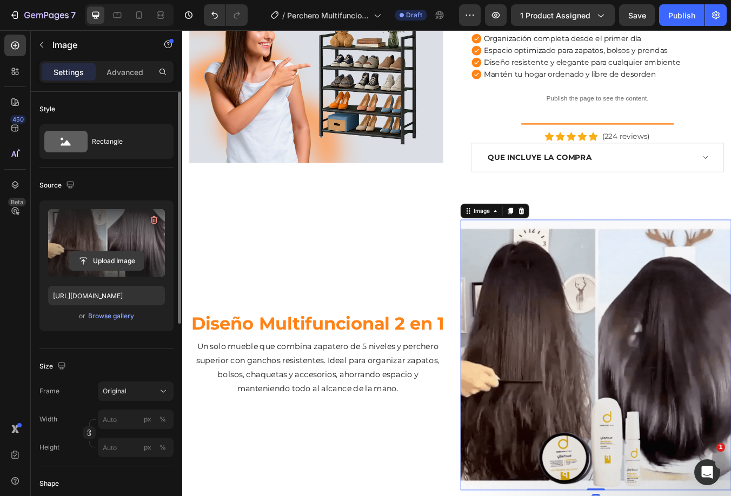
click at [104, 258] on input "file" at bounding box center [106, 261] width 75 height 18
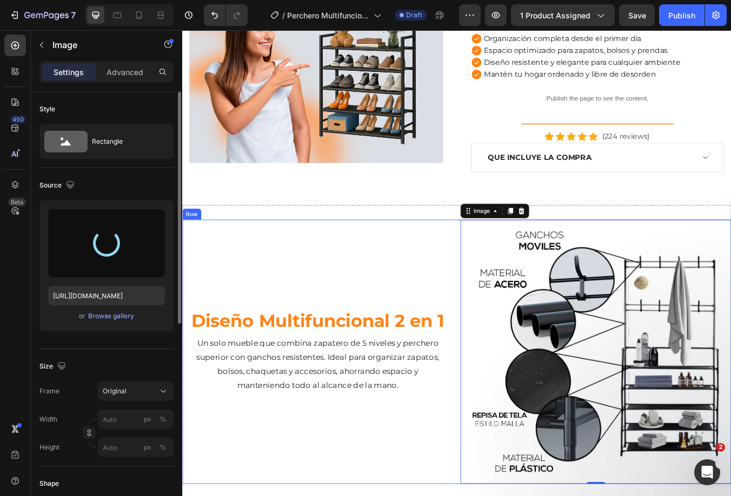
type input "[URL][DOMAIN_NAME]"
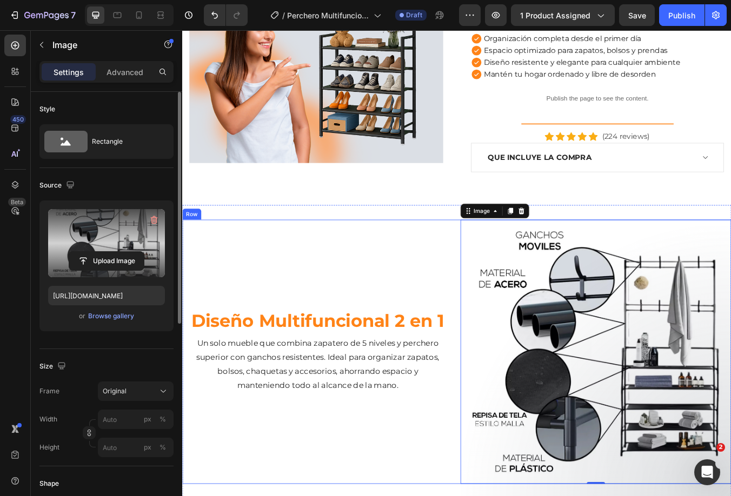
scroll to position [216, 0]
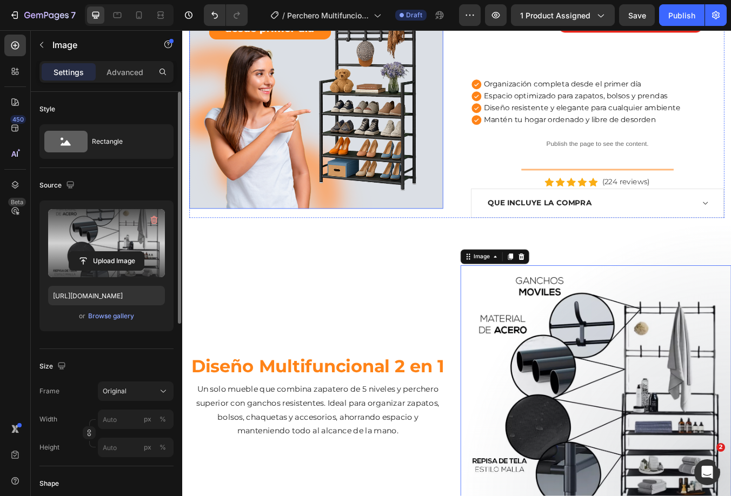
click at [380, 112] on img at bounding box center [340, 58] width 300 height 367
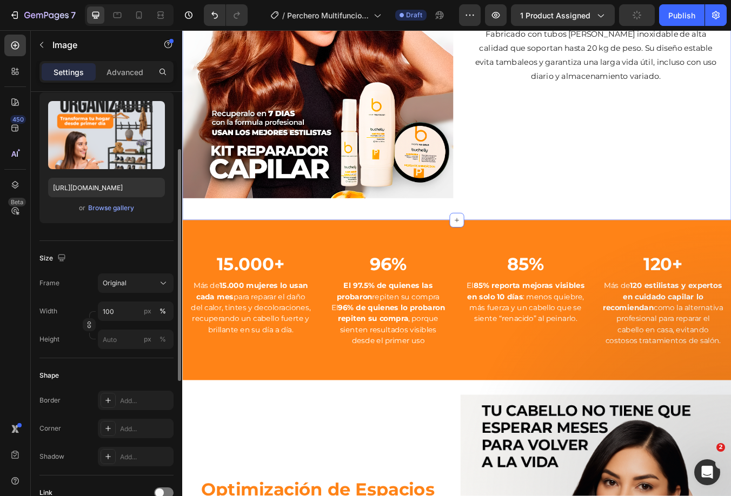
scroll to position [1081, 0]
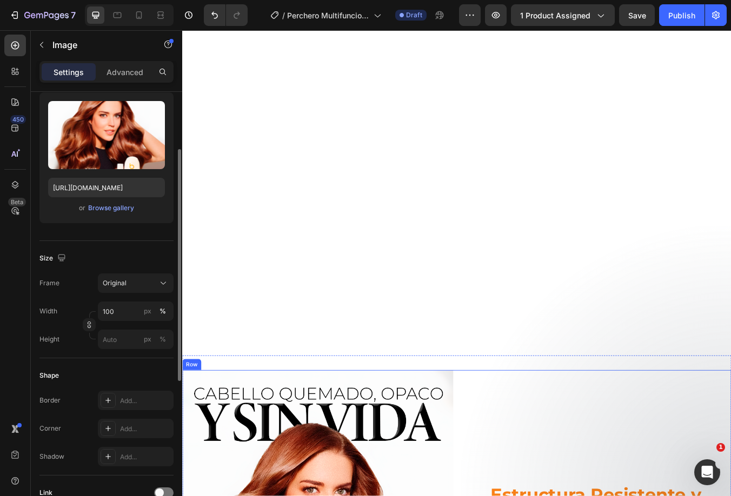
scroll to position [865, 0]
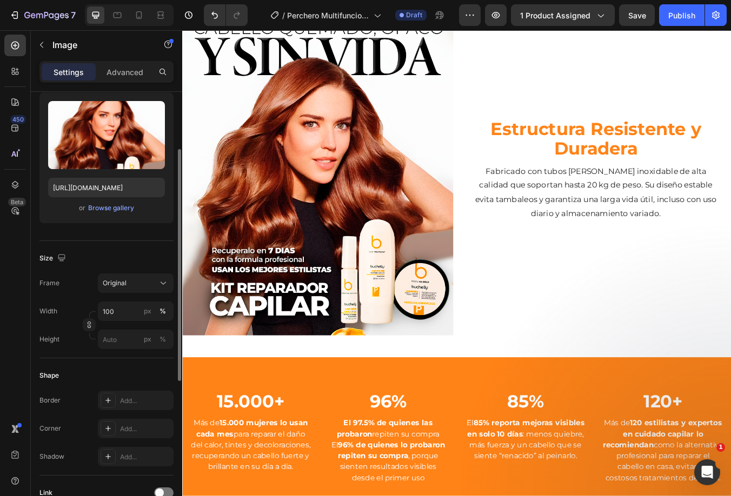
click at [363, 250] on img at bounding box center [342, 195] width 320 height 391
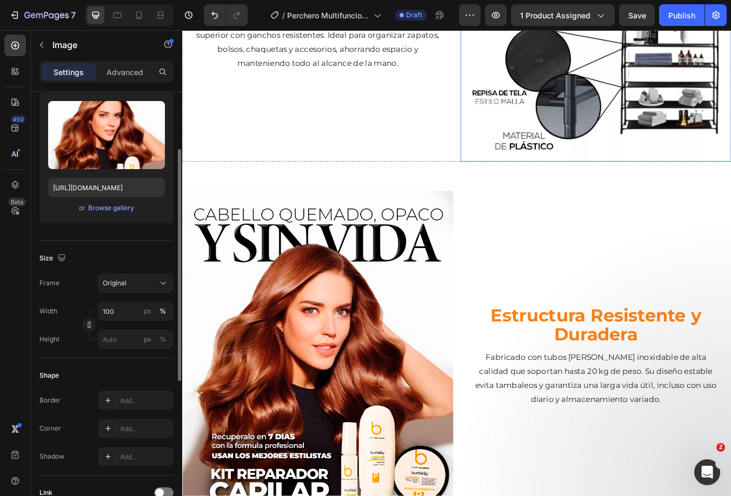
click at [577, 140] on img at bounding box center [671, 29] width 320 height 313
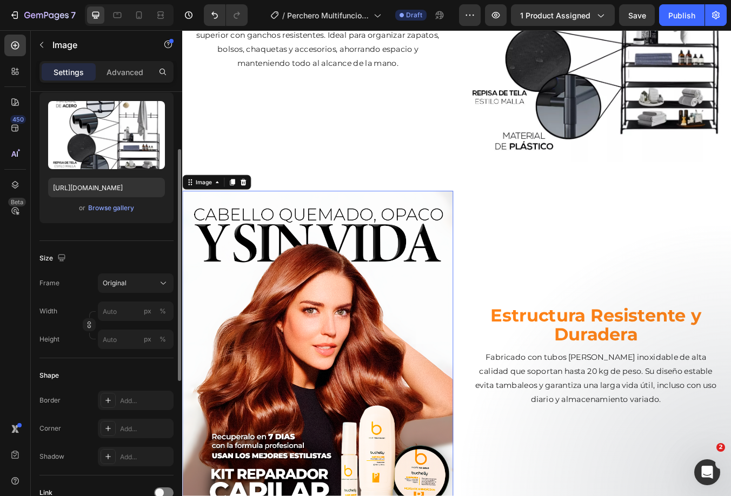
click at [409, 315] on img at bounding box center [342, 416] width 320 height 391
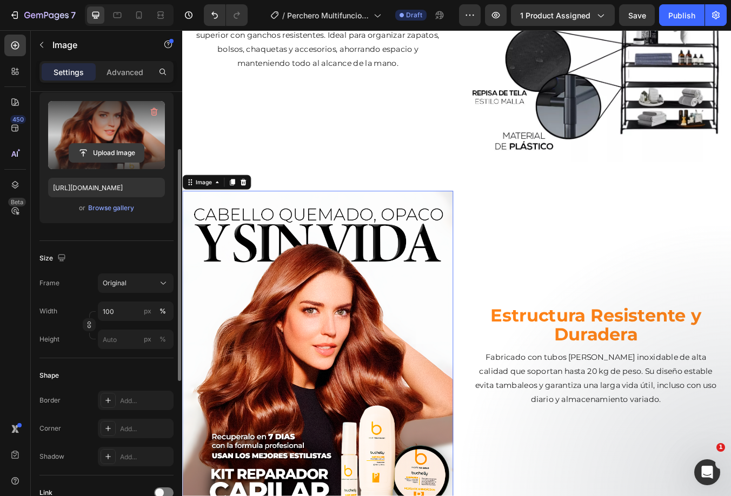
click at [123, 154] on input "file" at bounding box center [106, 153] width 75 height 18
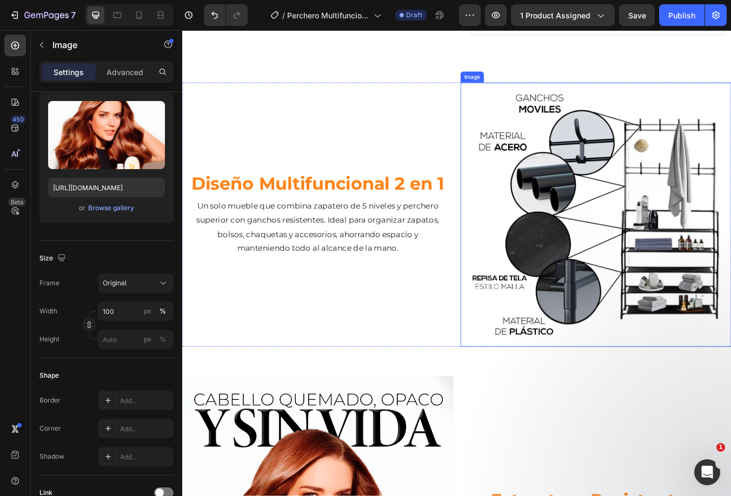
scroll to position [595, 0]
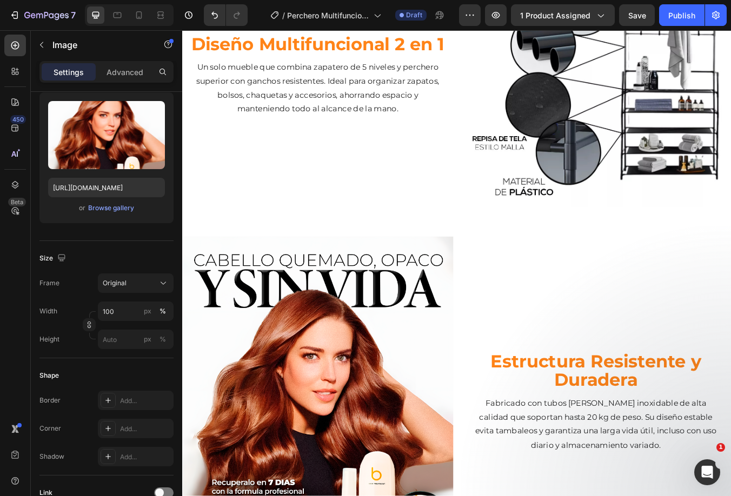
click at [344, 421] on img at bounding box center [342, 470] width 320 height 391
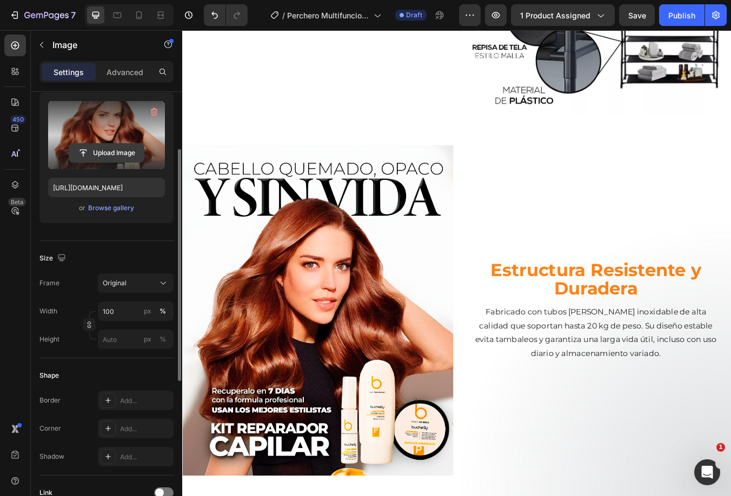
click at [72, 152] on input "file" at bounding box center [106, 153] width 75 height 18
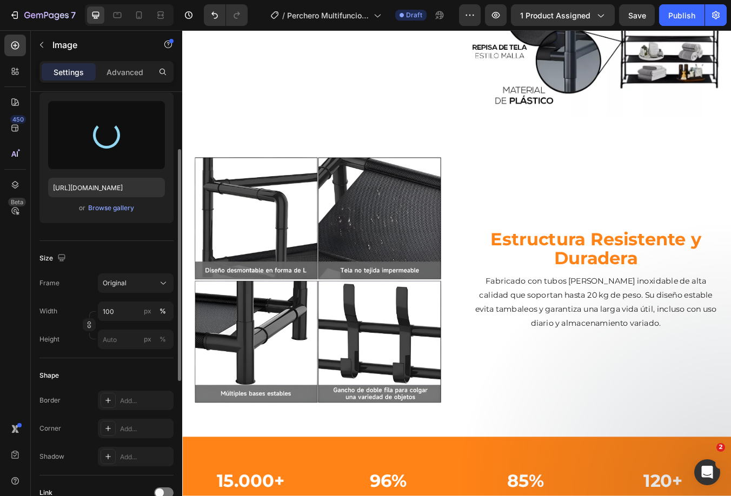
type input "[URL][DOMAIN_NAME]"
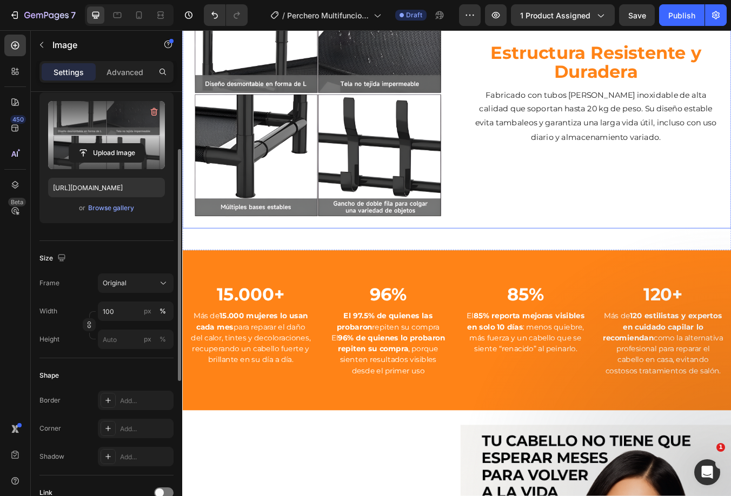
scroll to position [757, 0]
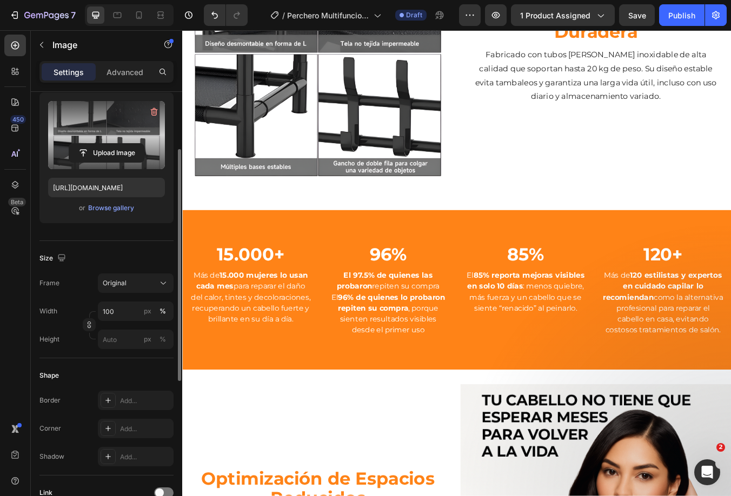
click at [370, 108] on img at bounding box center [342, 57] width 320 height 319
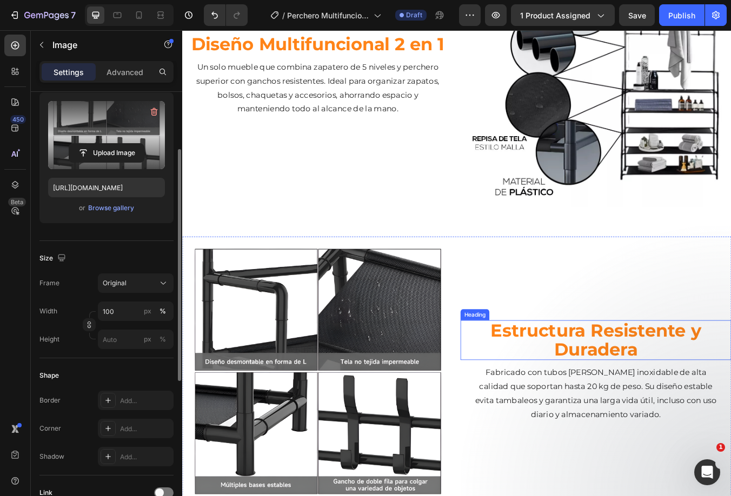
click at [574, 374] on h2 "Estructura Resistente y Duradera" at bounding box center [671, 398] width 320 height 48
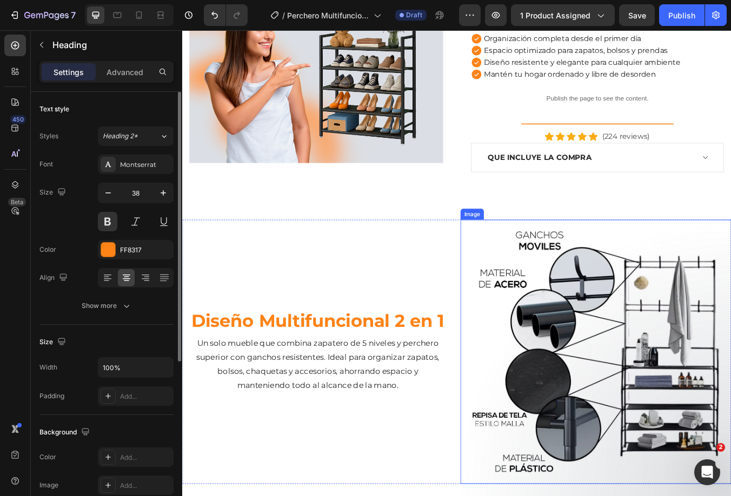
scroll to position [324, 0]
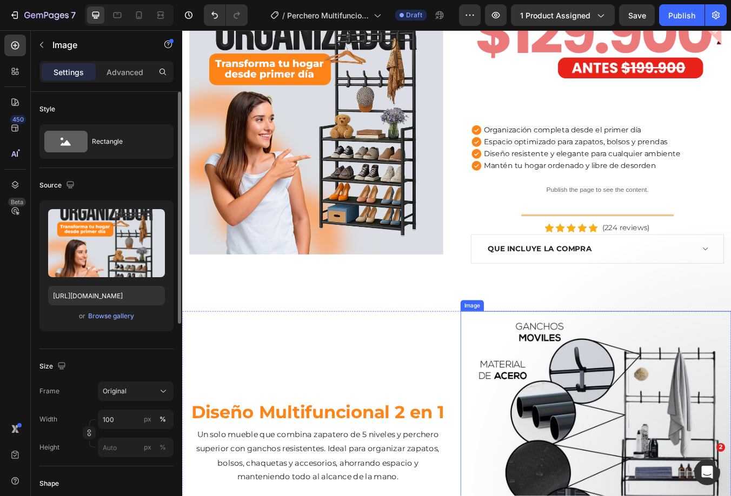
scroll to position [270, 0]
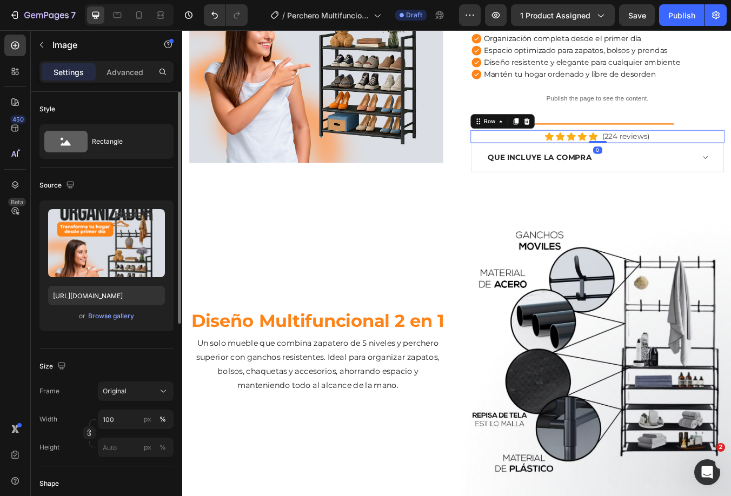
click at [730, 151] on div "Icon Icon Icon Icon Icon Icon List Hoz (224 reviews) Text block Row 0" at bounding box center [673, 156] width 300 height 15
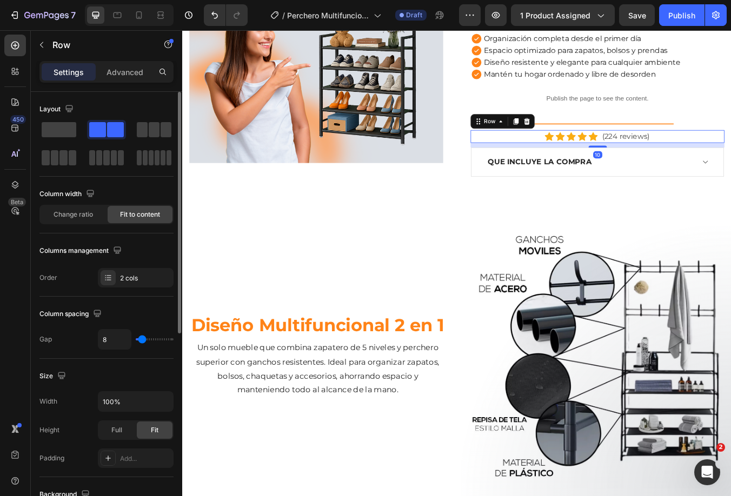
drag, startPoint x: 663, startPoint y: 161, endPoint x: 679, endPoint y: 166, distance: 16.6
click at [679, 164] on div "10" at bounding box center [673, 164] width 300 height 0
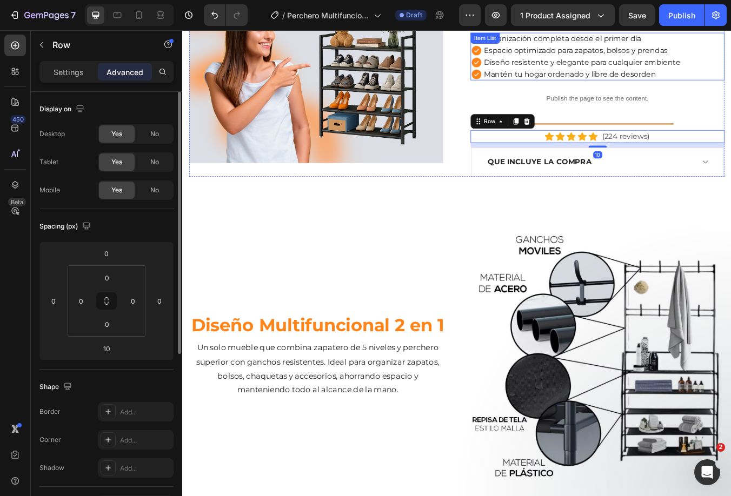
click at [704, 70] on p "Diseño resistente y elegante para cualquier ambiente" at bounding box center [655, 68] width 232 height 10
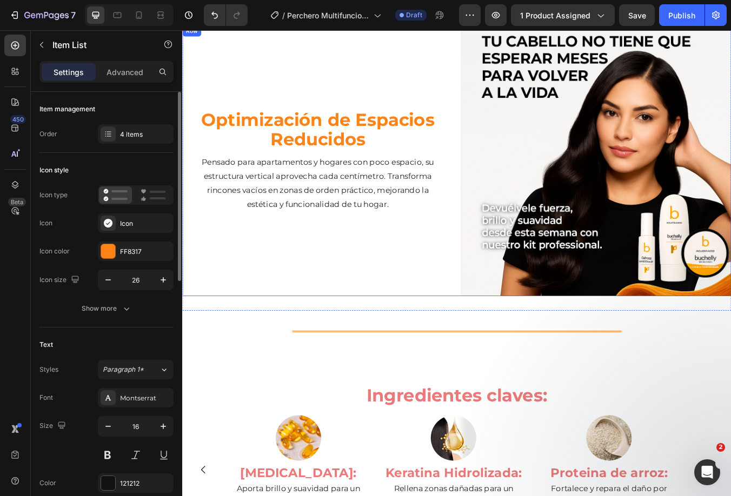
scroll to position [1730, 0]
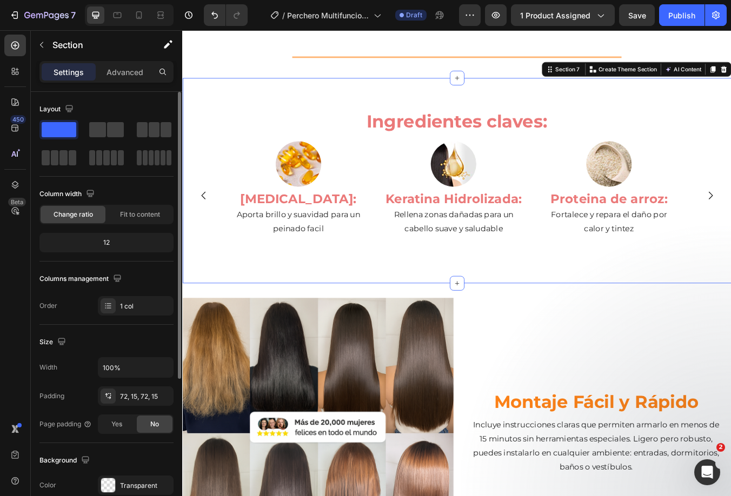
click at [260, 89] on div "Ingredientes claves: Heading Image [MEDICAL_DATA]: Heading Aporta brillo y suav…" at bounding box center [506, 208] width 649 height 242
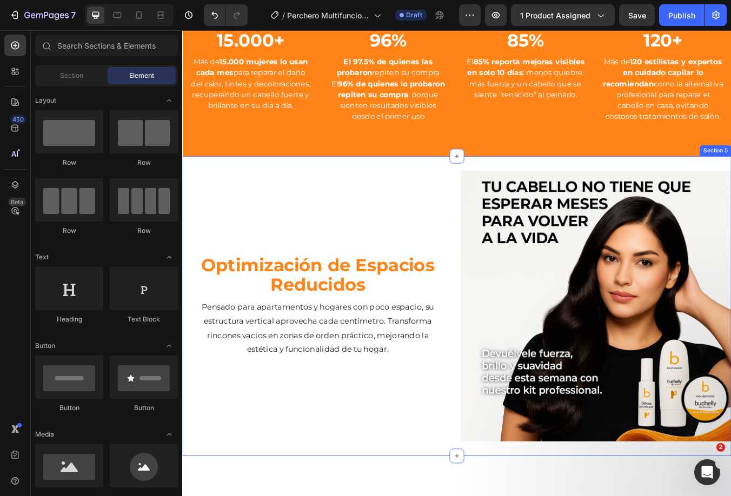
scroll to position [1387, 0]
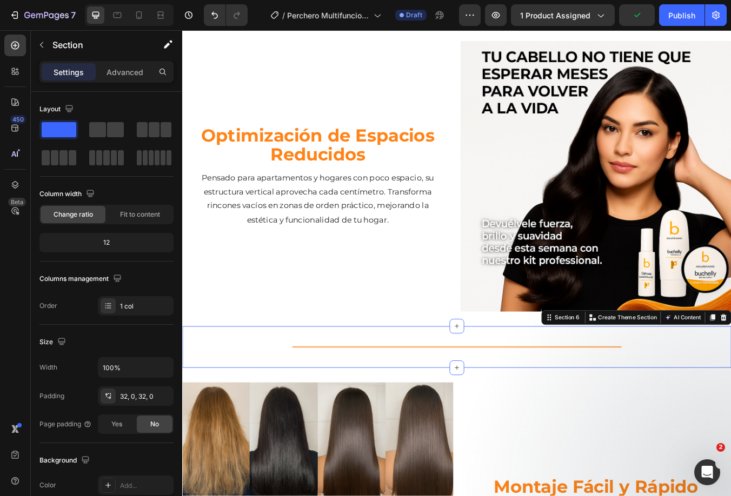
click at [317, 381] on div "Title Line Section 6 You can create reusable sections Create Theme Section AI C…" at bounding box center [506, 405] width 649 height 49
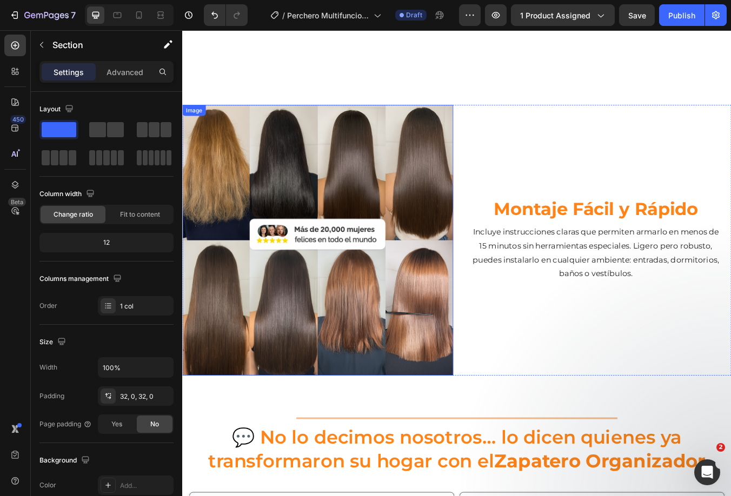
scroll to position [1604, 0]
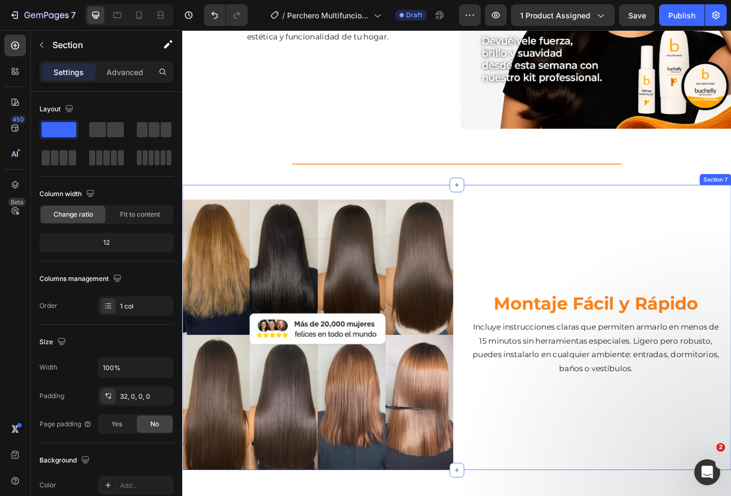
click at [422, 215] on div "Montaje Fácil y Rápido Heading Incluye instrucciones claras que permiten armarl…" at bounding box center [506, 382] width 649 height 337
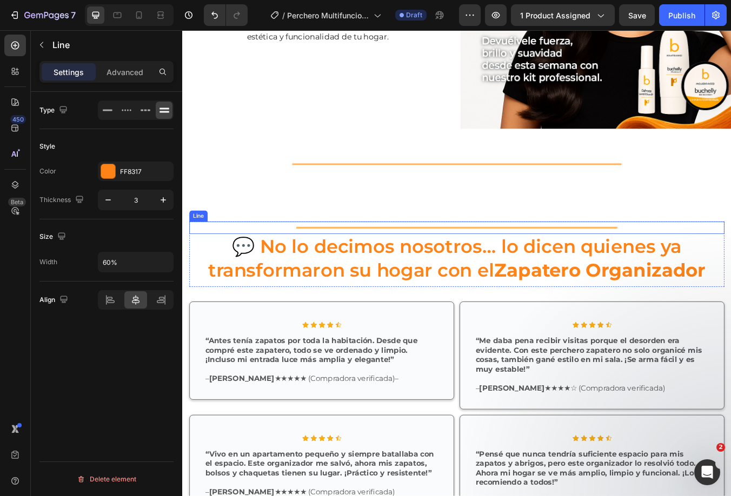
click at [448, 263] on div at bounding box center [507, 264] width 380 height 2
click at [261, 246] on div at bounding box center [256, 246] width 13 height 13
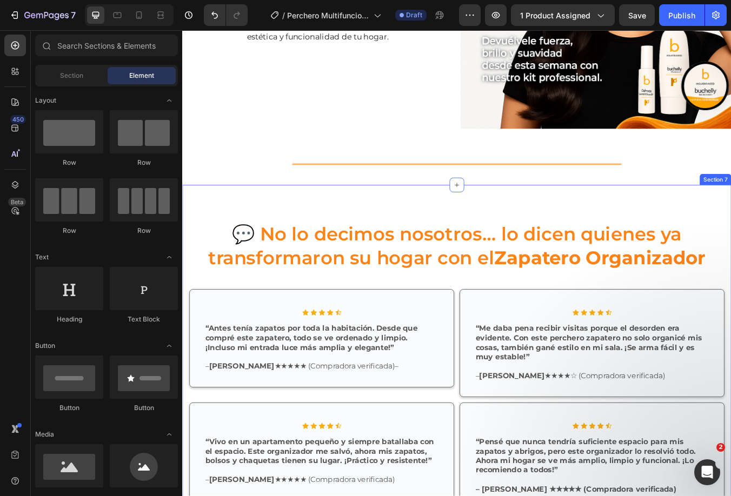
click at [378, 225] on div "💬 No lo decimos nosotros… lo dicen quienes ya transformaron su hogar con el Zap…" at bounding box center [506, 419] width 649 height 411
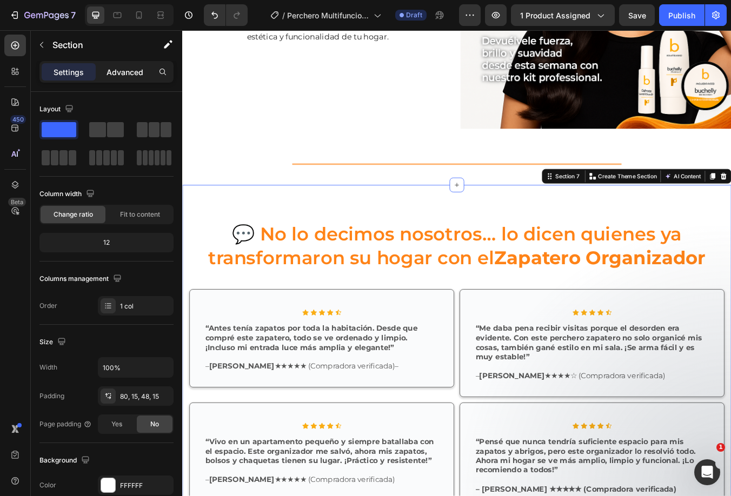
click at [118, 65] on div "Advanced" at bounding box center [125, 71] width 54 height 17
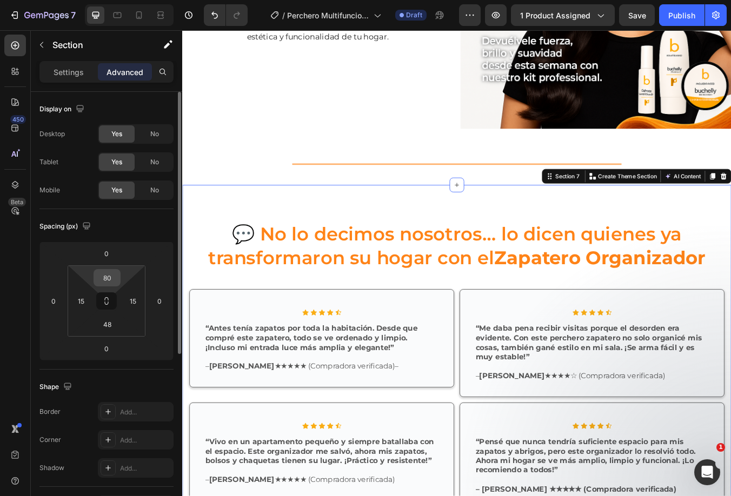
click at [103, 278] on input "80" at bounding box center [107, 278] width 22 height 16
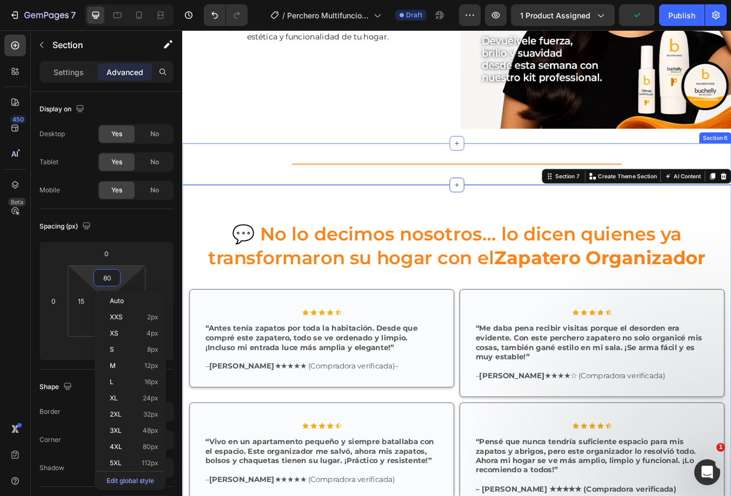
type input "0"
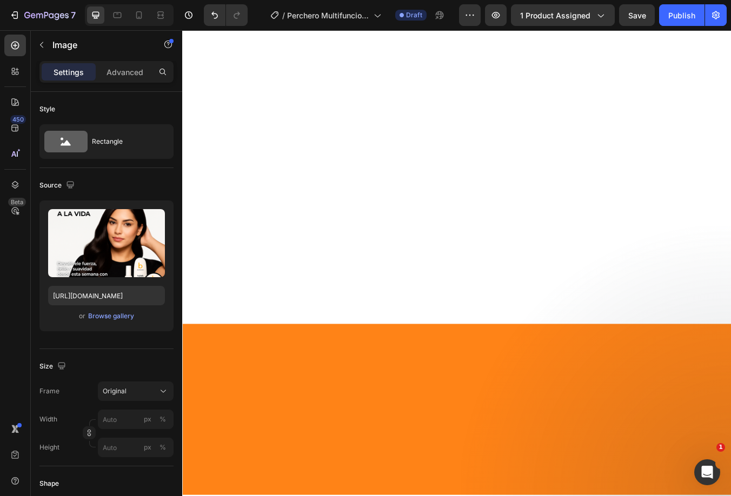
scroll to position [0, 0]
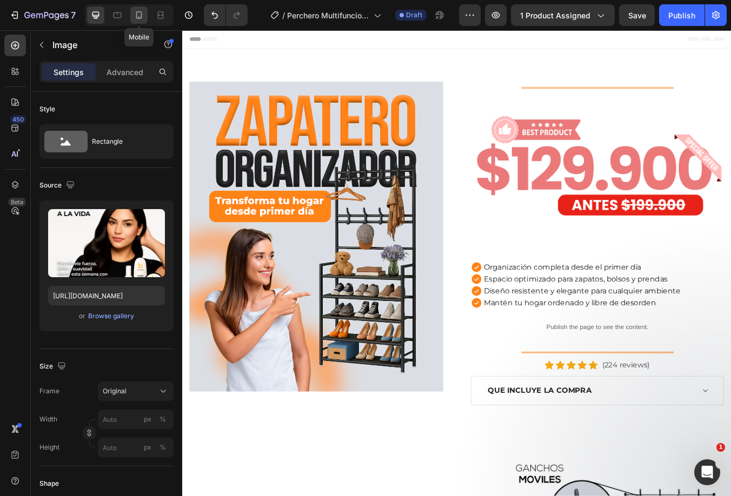
drag, startPoint x: 143, startPoint y: 16, endPoint x: 218, endPoint y: 39, distance: 79.2
click at [143, 16] on icon at bounding box center [139, 15] width 11 height 11
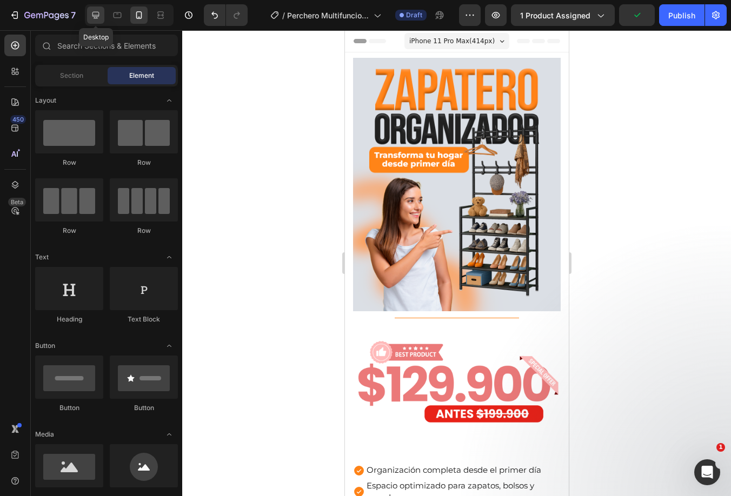
click at [91, 15] on icon at bounding box center [95, 15] width 11 height 11
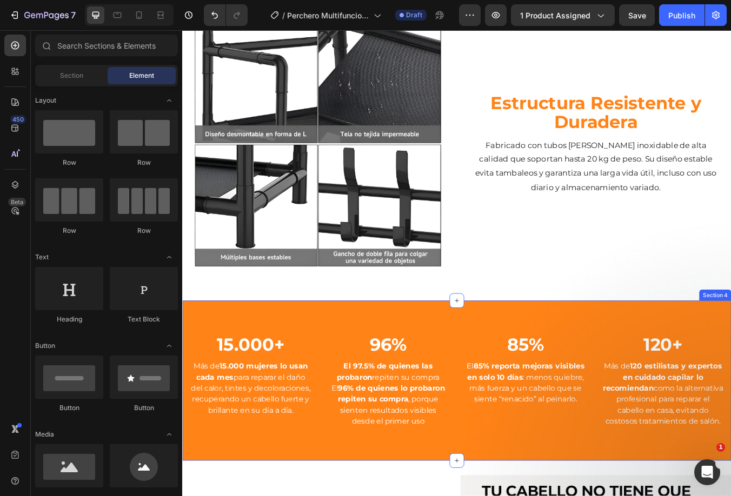
scroll to position [973, 0]
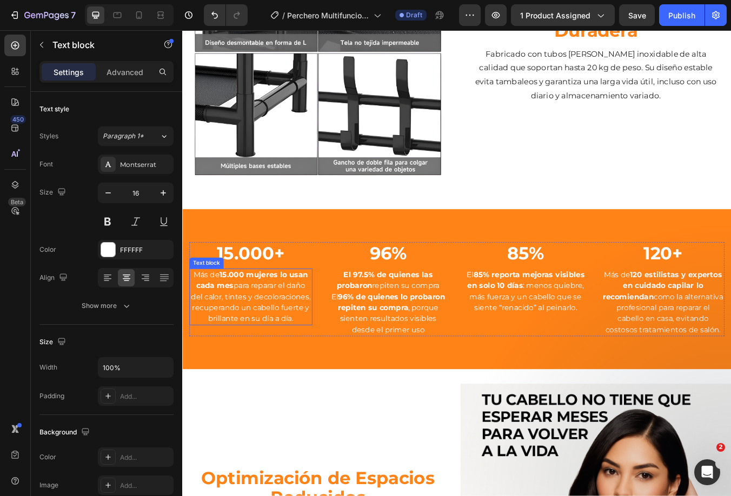
click at [248, 340] on p "Más de 15.000 mujeres lo usan cada mes para reparar el daño del calor, tintes y…" at bounding box center [262, 346] width 143 height 65
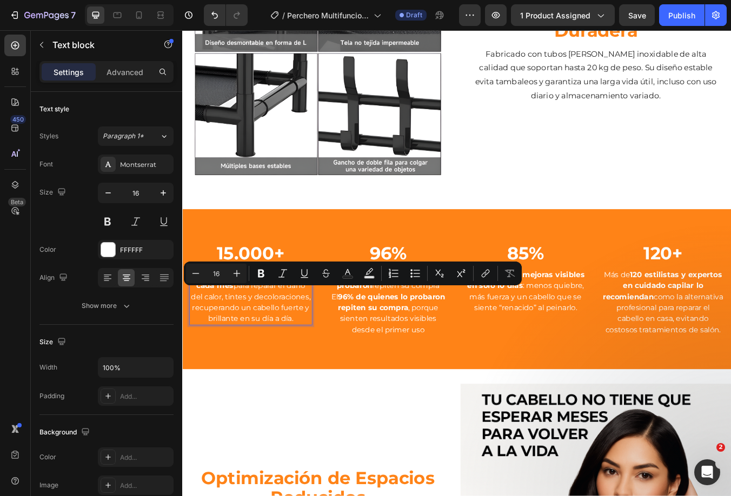
click at [273, 361] on p "Más de 15.000 mujeres lo usan cada mes para reparar el daño del calor, tintes y…" at bounding box center [262, 346] width 143 height 65
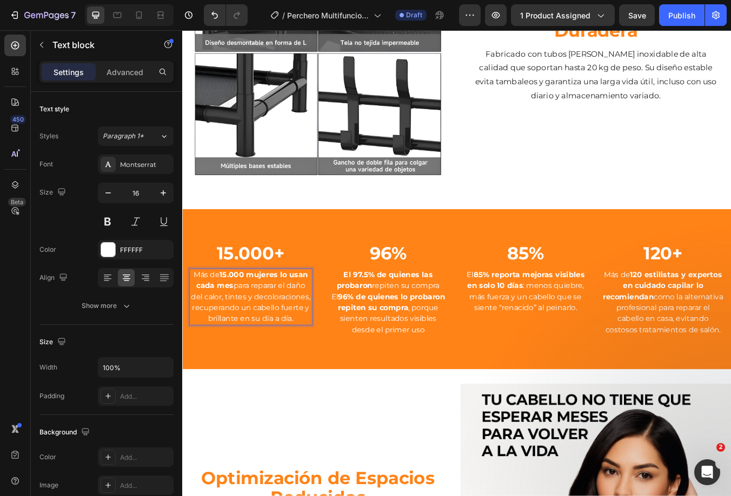
drag, startPoint x: 283, startPoint y: 378, endPoint x: 194, endPoint y: 313, distance: 111.1
click at [194, 314] on p "Más de 15.000 mujeres lo usan cada mes para reparar el daño del calor, tintes y…" at bounding box center [262, 346] width 143 height 65
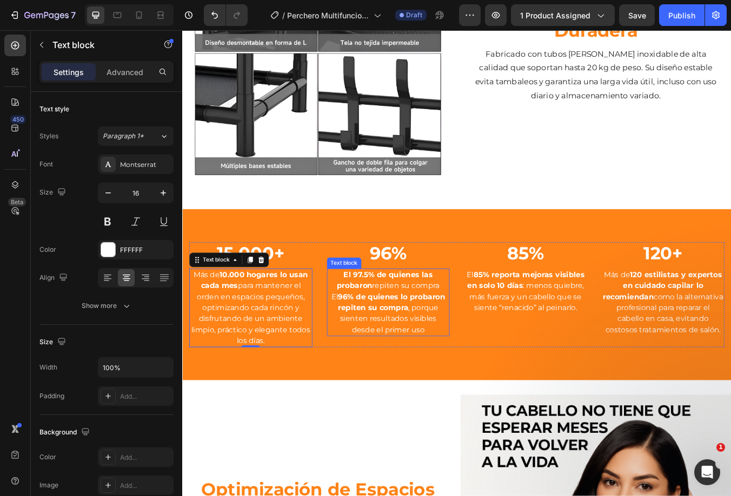
click at [428, 321] on p "El 97.5% de quienes las probaron repiten su compra El 96% de quienes lo probaro…" at bounding box center [425, 353] width 143 height 78
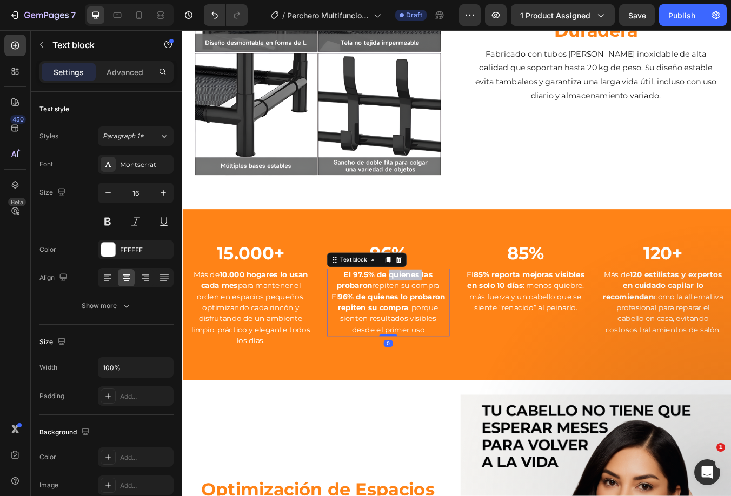
click at [428, 321] on p "El 97.5% de quienes las probaron repiten su compra El 96% de quienes lo probaro…" at bounding box center [425, 353] width 143 height 78
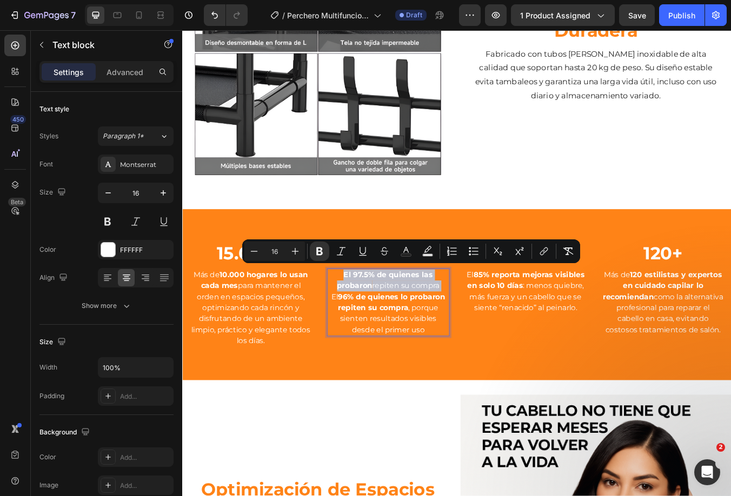
click at [428, 321] on p "El 97.5% de quienes las probaron repiten su compra El 96% de quienes lo probaro…" at bounding box center [425, 353] width 143 height 78
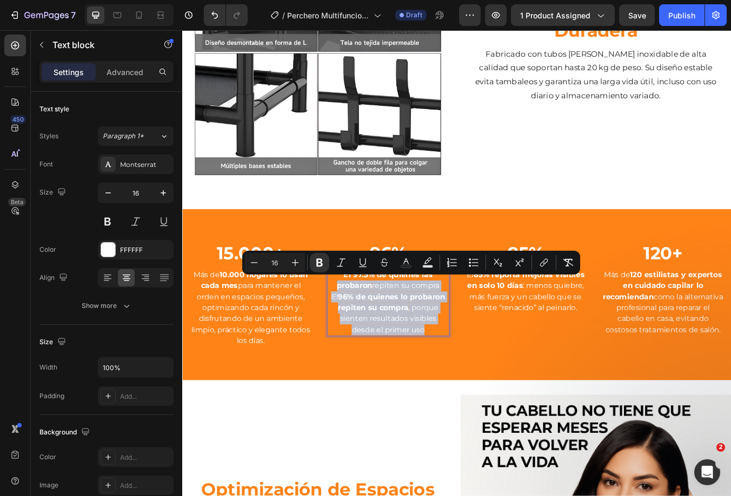
drag, startPoint x: 467, startPoint y: 382, endPoint x: 358, endPoint y: 327, distance: 121.4
click at [358, 327] on p "El 97.5% de quienes las probaron repiten su compra El 96% de quienes lo probaro…" at bounding box center [425, 353] width 143 height 78
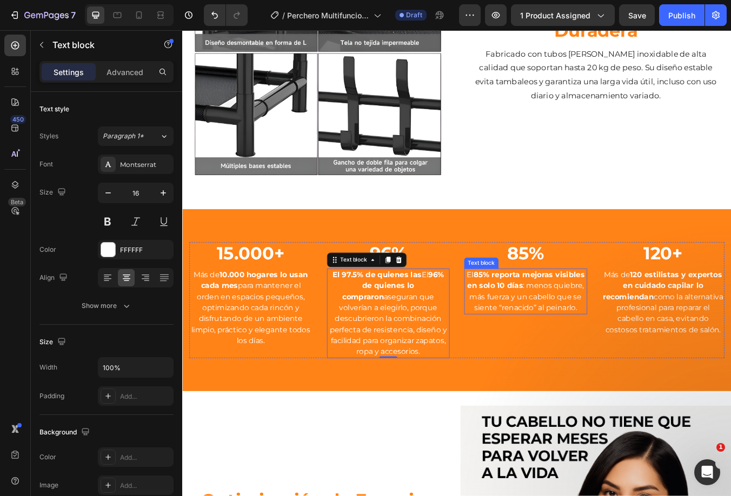
click at [576, 323] on strong "85% reporta mejoras visibles en solo 10 días" at bounding box center [588, 326] width 139 height 23
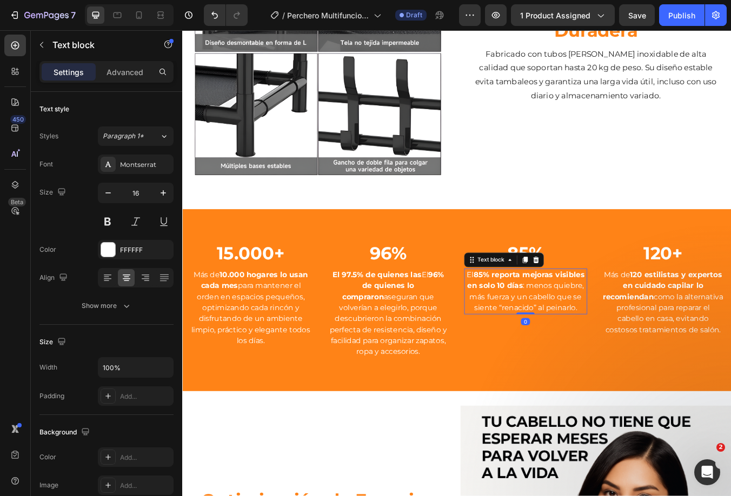
click at [576, 323] on strong "85% reporta mejoras visibles en solo 10 días" at bounding box center [588, 326] width 139 height 23
click at [549, 333] on strong "85% reporta mejoras visibles en solo 10 días" at bounding box center [588, 326] width 139 height 23
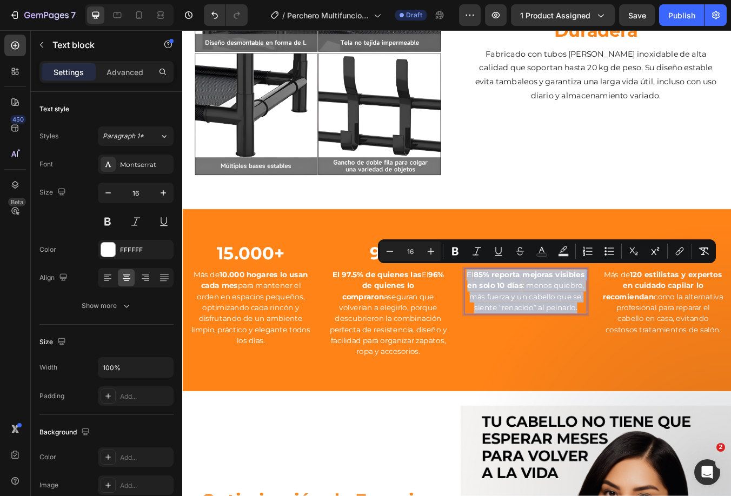
drag, startPoint x: 513, startPoint y: 314, endPoint x: 654, endPoint y: 357, distance: 147.1
click at [654, 357] on div "El 85% reporta mejoras visibles en solo 10 días : menos quiebre, más fuerza y u…" at bounding box center [587, 340] width 145 height 54
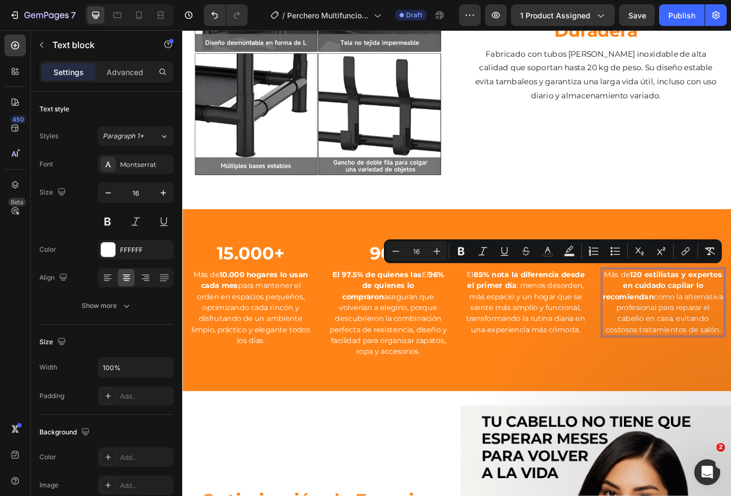
drag, startPoint x: 674, startPoint y: 316, endPoint x: 772, endPoint y: 393, distance: 124.1
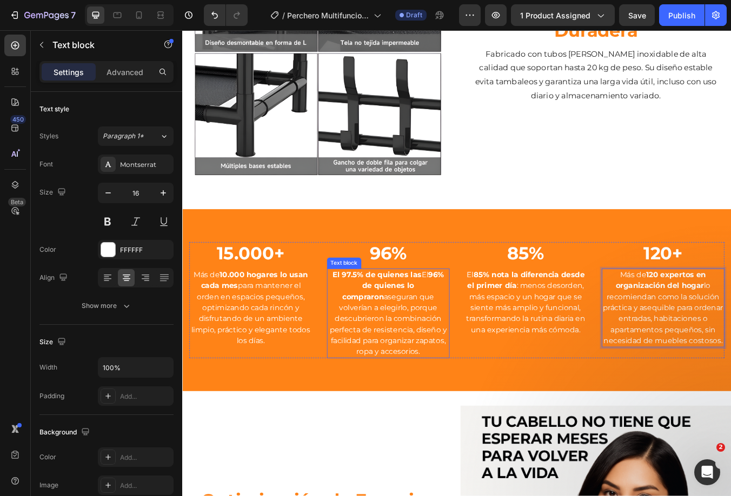
click at [374, 341] on p "El 97.5% de quienes las El 96% de quienes lo compraron aseguran que volverían a…" at bounding box center [425, 366] width 143 height 104
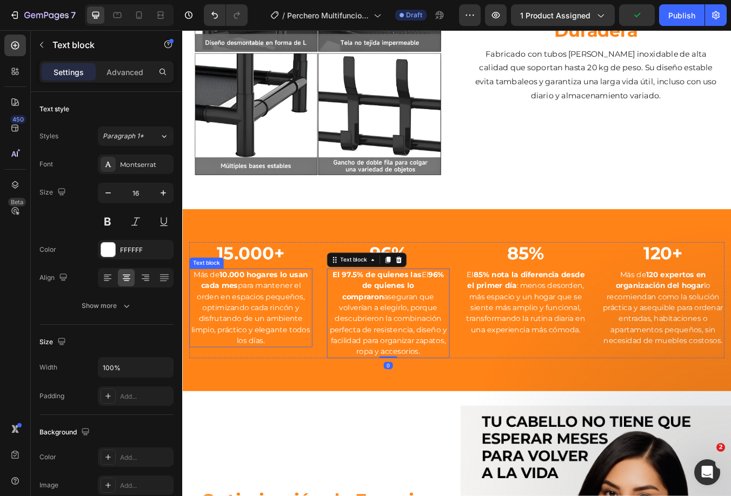
click at [276, 339] on p "Más de 10.000 hogares lo usan cada mes para mantener el orden en espacios peque…" at bounding box center [262, 359] width 143 height 91
click at [387, 354] on p "El 97.5% de quienes las El 96% de quienes lo compraron aseguran que volverían a…" at bounding box center [425, 366] width 143 height 104
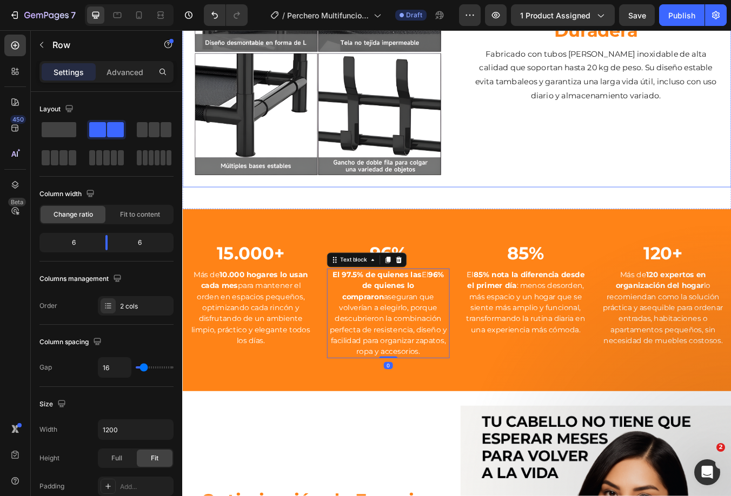
click at [538, 147] on div "Estructura Resistente y Duradera Heading Fabricado con tubos [PERSON_NAME] inox…" at bounding box center [671, 56] width 320 height 319
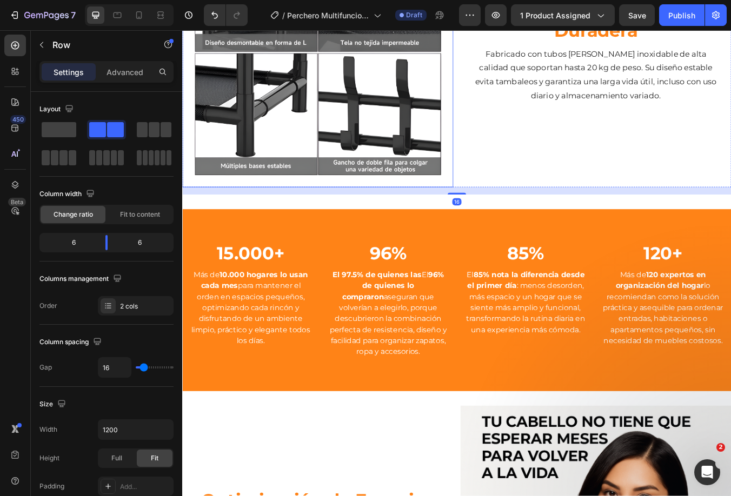
click at [462, 133] on img at bounding box center [342, 56] width 320 height 319
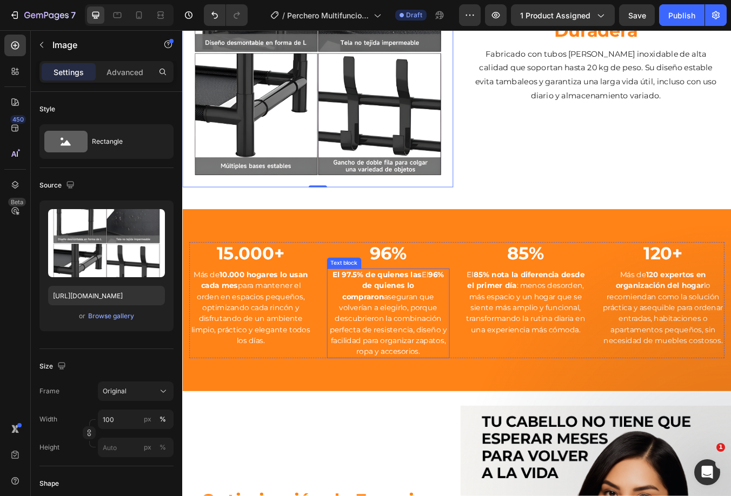
click at [408, 332] on strong "96% de quienes lo compraron" at bounding box center [431, 333] width 121 height 36
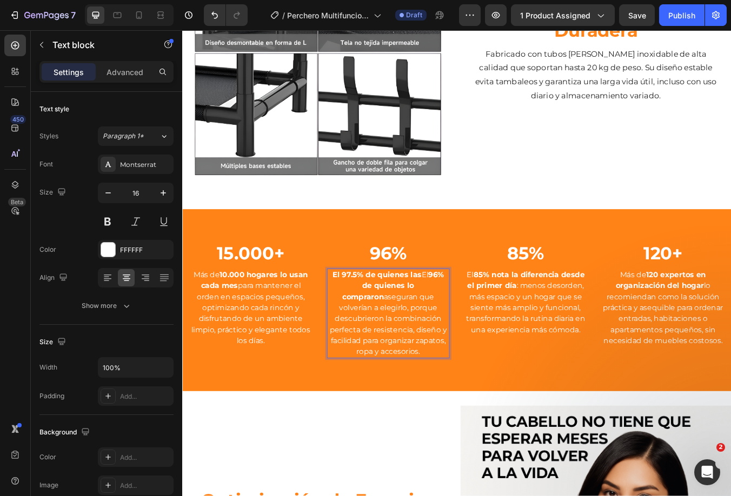
drag, startPoint x: 354, startPoint y: 315, endPoint x: 454, endPoint y: 404, distance: 134.0
click at [454, 404] on p "El 97.5% de quienes las El 96% de quienes lo compraron aseguran que volverían a…" at bounding box center [425, 366] width 143 height 104
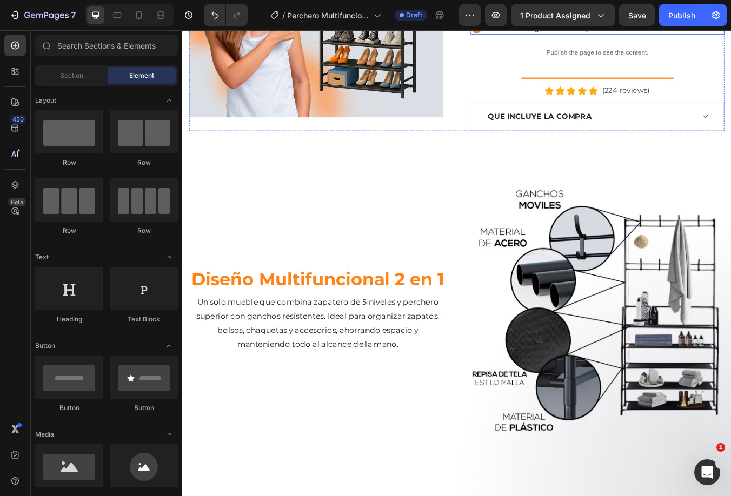
scroll to position [433, 0]
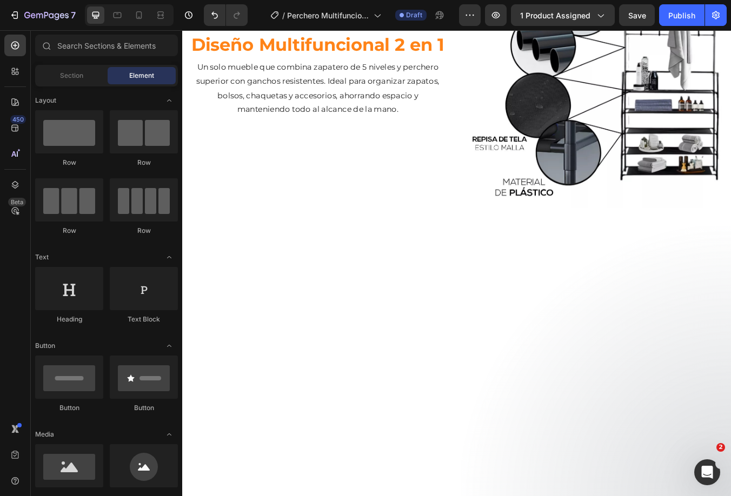
scroll to position [0, 0]
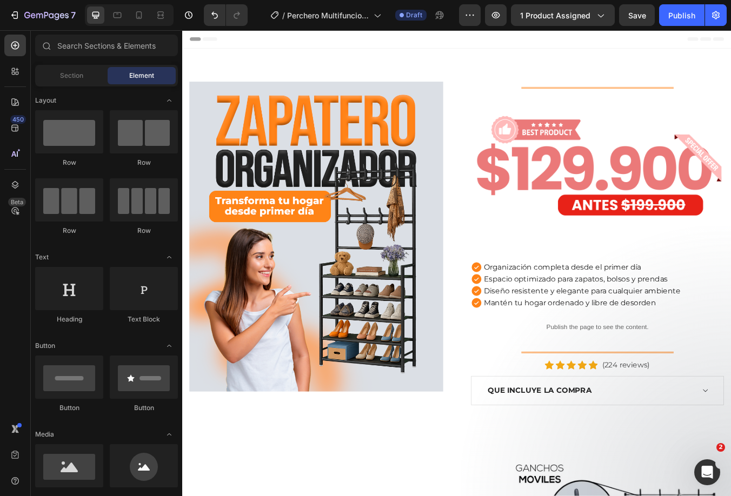
drag, startPoint x: 823, startPoint y: 463, endPoint x: 901, endPoint y: 56, distance: 414.4
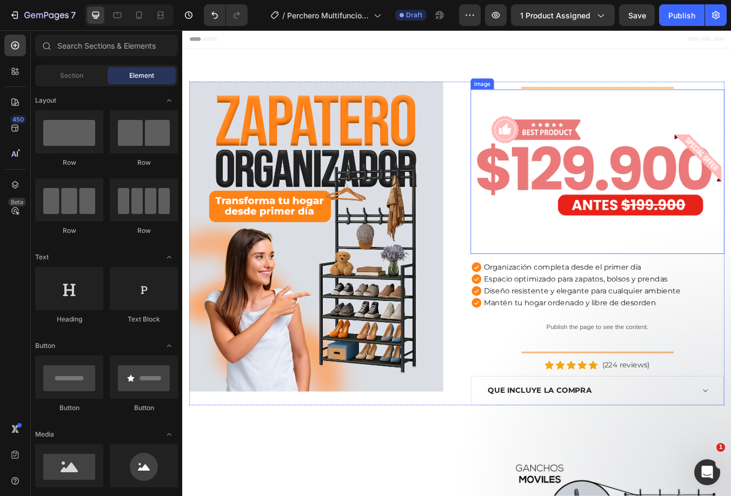
click at [581, 161] on img at bounding box center [673, 198] width 300 height 195
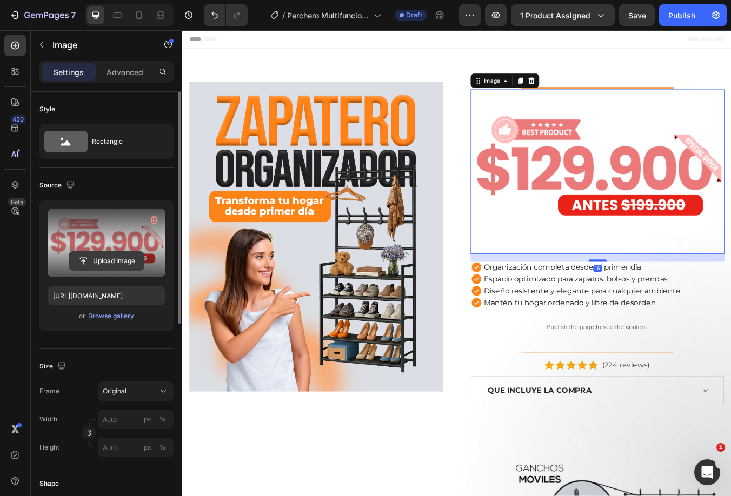
click at [108, 261] on input "file" at bounding box center [106, 261] width 75 height 18
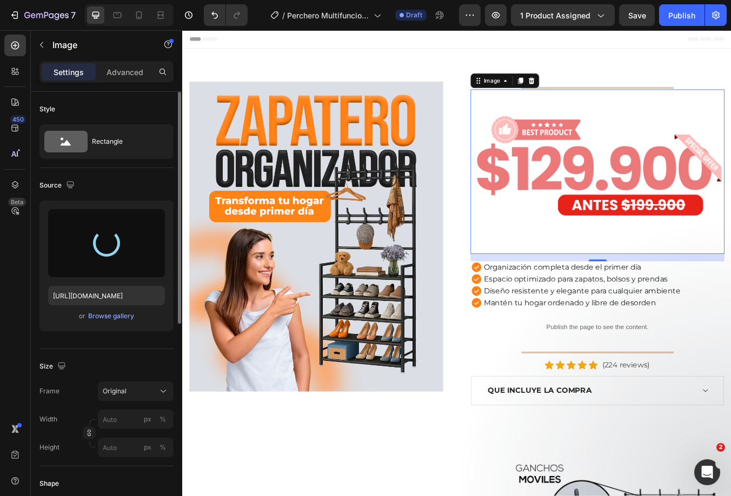
type input "[URL][DOMAIN_NAME]"
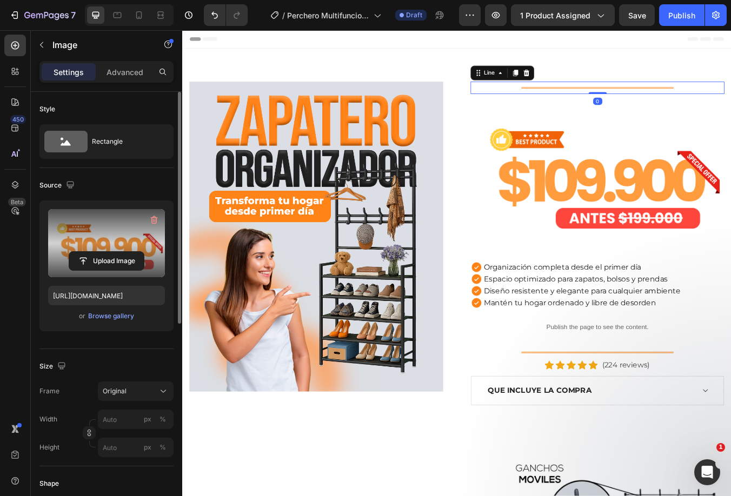
click at [659, 98] on div at bounding box center [673, 99] width 180 height 2
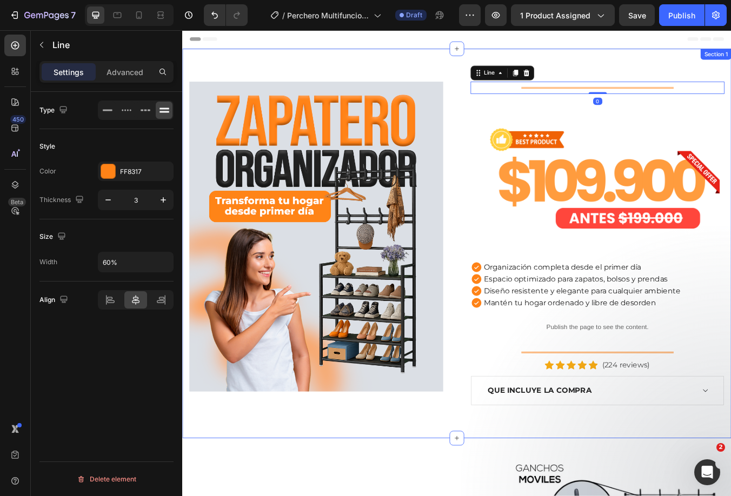
click at [355, 490] on div "Image Title Line 0 Image Organización completa desde el primer día Espacio opti…" at bounding box center [506, 282] width 649 height 461
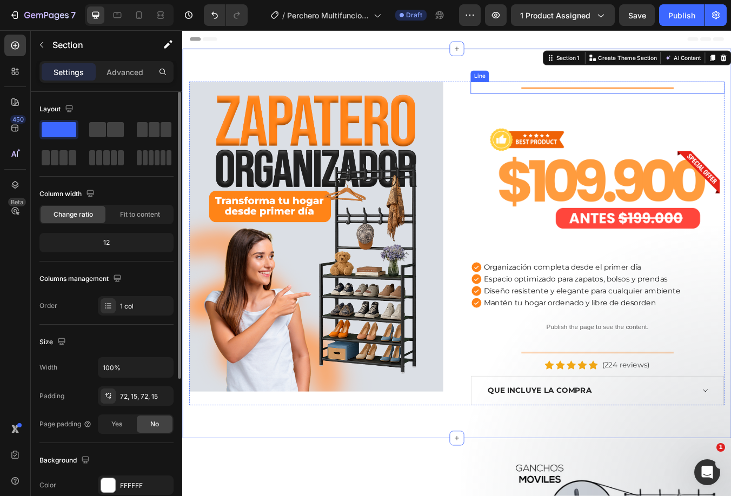
click at [635, 96] on div "Title Line" at bounding box center [673, 98] width 300 height 15
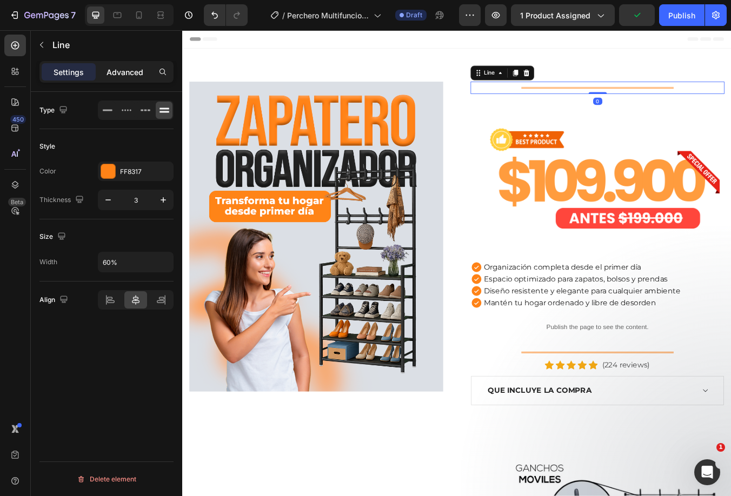
click at [118, 75] on p "Advanced" at bounding box center [125, 72] width 37 height 11
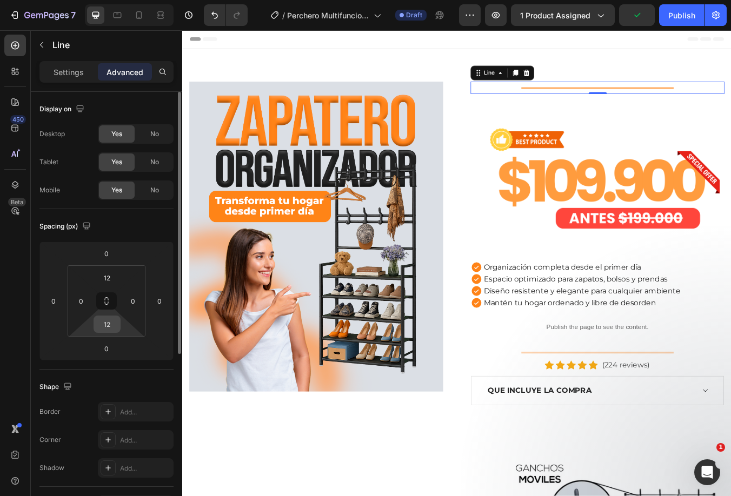
click at [102, 328] on input "12" at bounding box center [107, 324] width 22 height 16
type input "12"
click at [103, 350] on input "0" at bounding box center [107, 349] width 22 height 16
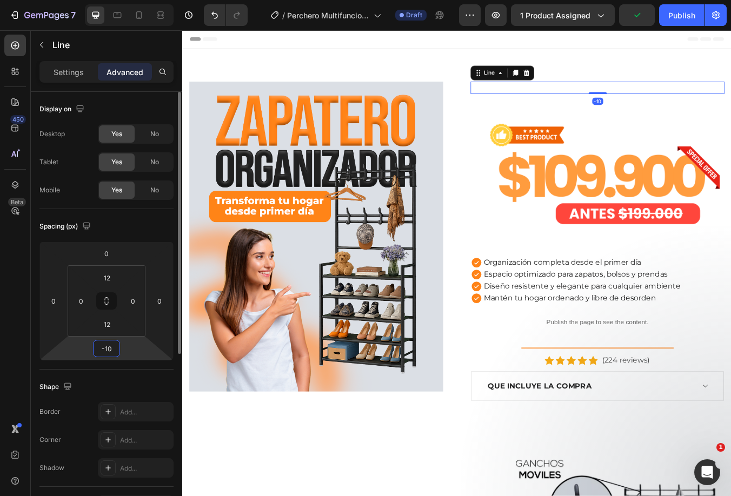
type input "-1"
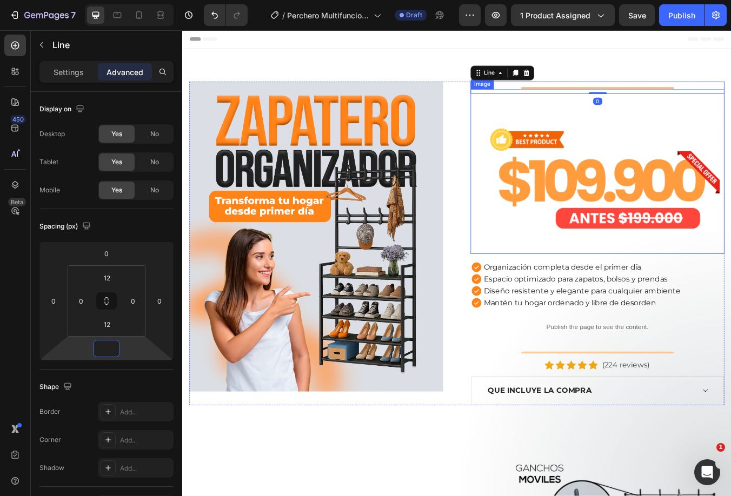
click at [611, 201] on img at bounding box center [673, 198] width 300 height 195
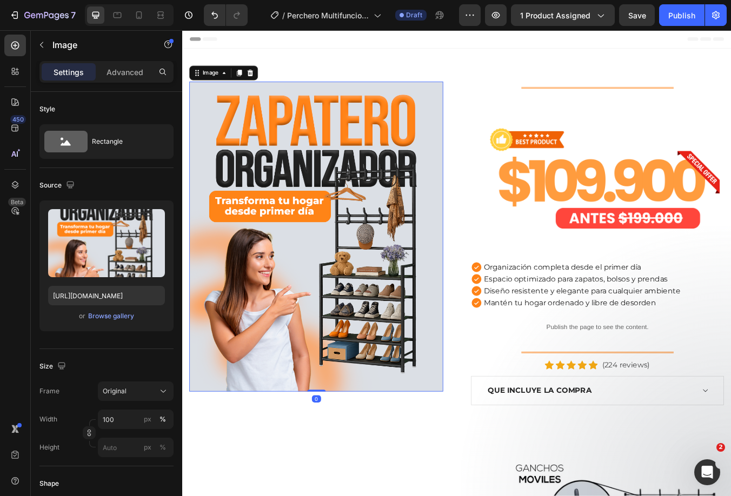
click at [341, 199] on img at bounding box center [340, 274] width 300 height 367
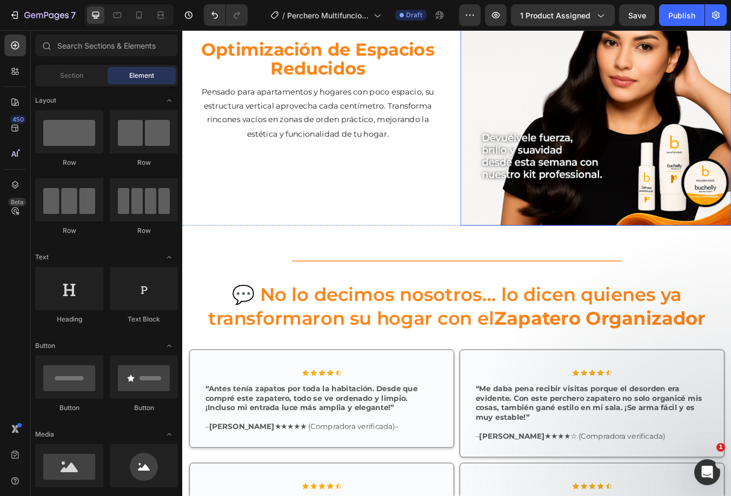
scroll to position [1273, 0]
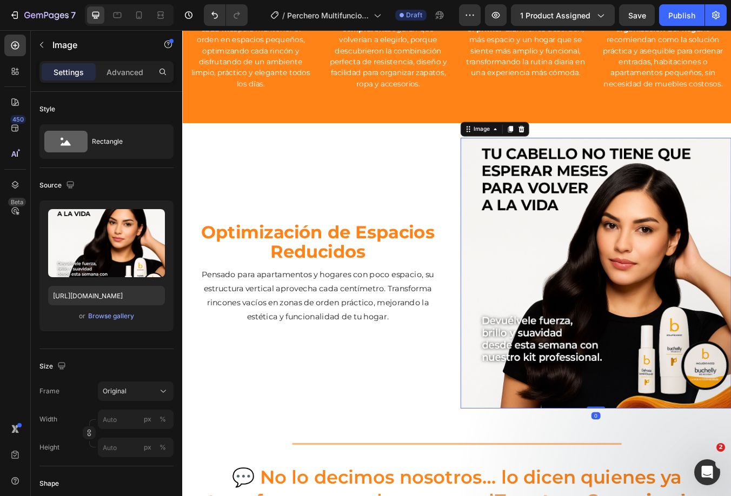
click at [586, 262] on img at bounding box center [671, 318] width 320 height 320
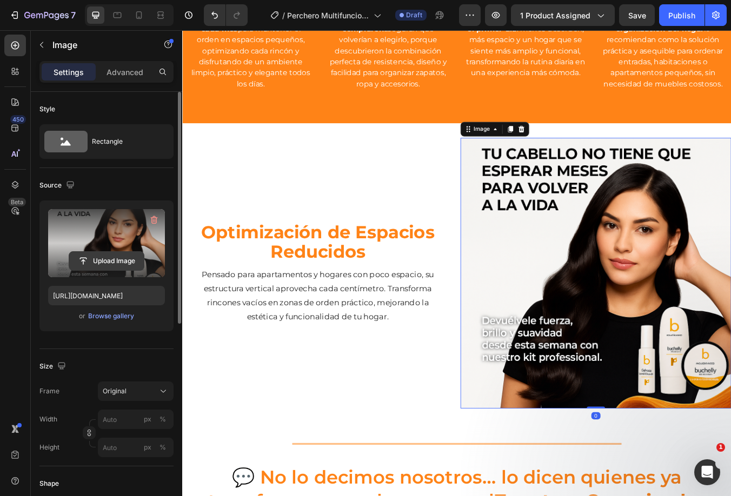
click at [96, 258] on input "file" at bounding box center [106, 261] width 75 height 18
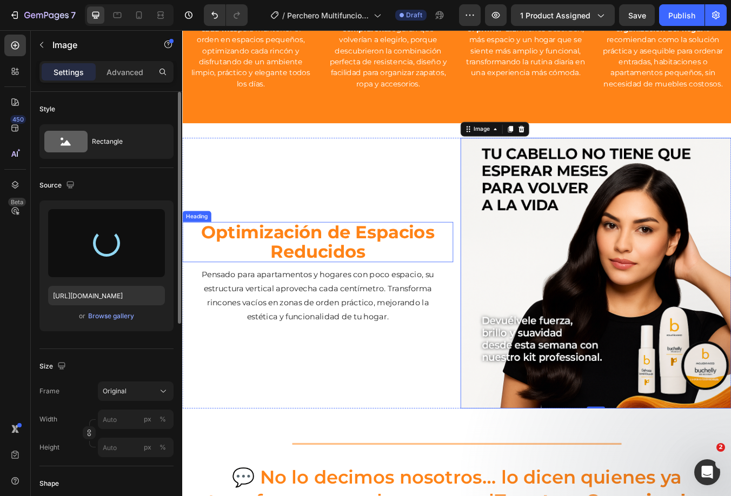
type input "[URL][DOMAIN_NAME]"
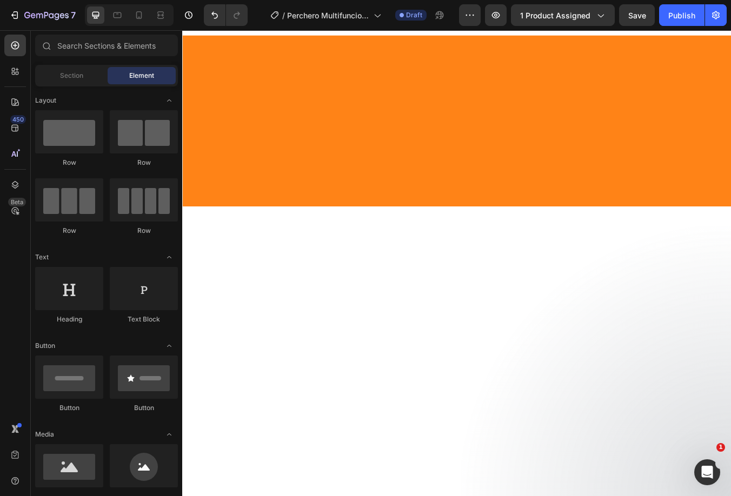
scroll to position [0, 0]
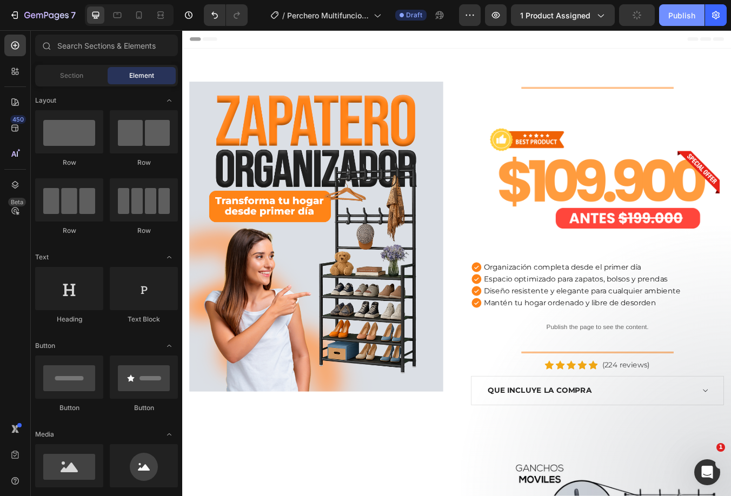
click at [680, 15] on div "Publish" at bounding box center [681, 15] width 27 height 11
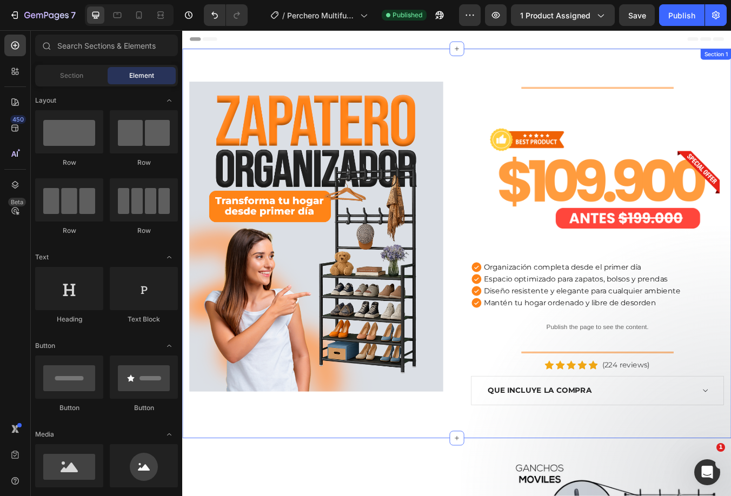
click at [459, 56] on div "Image Title Line Image Organización completa desde el primer día Espacio optimi…" at bounding box center [506, 282] width 649 height 461
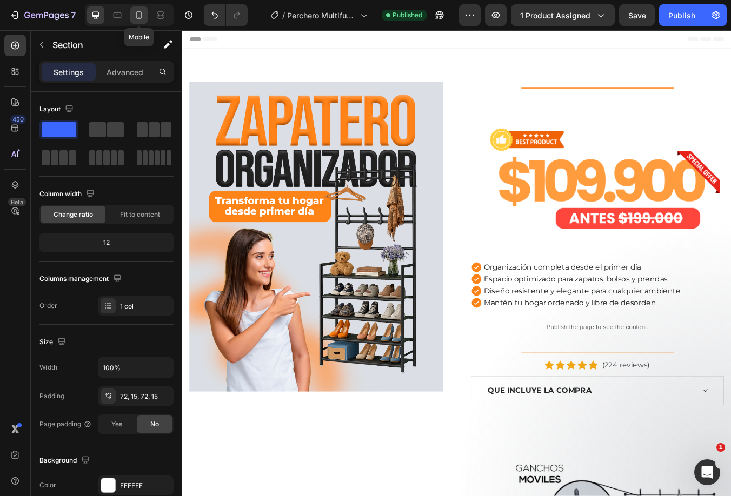
click at [136, 10] on icon at bounding box center [139, 15] width 11 height 11
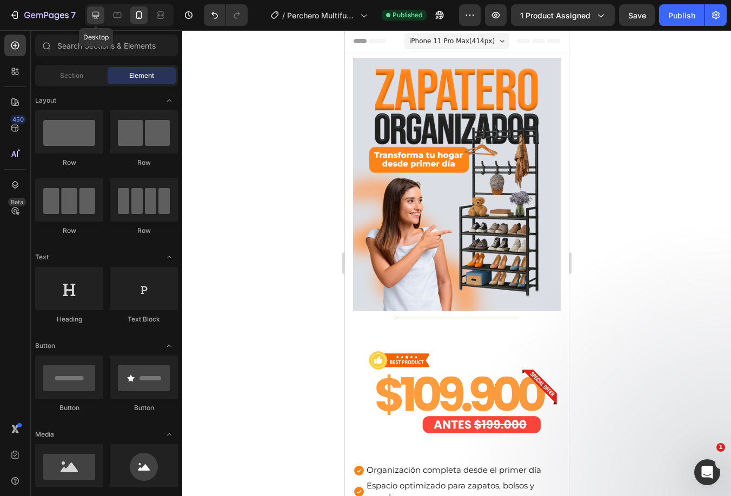
click at [95, 11] on icon at bounding box center [95, 15] width 11 height 11
